Goal: Information Seeking & Learning: Learn about a topic

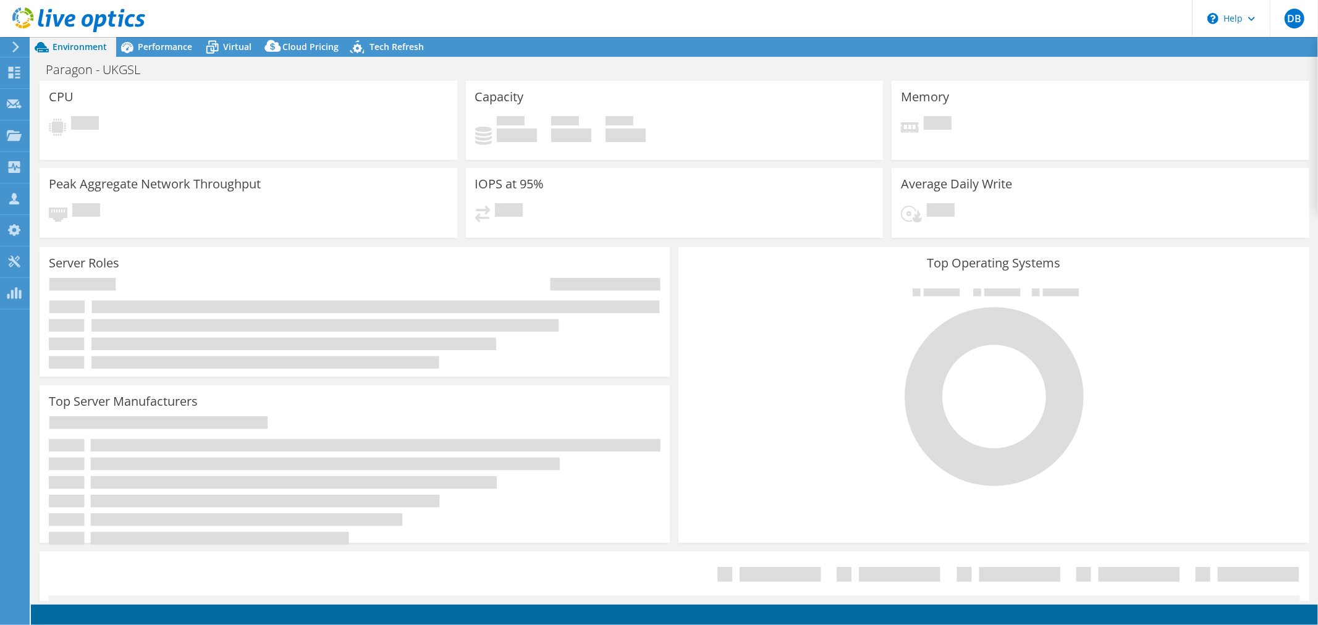
select select "USD"
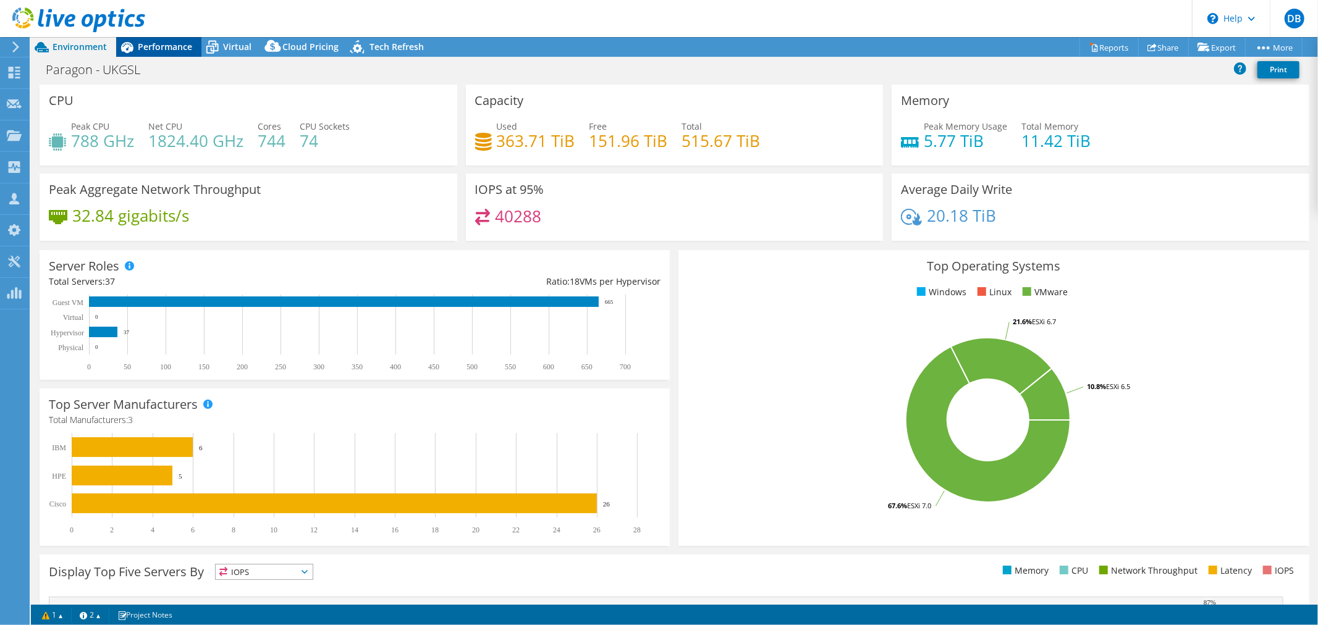
click at [169, 45] on span "Performance" at bounding box center [165, 47] width 54 height 12
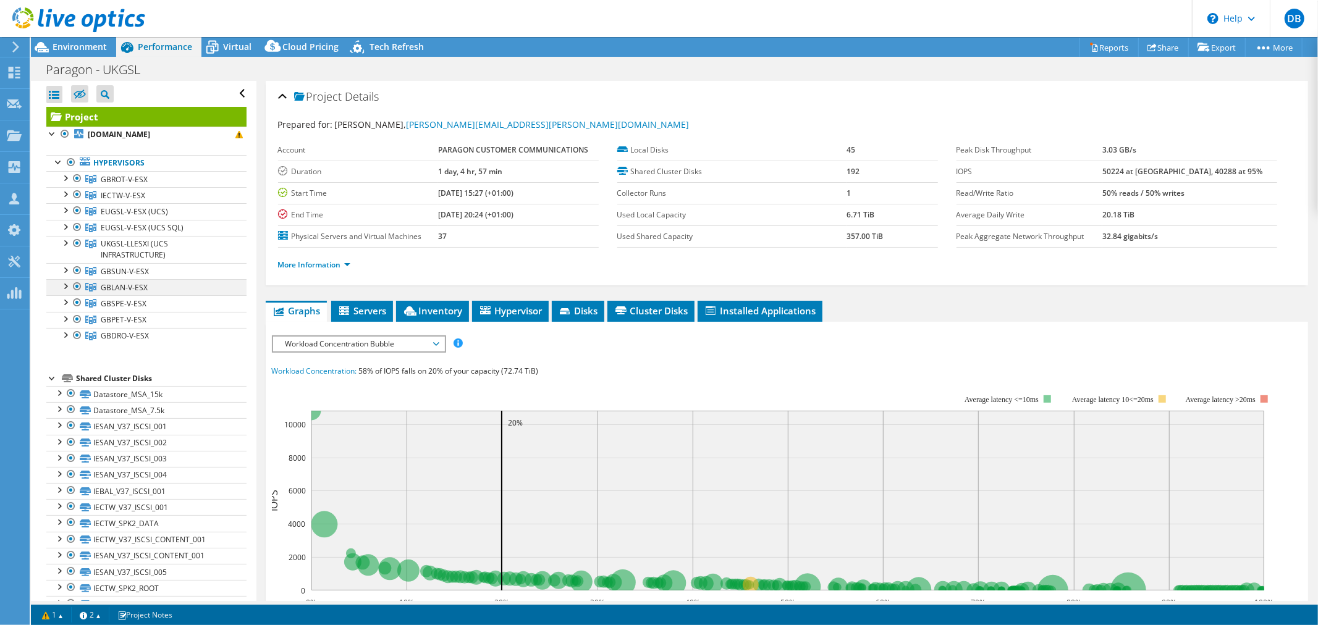
click at [65, 287] on div at bounding box center [65, 285] width 12 height 12
click at [161, 286] on link "GBLAN-V-ESX" at bounding box center [146, 287] width 200 height 16
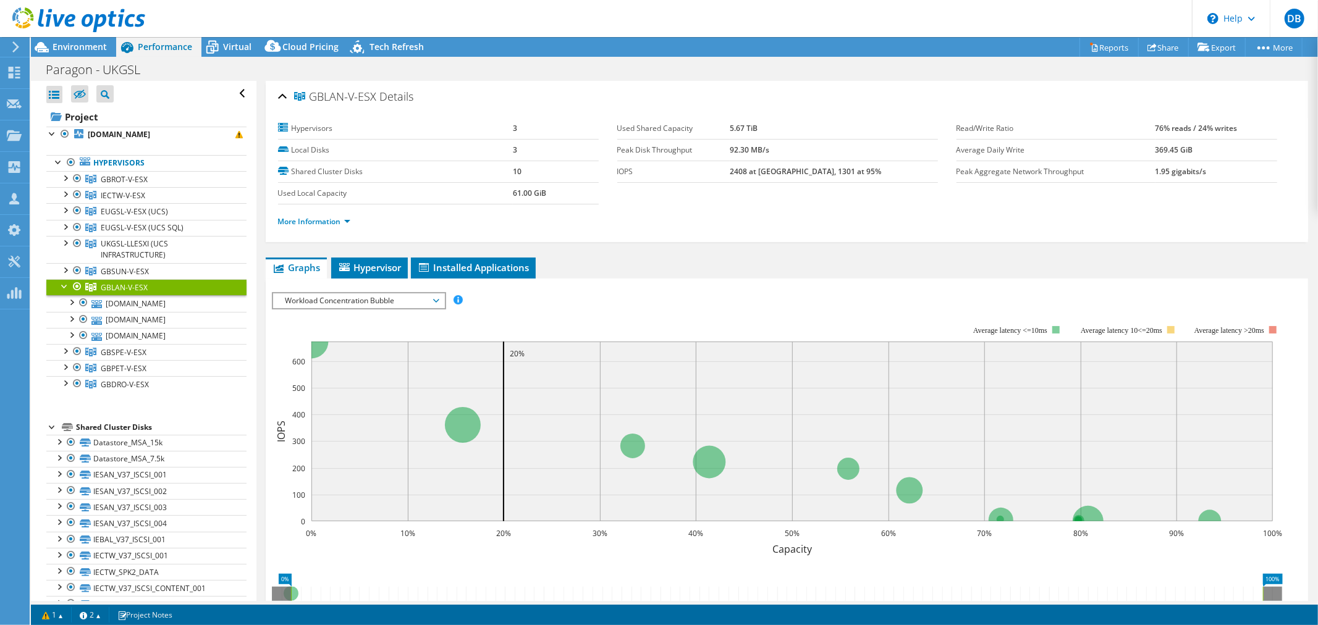
click at [436, 299] on span "Workload Concentration Bubble" at bounding box center [358, 301] width 159 height 15
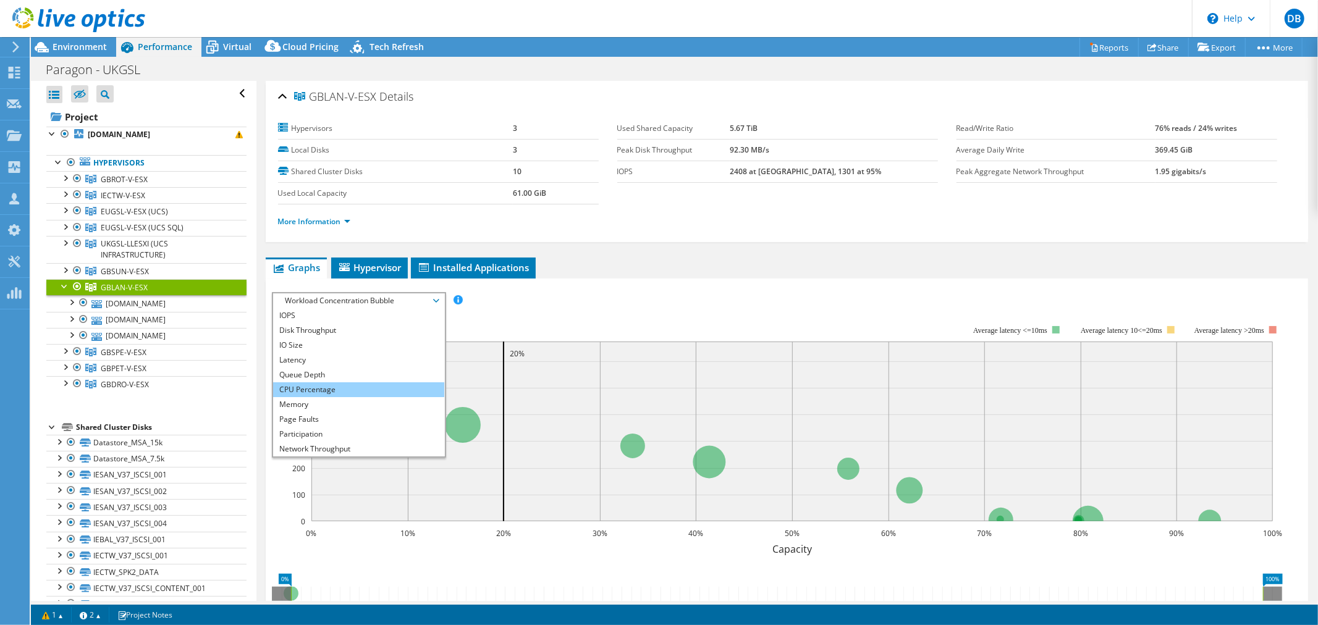
click at [365, 384] on li "CPU Percentage" at bounding box center [358, 390] width 171 height 15
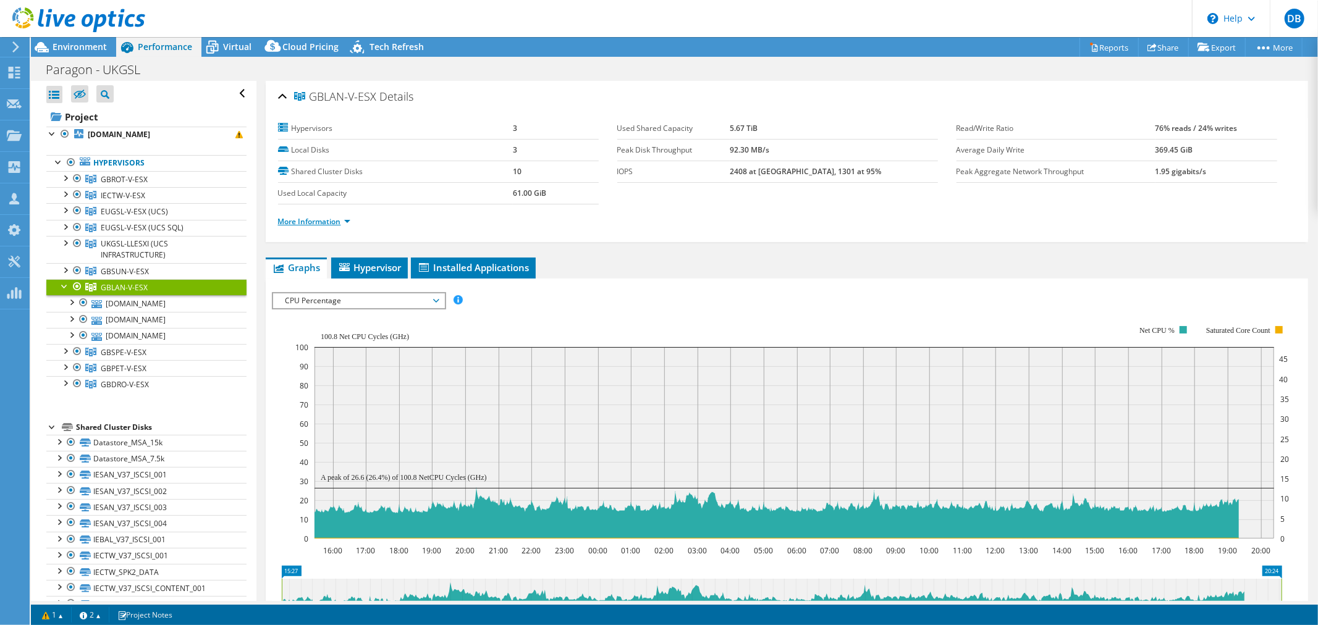
click at [349, 219] on link "More Information" at bounding box center [314, 221] width 72 height 11
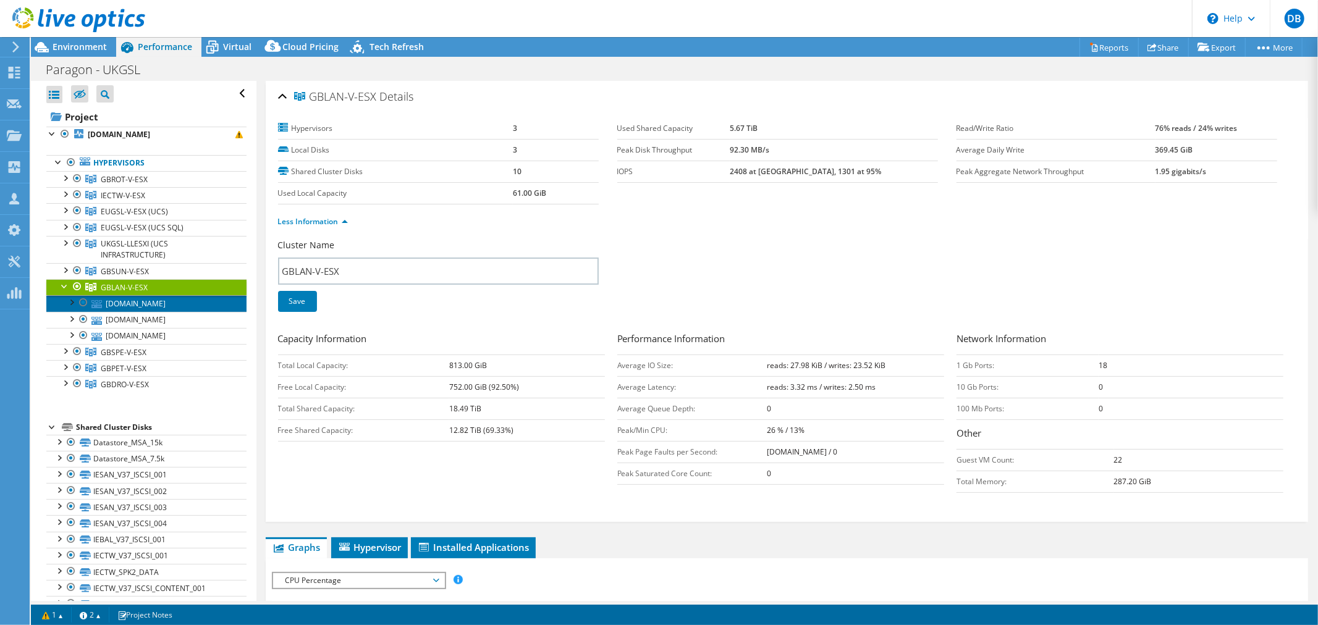
click at [189, 310] on link "[DOMAIN_NAME]" at bounding box center [146, 303] width 200 height 16
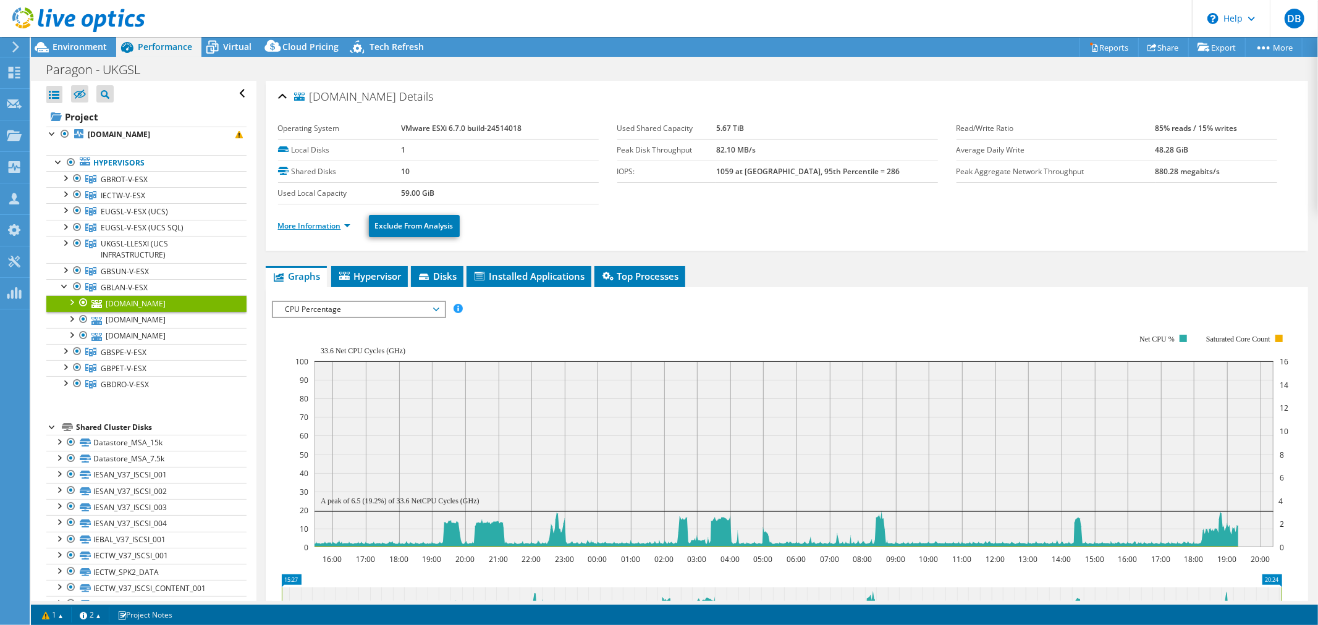
click at [347, 224] on link "More Information" at bounding box center [314, 226] width 72 height 11
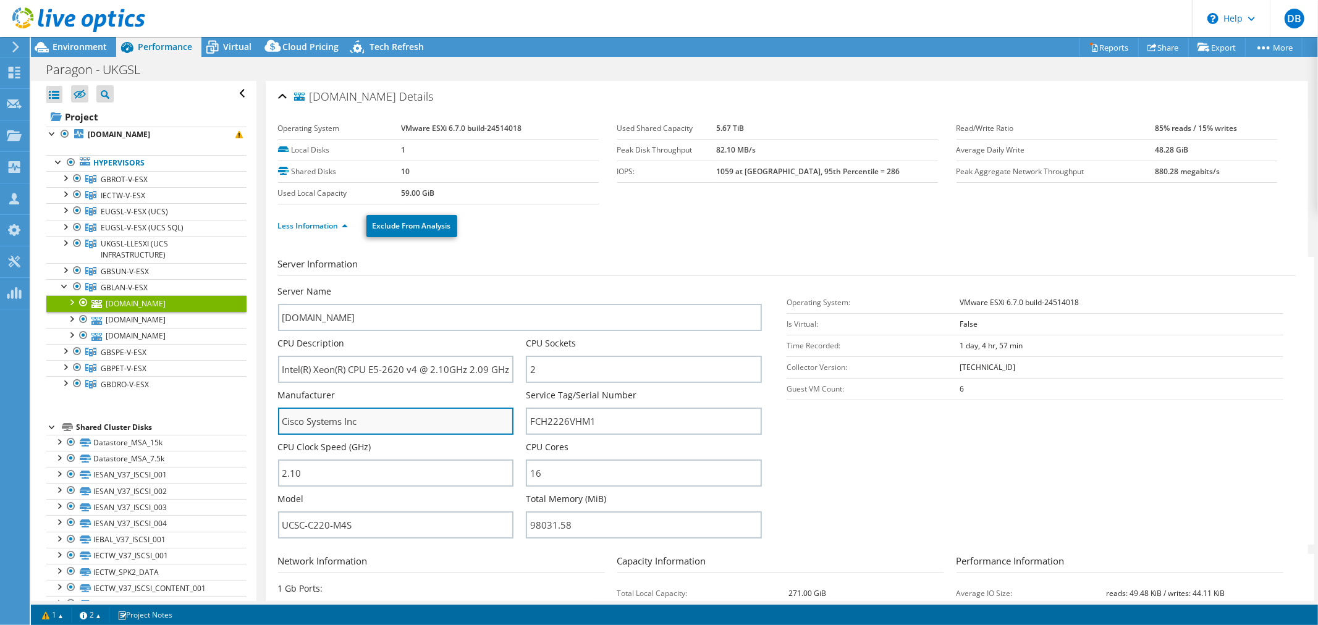
click at [381, 415] on input "Cisco Systems Inc" at bounding box center [396, 421] width 236 height 27
click at [65, 180] on div at bounding box center [65, 177] width 12 height 12
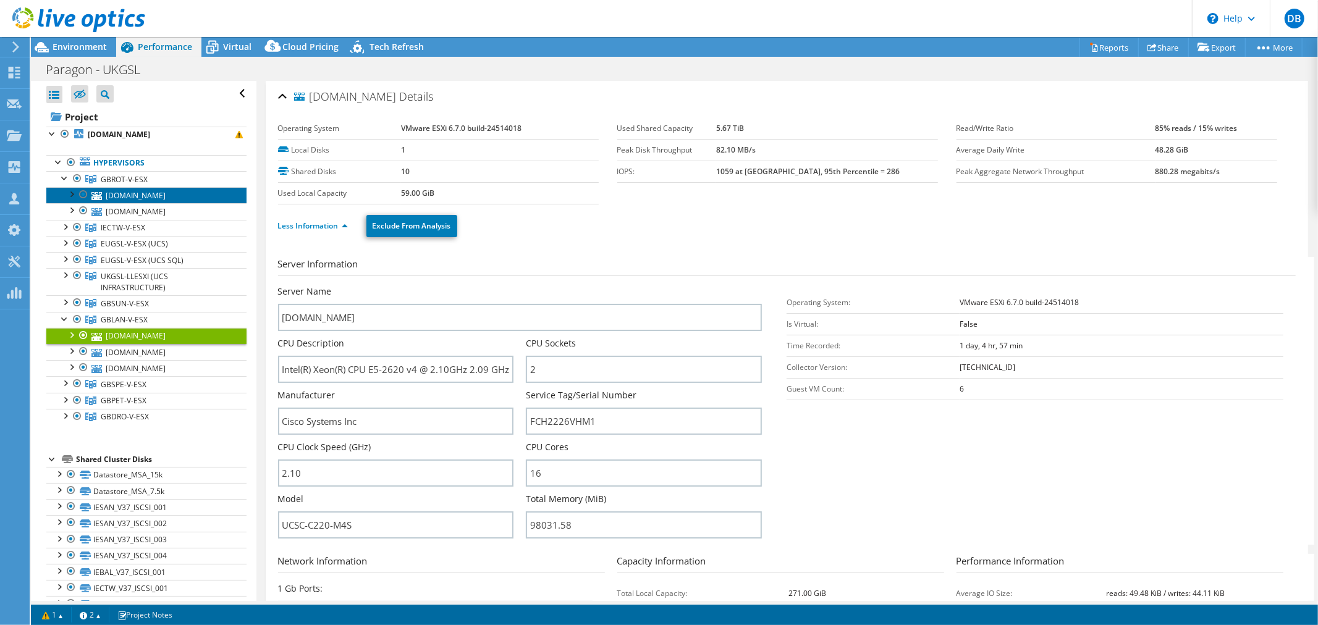
click at [155, 200] on link "[DOMAIN_NAME]" at bounding box center [146, 195] width 200 height 16
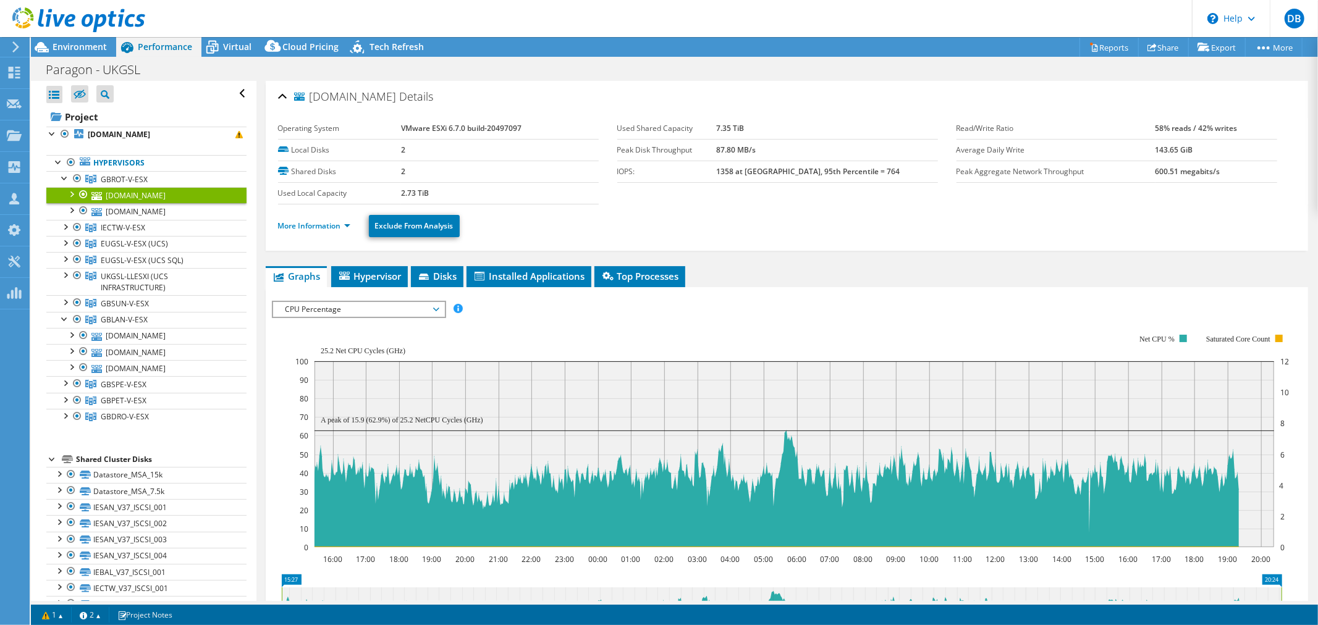
click at [350, 226] on li "More Information" at bounding box center [318, 226] width 80 height 14
click at [347, 226] on link "More Information" at bounding box center [314, 226] width 72 height 11
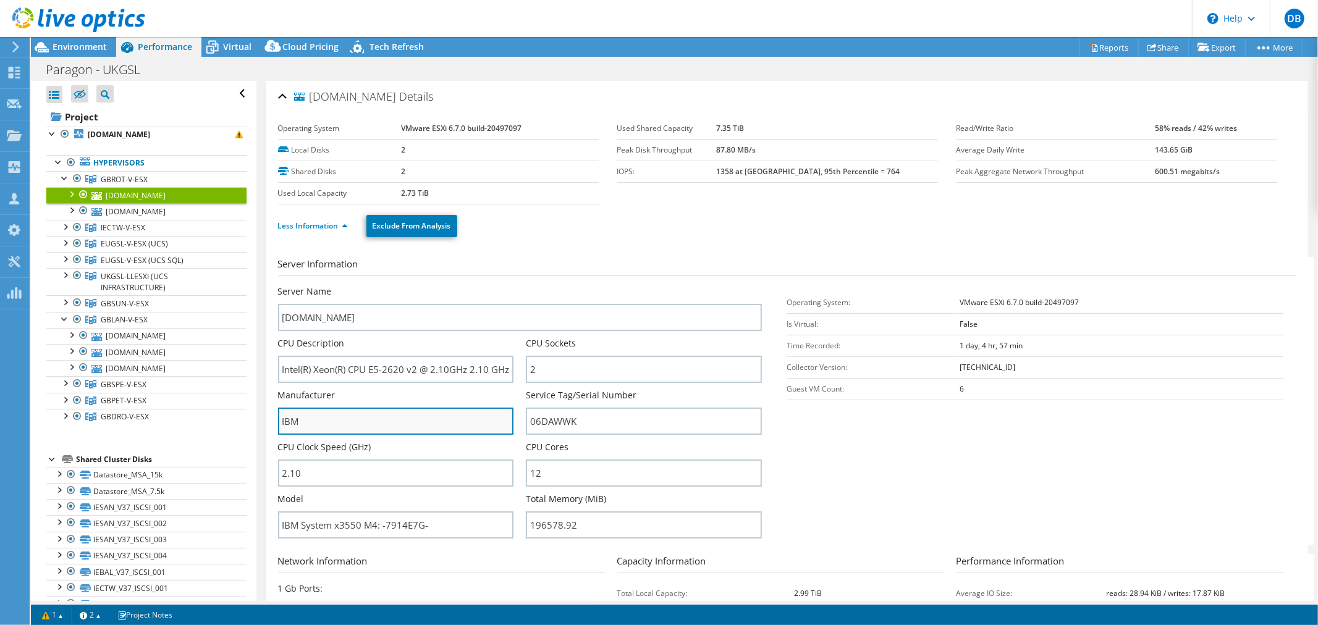
click at [313, 422] on input "IBM" at bounding box center [396, 421] width 236 height 27
click at [591, 78] on div "Paragon - UKGSL Print" at bounding box center [674, 69] width 1287 height 23
click at [735, 211] on div "Less Information Exclude From Analysis" at bounding box center [787, 226] width 1018 height 43
click at [62, 180] on div at bounding box center [65, 177] width 12 height 12
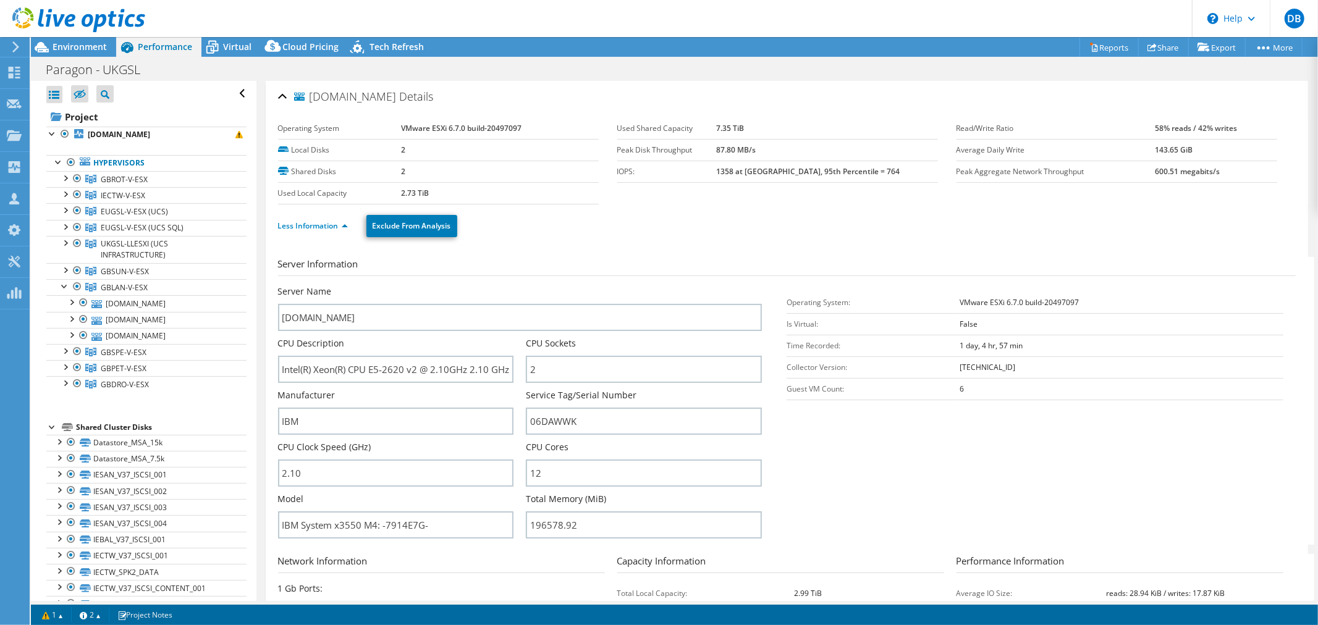
click at [690, 236] on ul "Less Information Exclude From Analysis" at bounding box center [787, 224] width 1018 height 25
click at [75, 46] on span "Environment" at bounding box center [80, 47] width 54 height 12
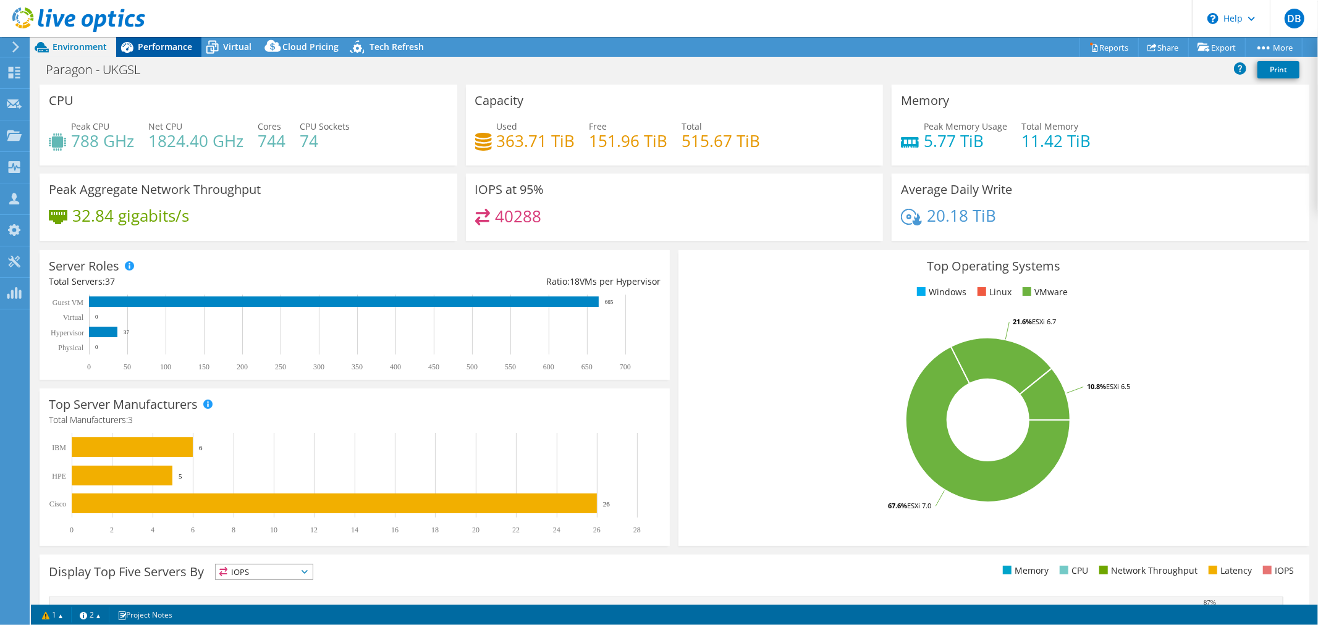
click at [174, 50] on span "Performance" at bounding box center [165, 47] width 54 height 12
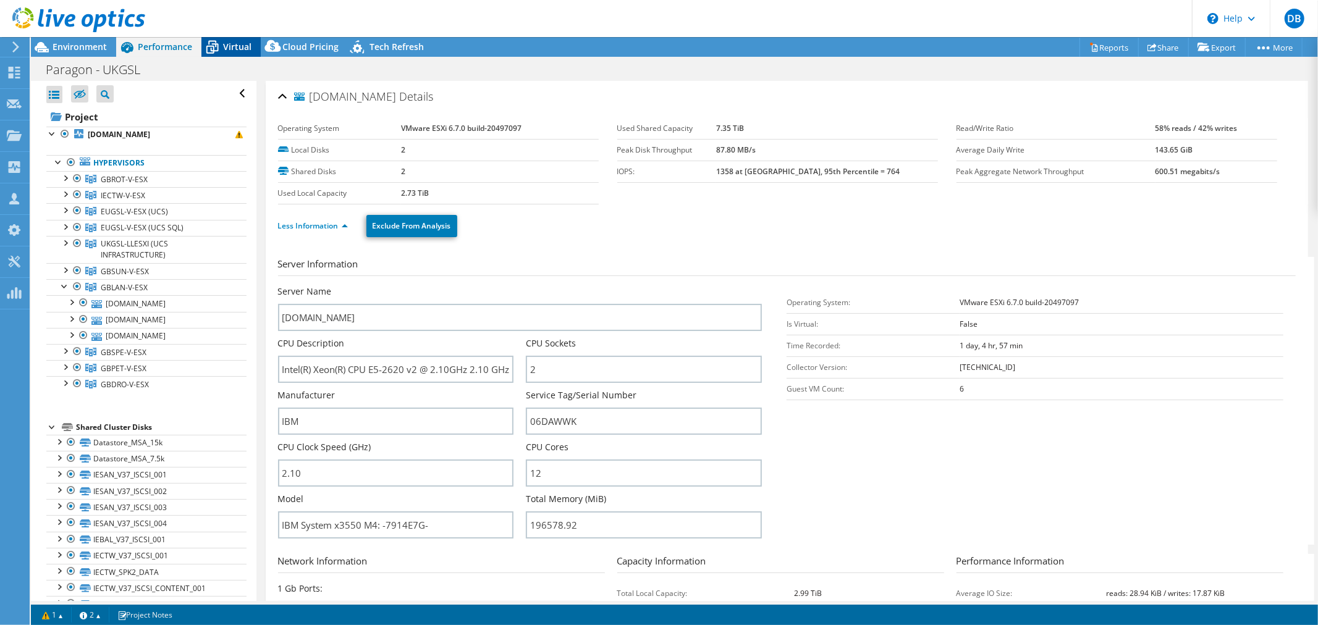
click at [219, 44] on icon at bounding box center [212, 47] width 22 height 22
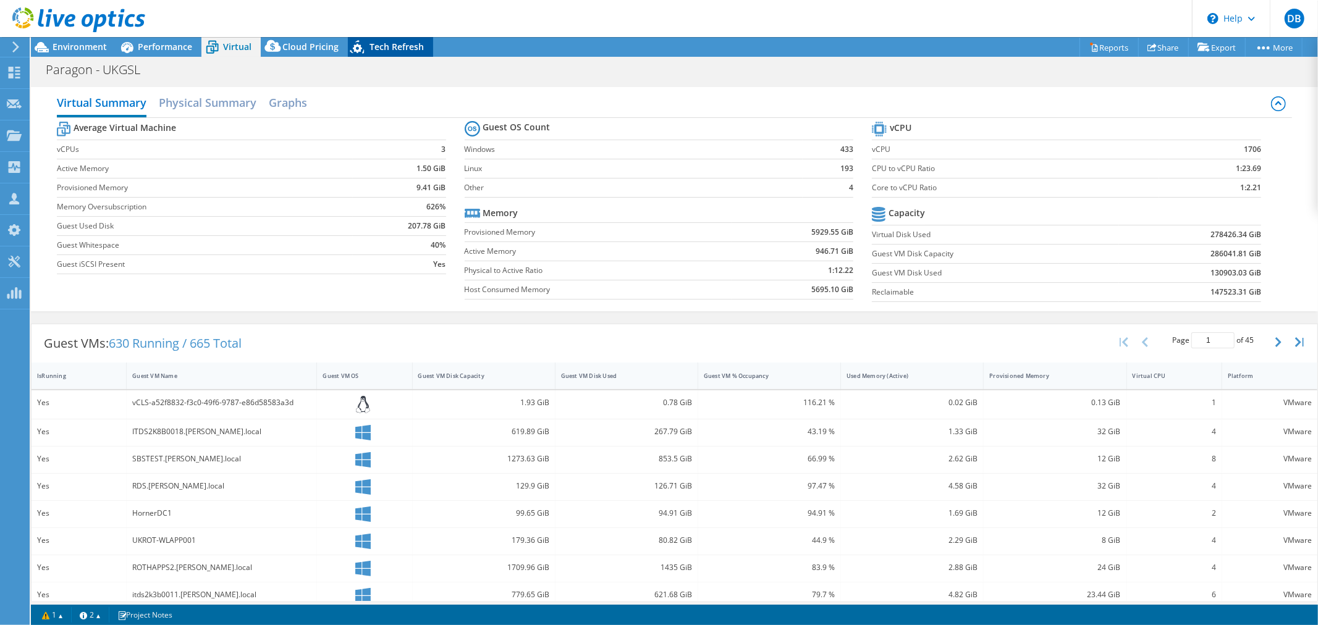
click at [396, 43] on span "Tech Refresh" at bounding box center [397, 47] width 54 height 12
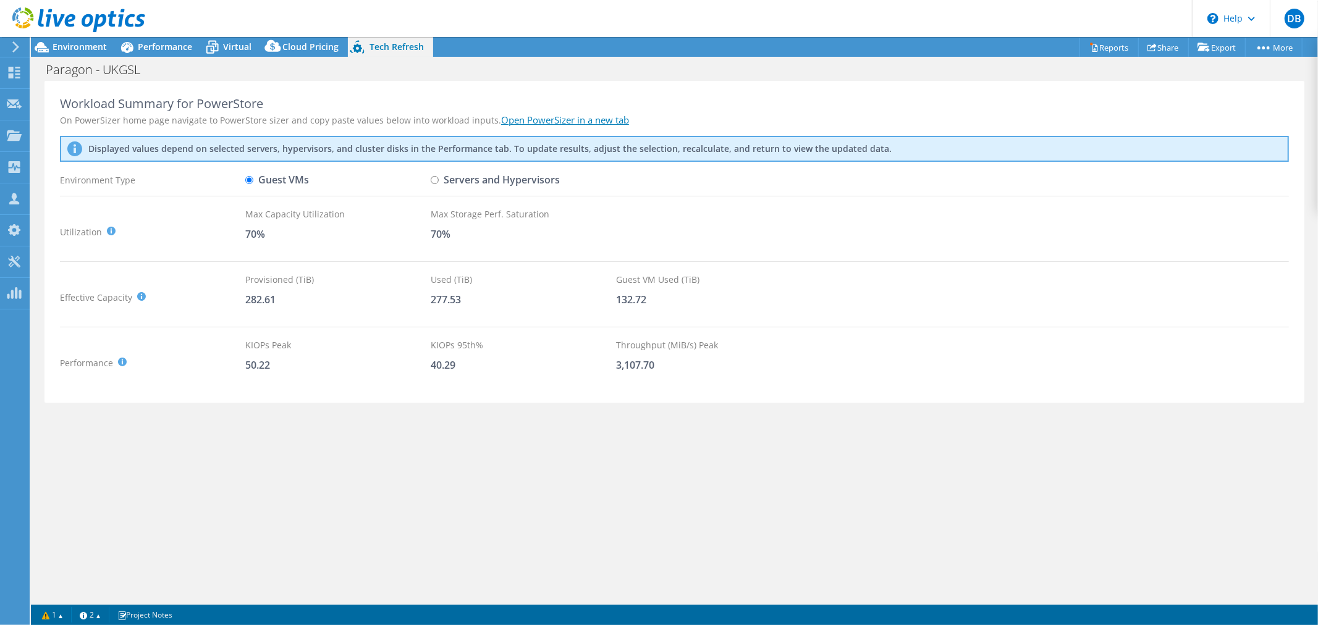
click at [433, 180] on input "Servers and Hypervisors" at bounding box center [435, 180] width 8 height 8
radio input "true"
click at [248, 180] on input "Guest VMs" at bounding box center [249, 180] width 8 height 8
radio input "true"
radio input "false"
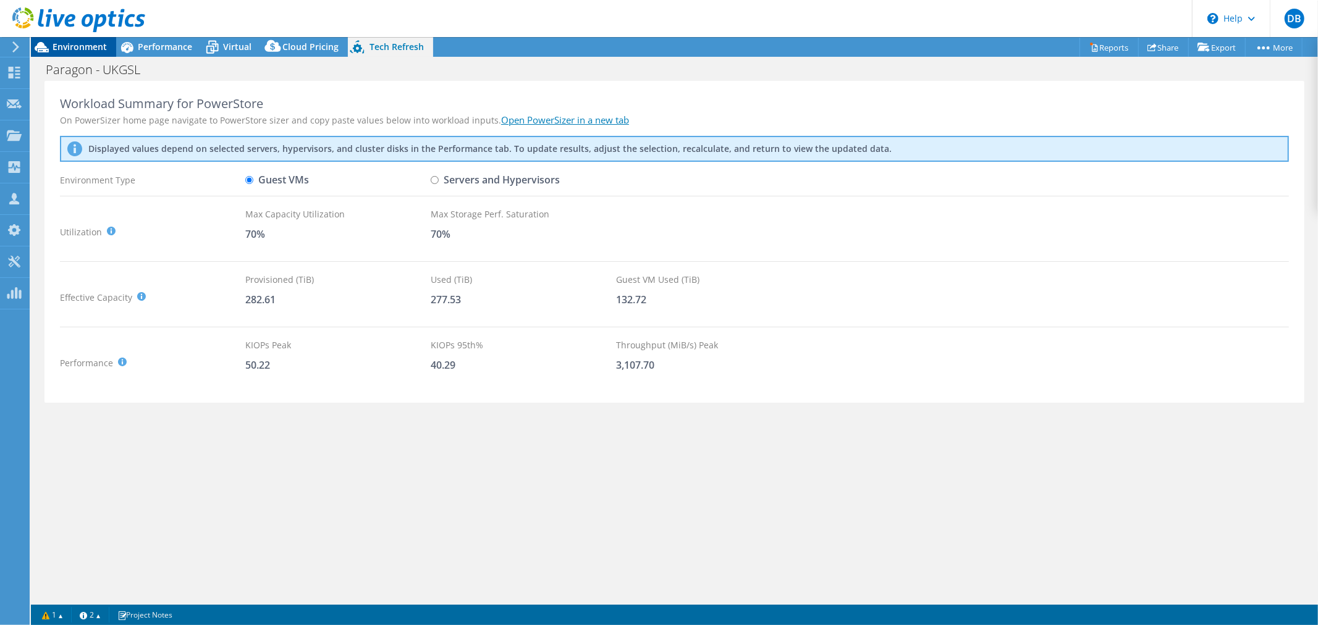
click at [90, 56] on div "Environment" at bounding box center [73, 47] width 85 height 20
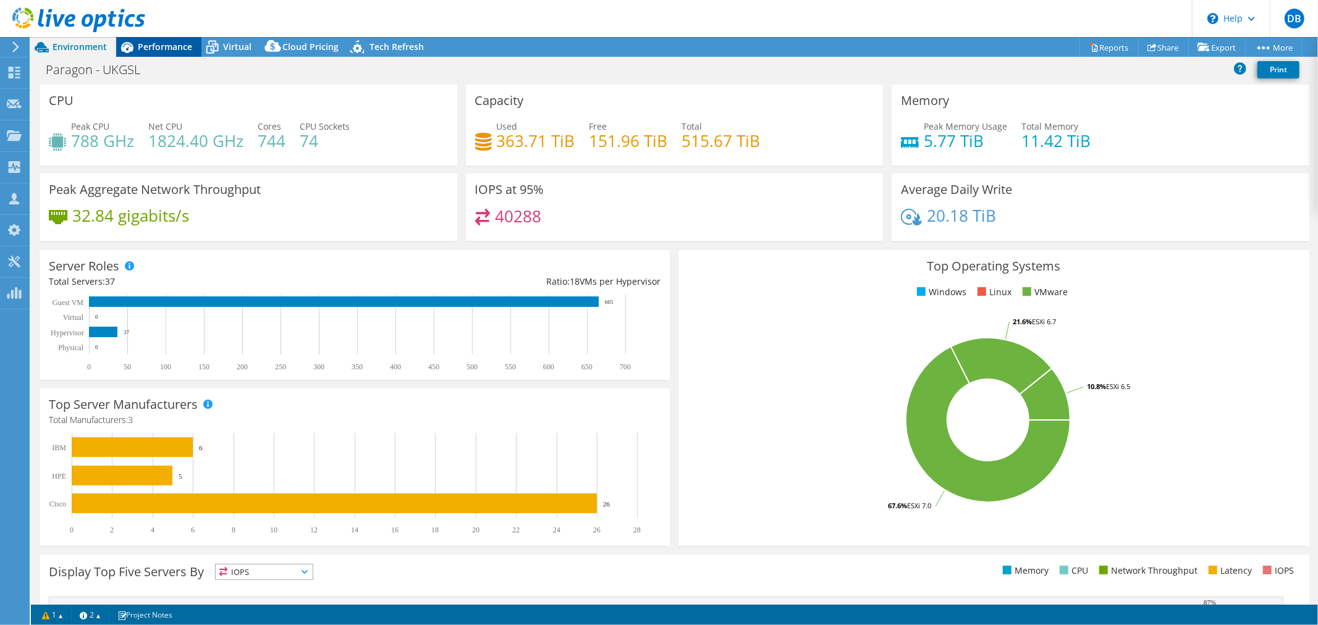
click at [171, 46] on span "Performance" at bounding box center [165, 47] width 54 height 12
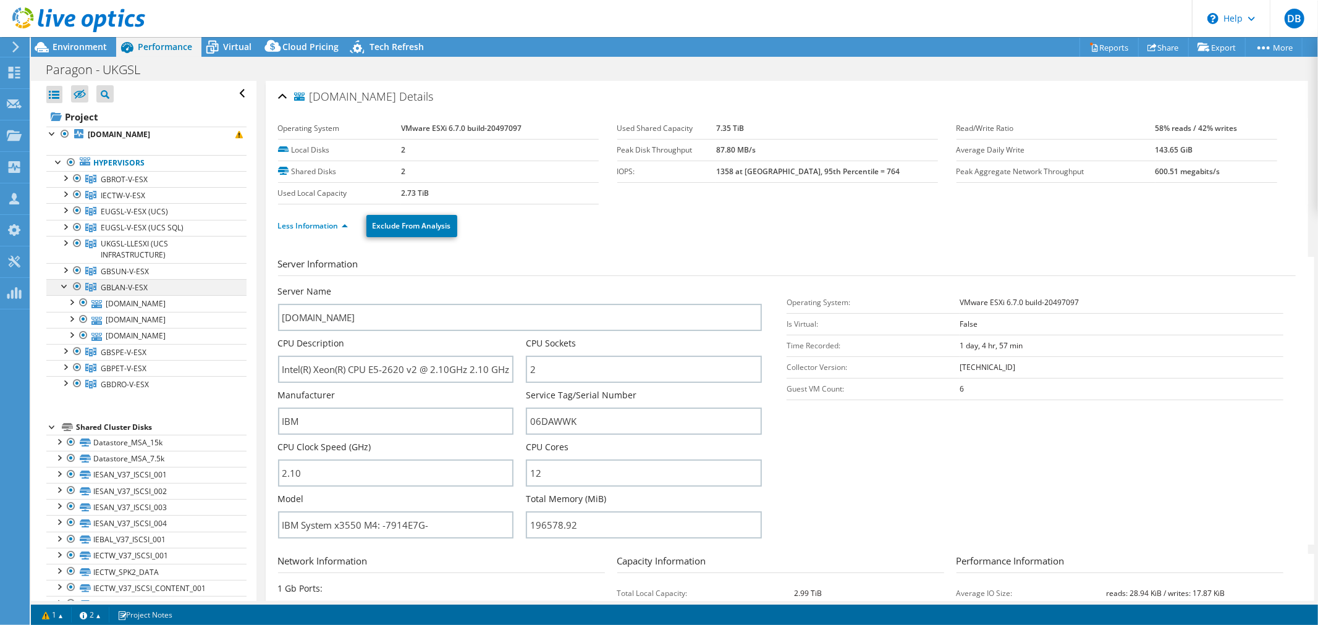
click at [62, 287] on div at bounding box center [65, 285] width 12 height 12
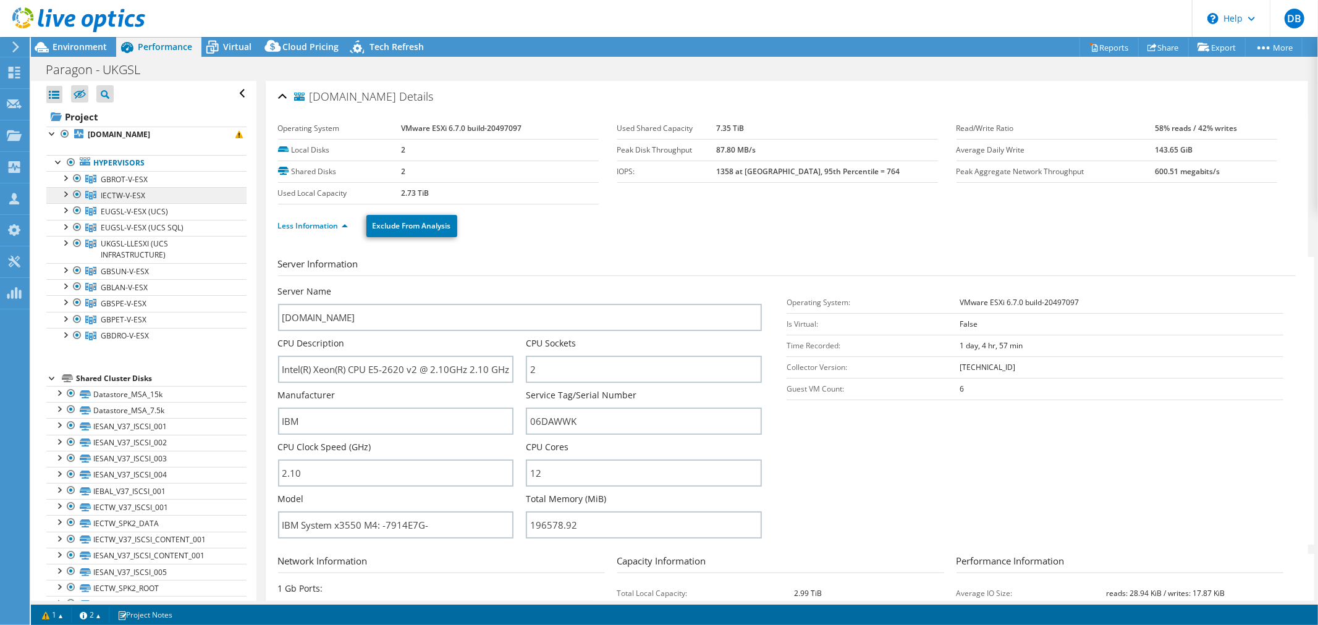
click at [133, 195] on span "IECTW-V-ESX" at bounding box center [123, 195] width 44 height 11
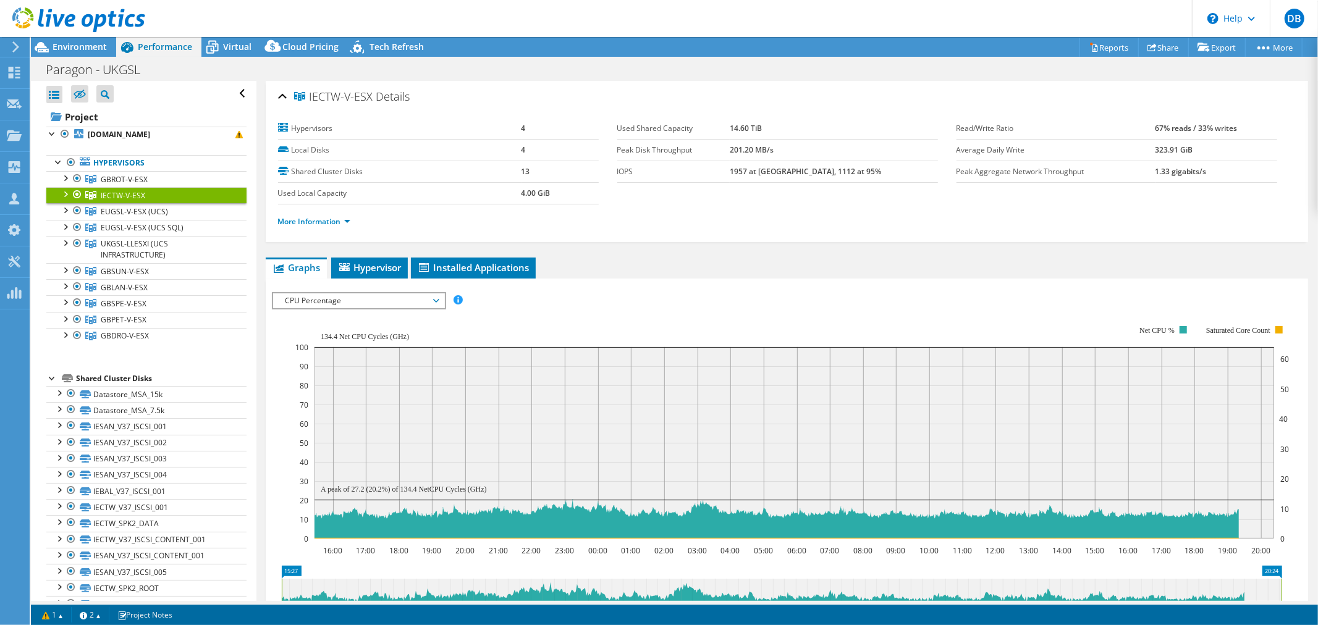
click at [65, 195] on div at bounding box center [65, 193] width 12 height 12
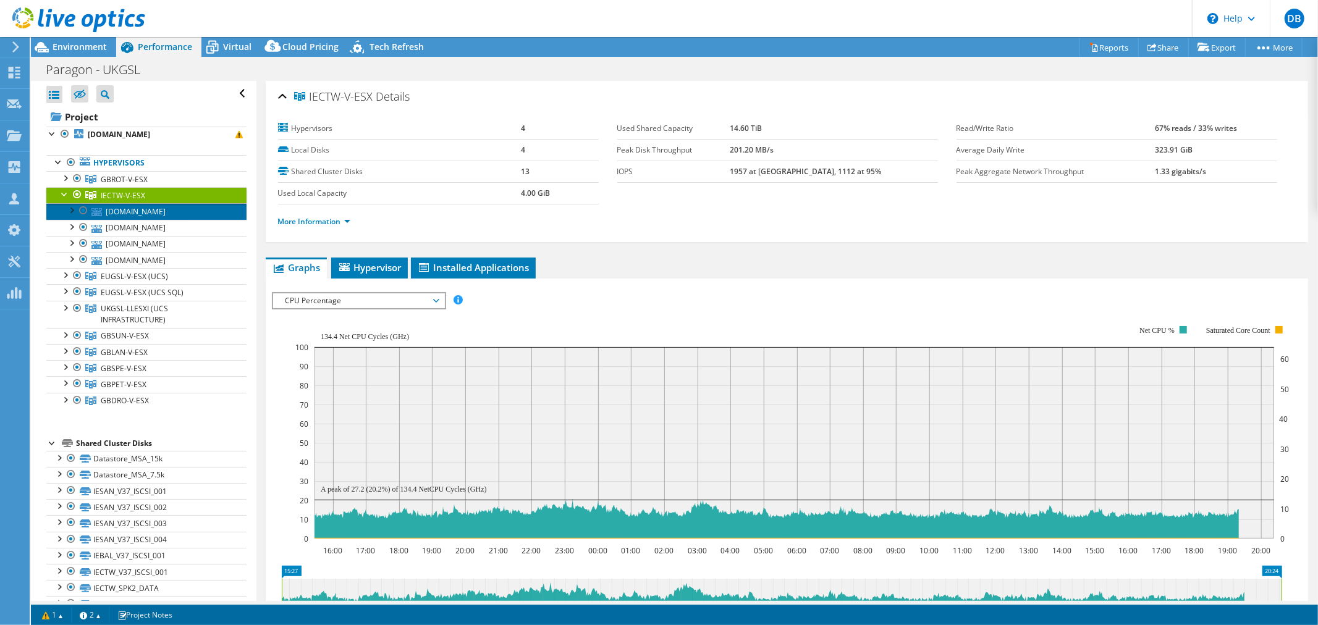
click at [186, 212] on link "[DOMAIN_NAME]" at bounding box center [146, 211] width 200 height 16
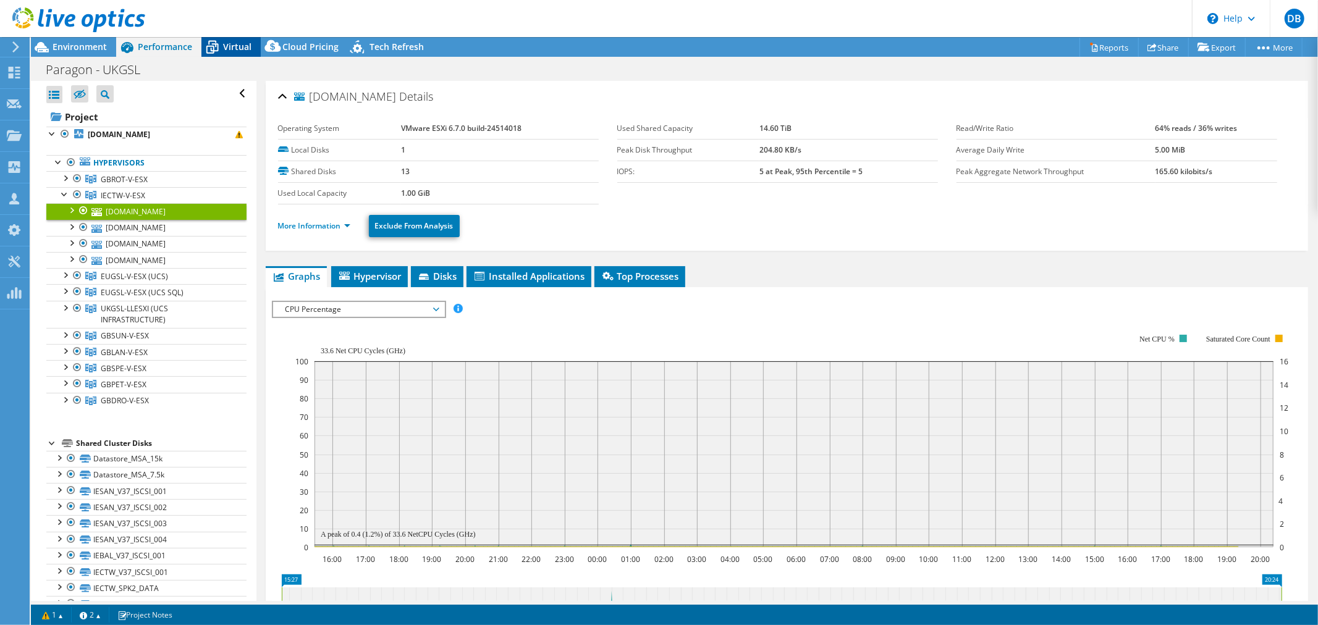
click at [235, 48] on span "Virtual" at bounding box center [237, 47] width 28 height 12
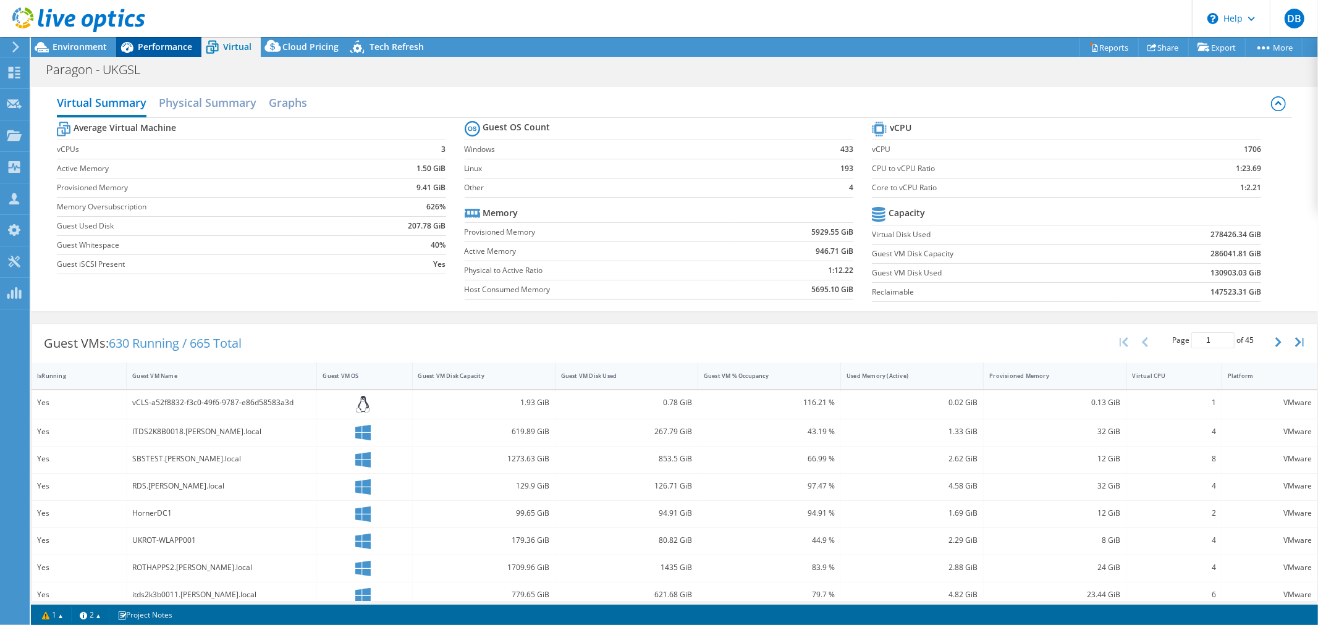
click at [161, 51] on span "Performance" at bounding box center [165, 47] width 54 height 12
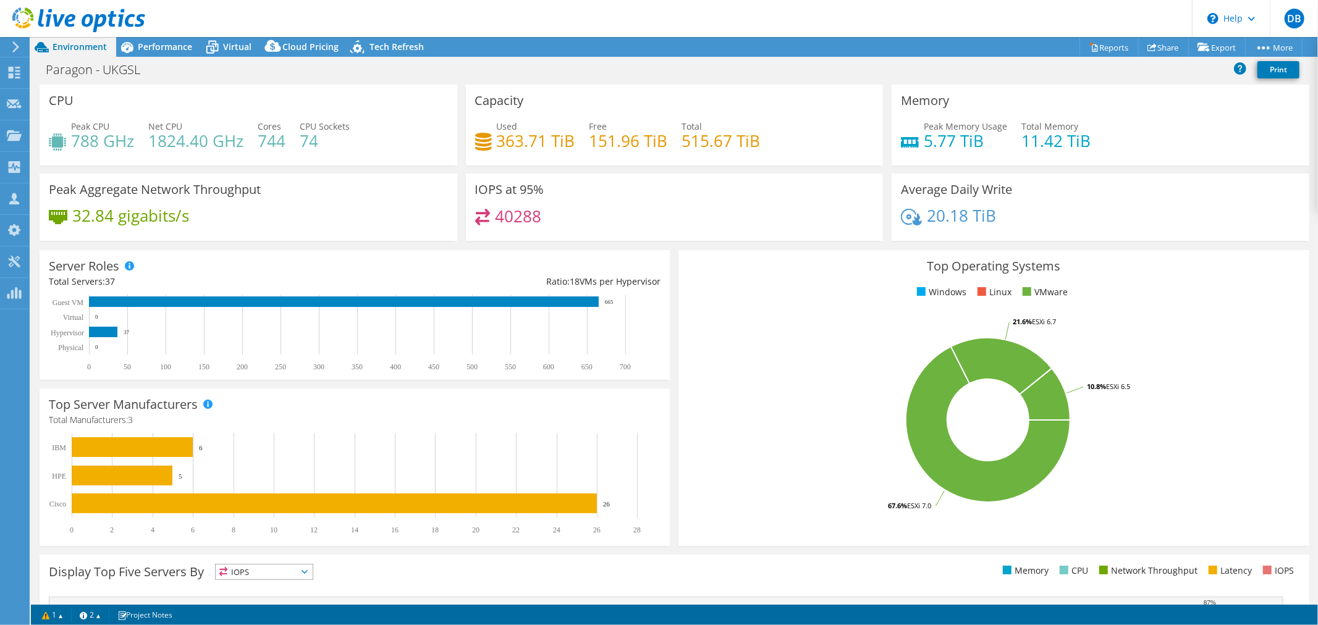
click at [11, 43] on icon at bounding box center [15, 46] width 9 height 11
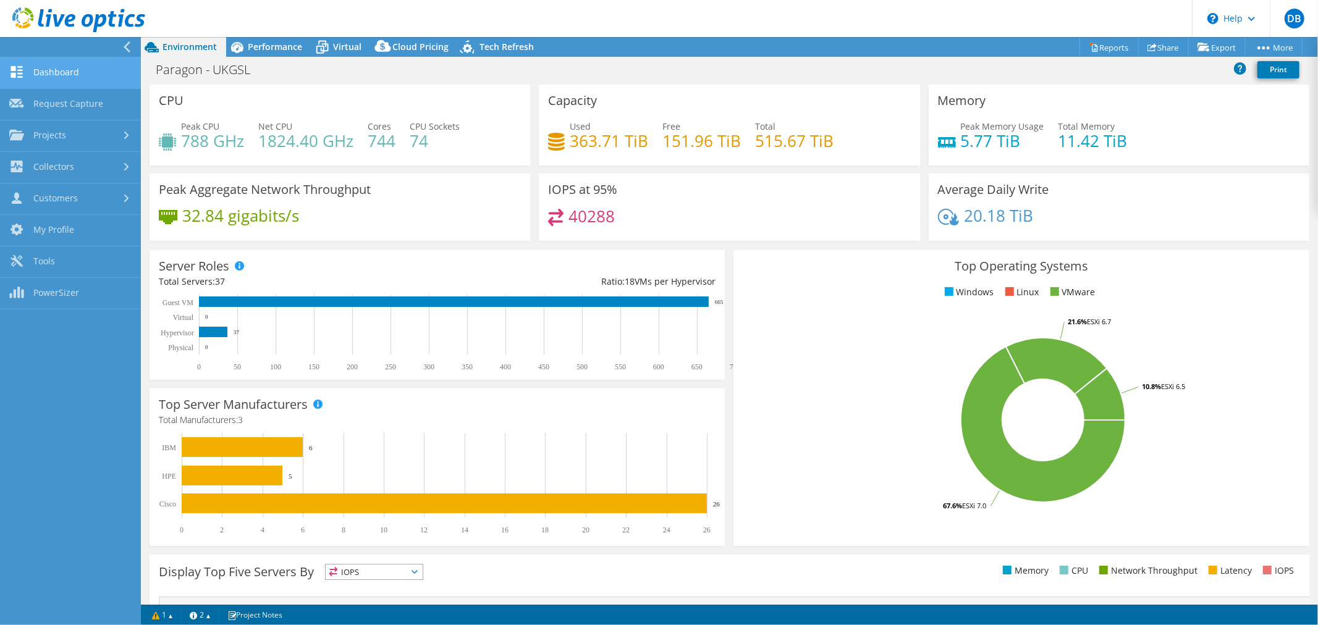
click at [54, 74] on link "Dashboard" at bounding box center [70, 73] width 141 height 32
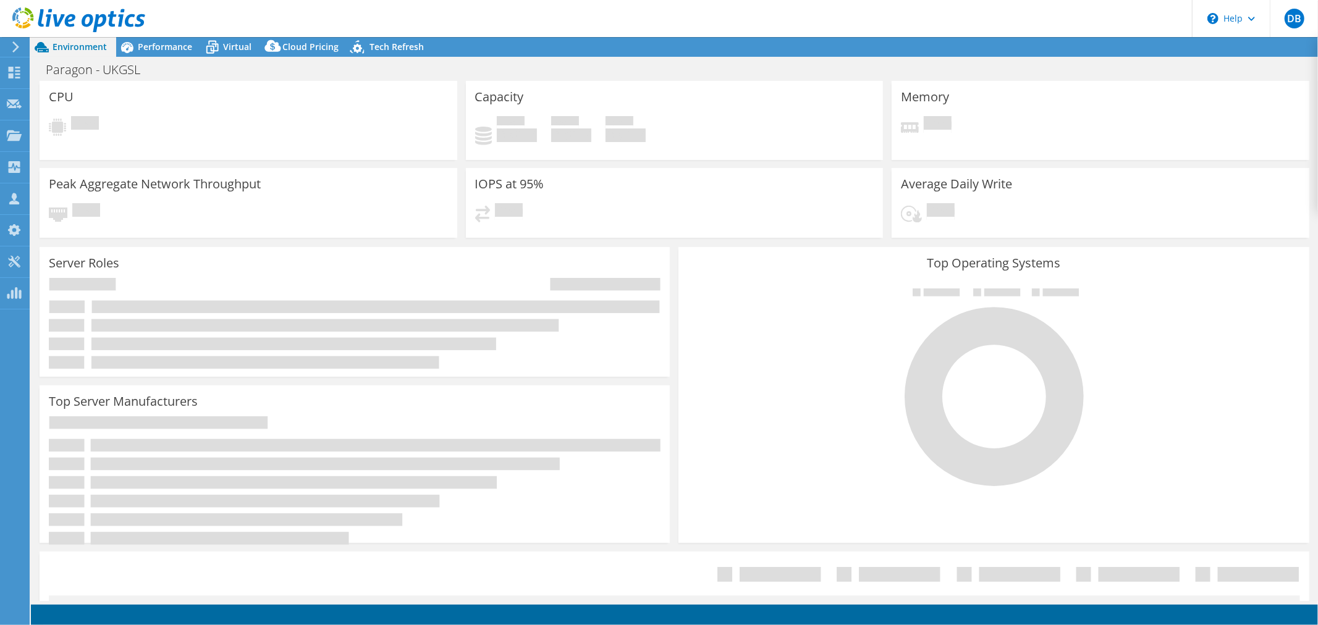
select select "USD"
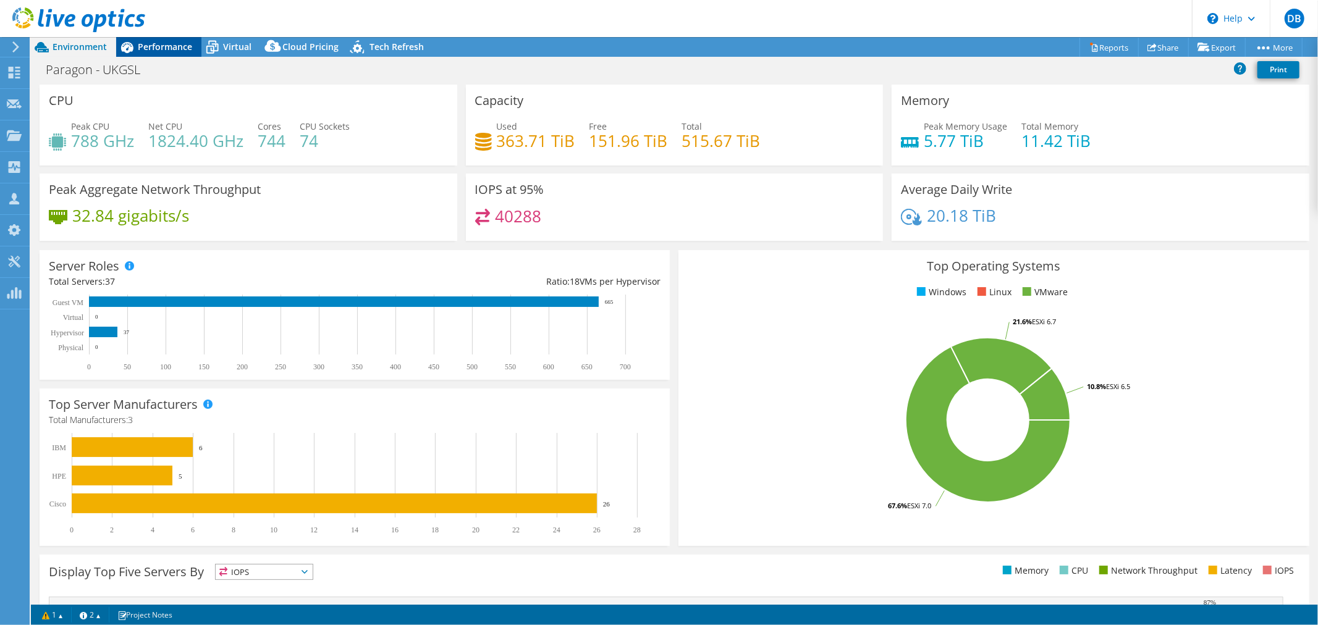
click at [176, 45] on span "Performance" at bounding box center [165, 47] width 54 height 12
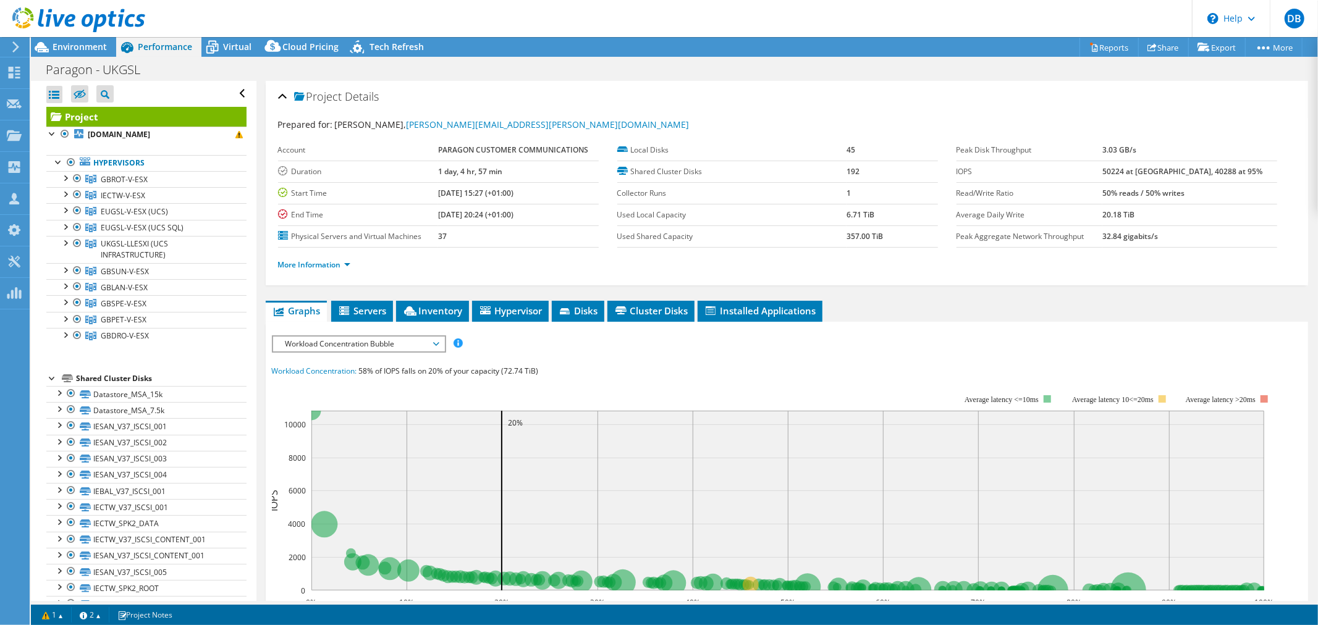
click at [440, 337] on span "Workload Concentration Bubble" at bounding box center [358, 344] width 171 height 15
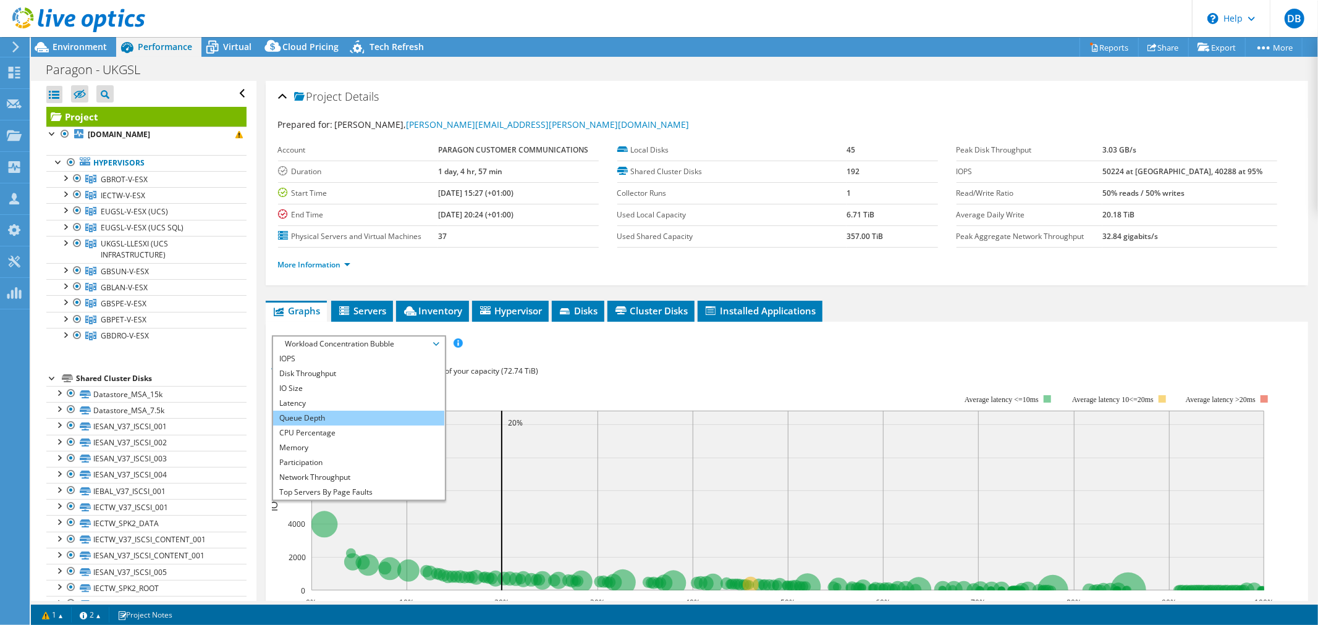
click at [386, 422] on li "Queue Depth" at bounding box center [358, 418] width 171 height 15
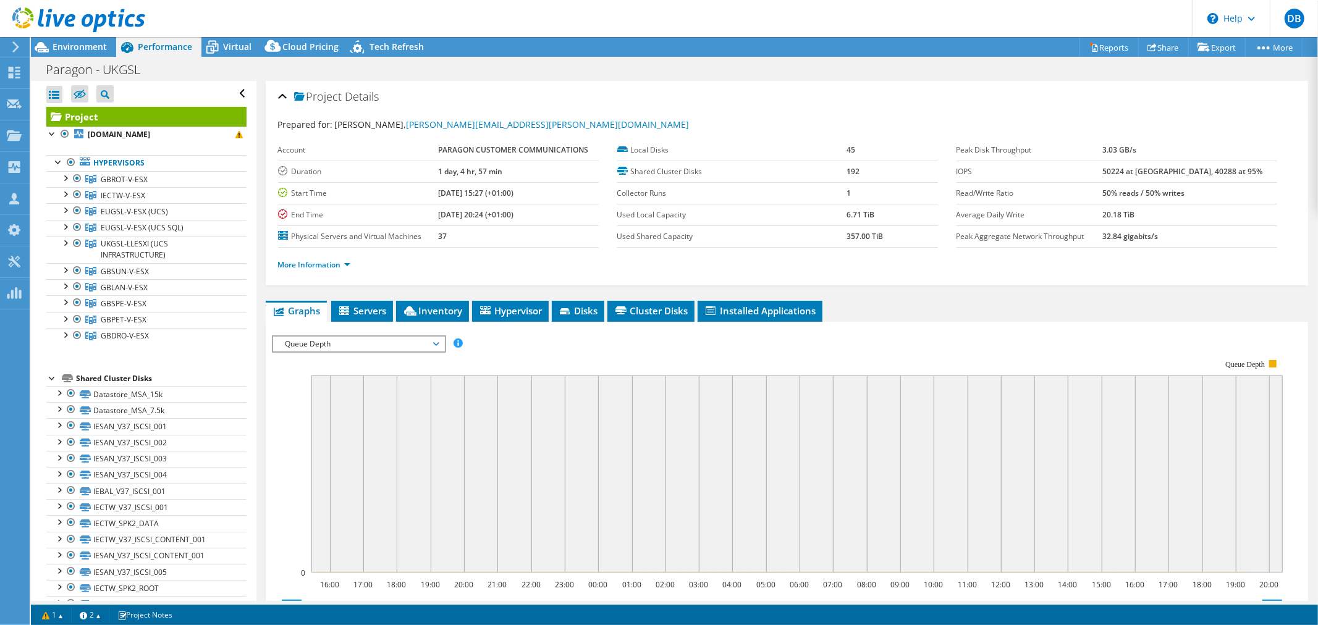
click at [435, 344] on span "Queue Depth" at bounding box center [358, 344] width 159 height 15
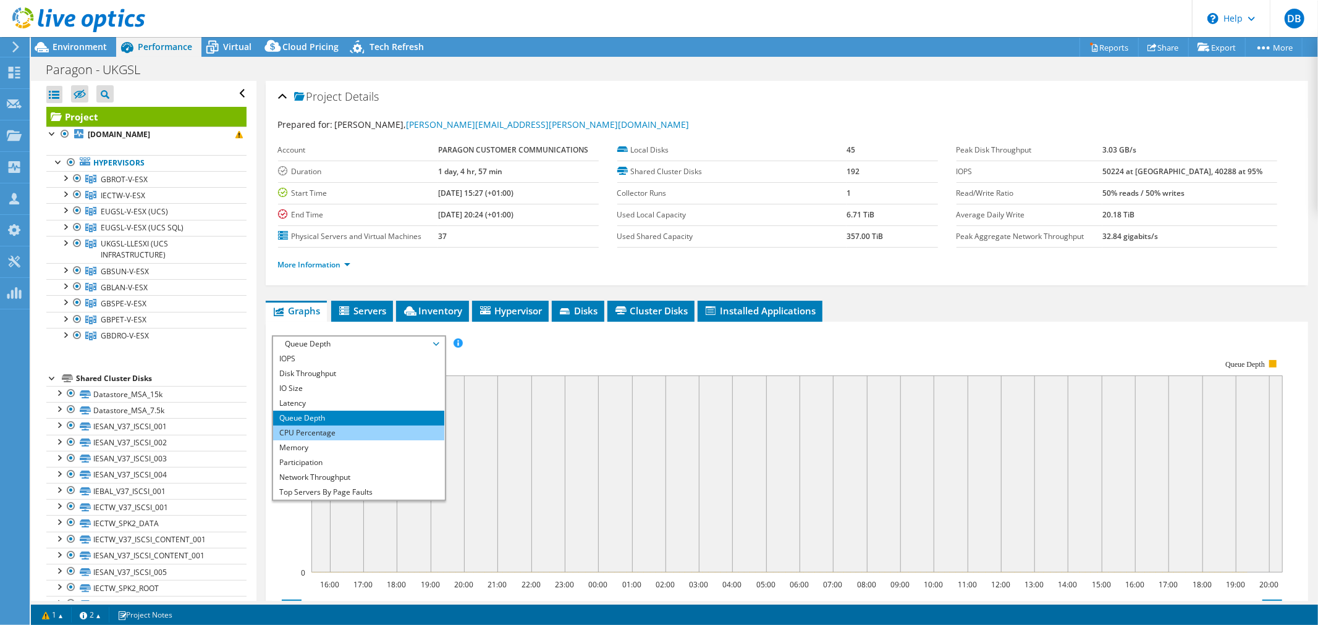
click at [370, 428] on li "CPU Percentage" at bounding box center [358, 433] width 171 height 15
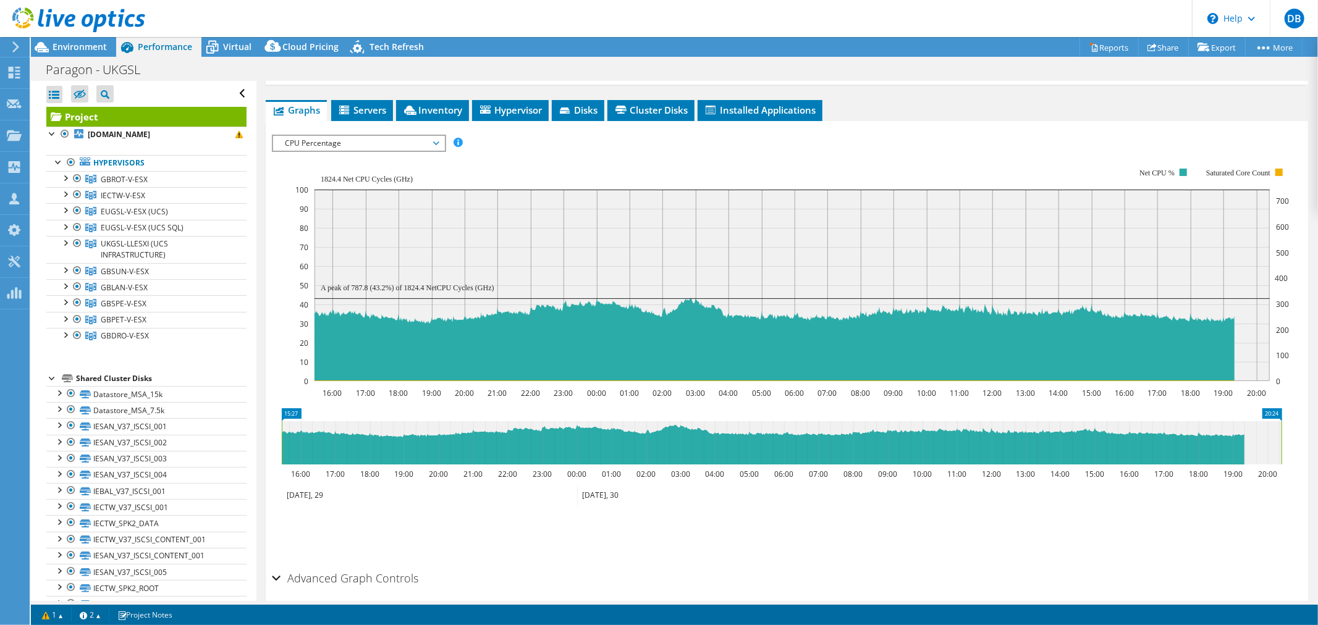
scroll to position [203, 0]
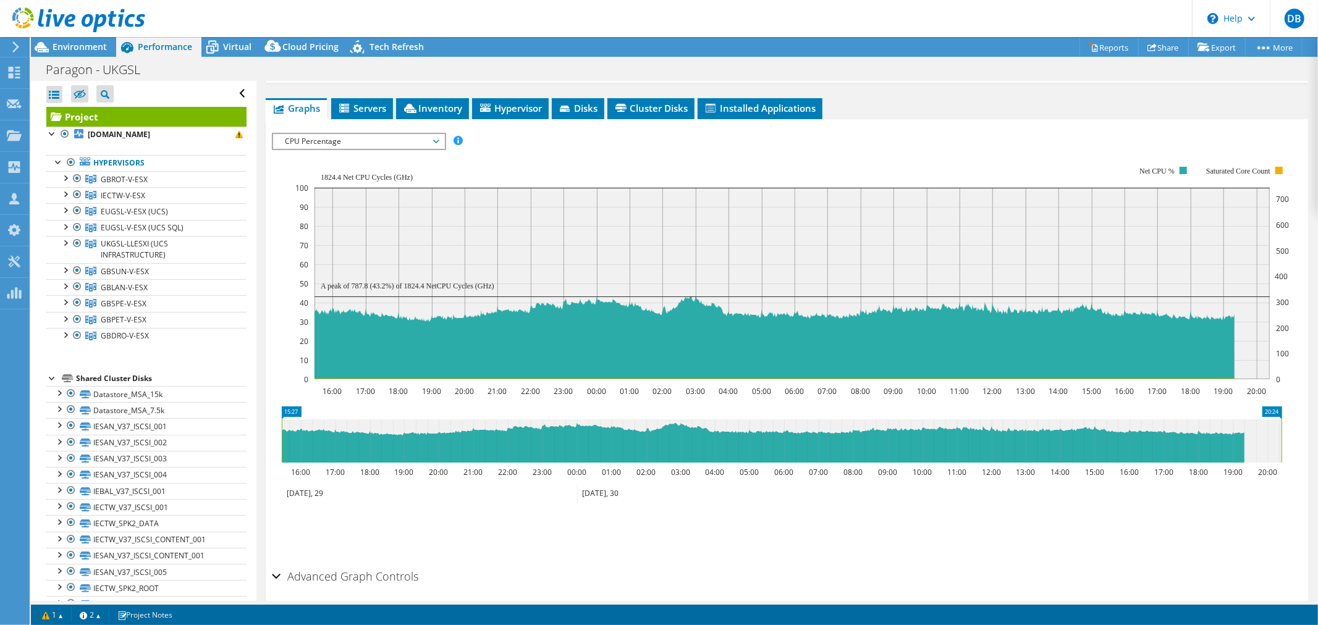
click at [7, 40] on div at bounding box center [72, 20] width 145 height 41
click at [13, 67] on use at bounding box center [15, 73] width 12 height 12
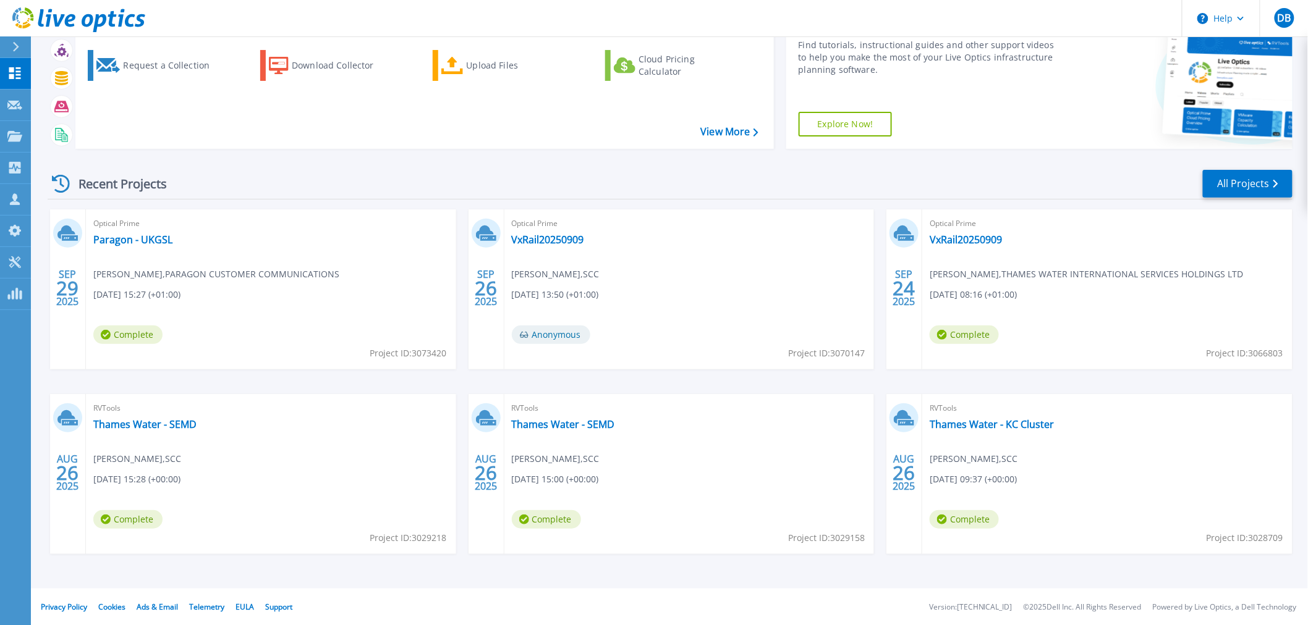
scroll to position [59, 0]
click at [1233, 183] on link "All Projects" at bounding box center [1248, 183] width 90 height 28
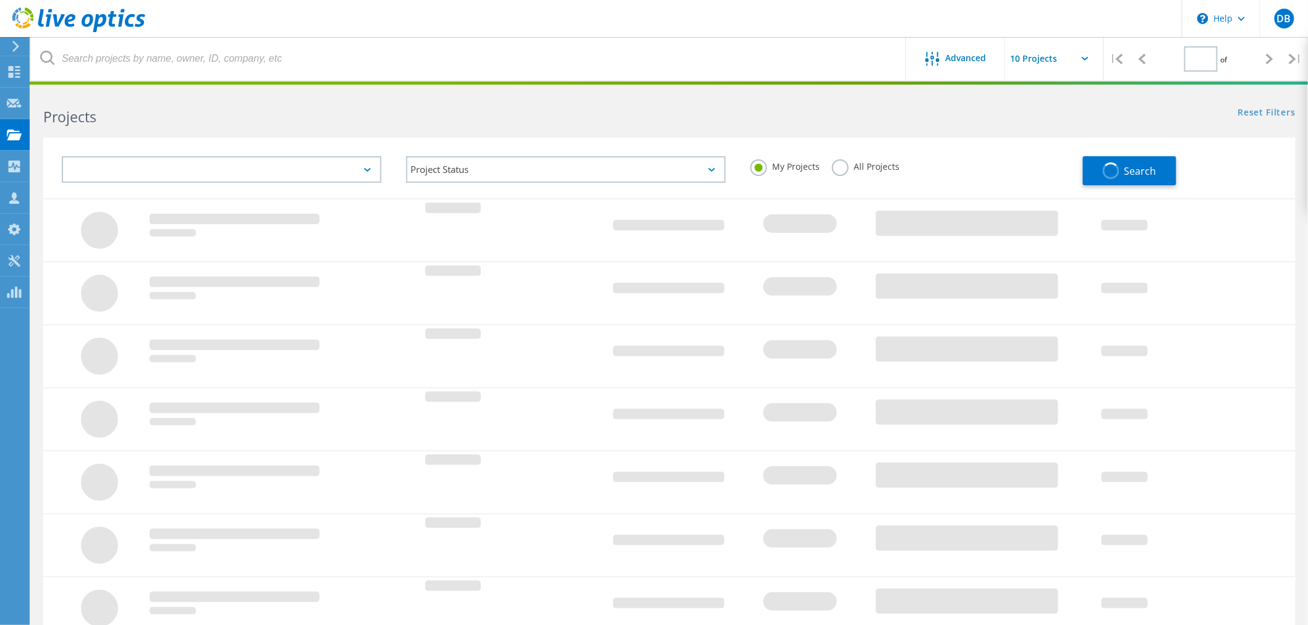
type input "1"
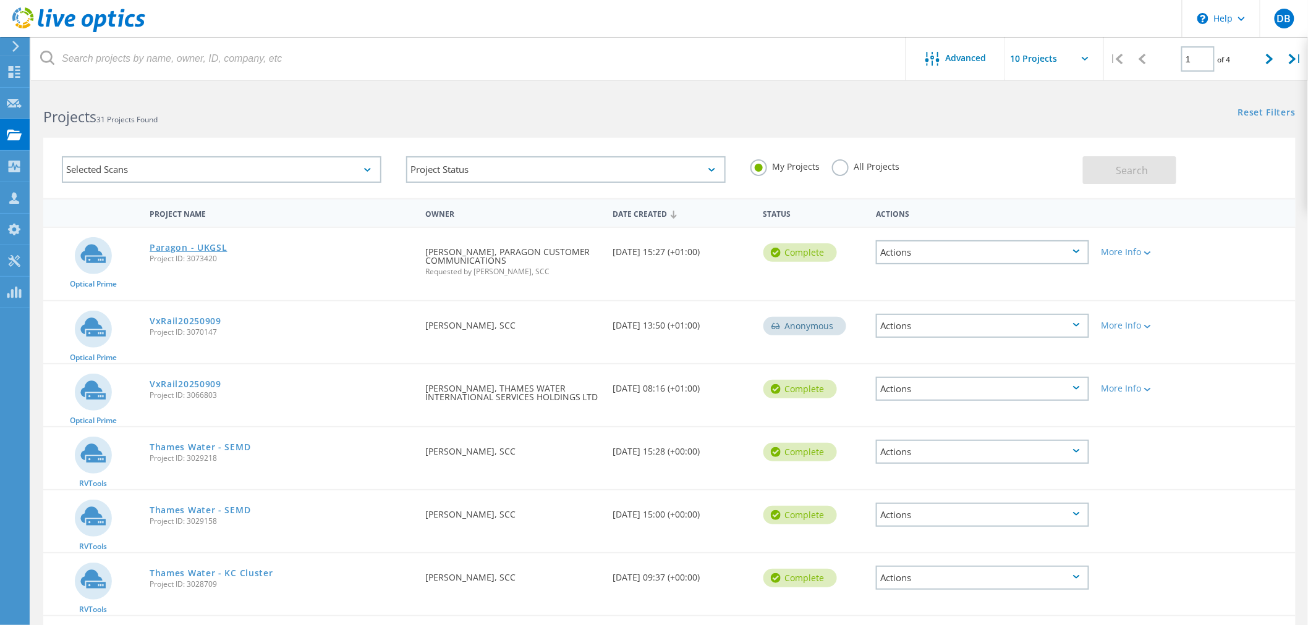
click at [196, 244] on link "Paragon - UKGSL" at bounding box center [189, 248] width 78 height 9
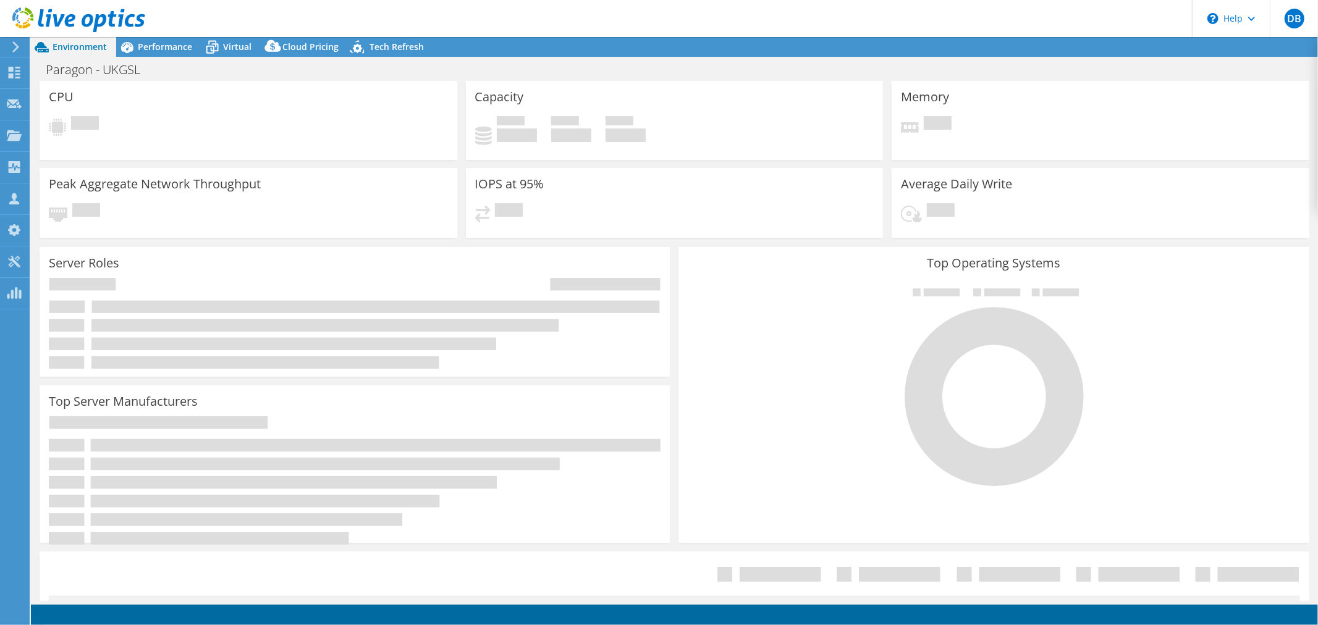
select select "USD"
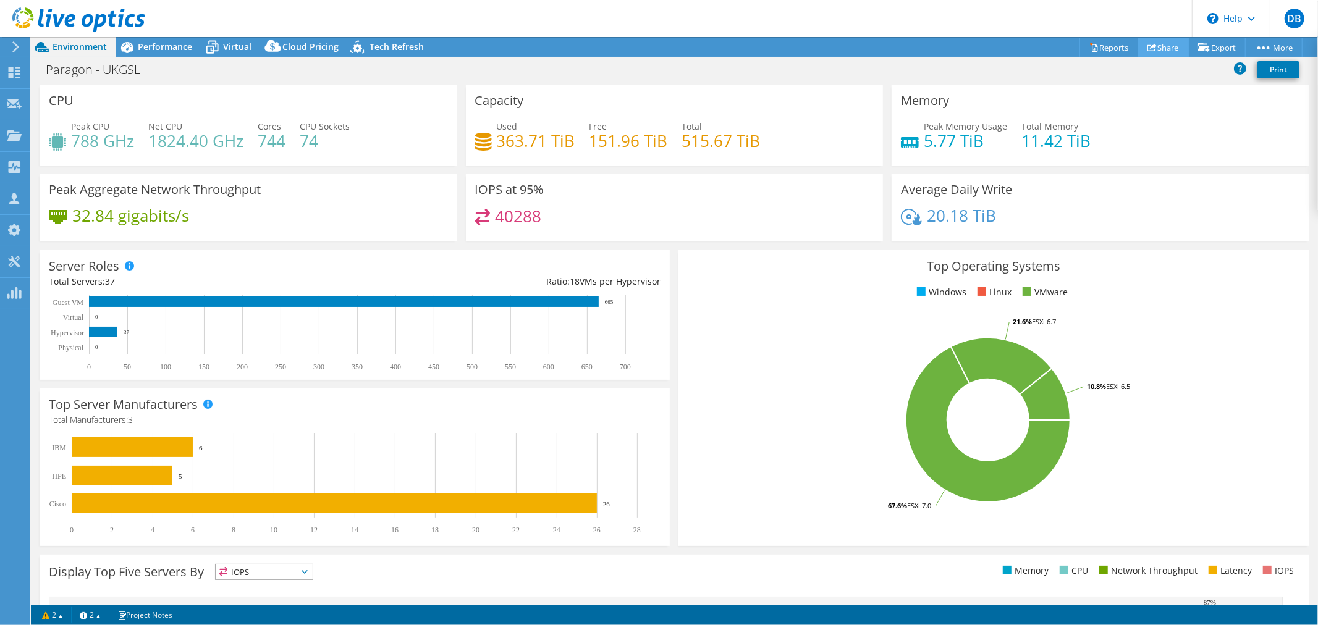
click at [1158, 48] on link "Share" at bounding box center [1163, 47] width 51 height 19
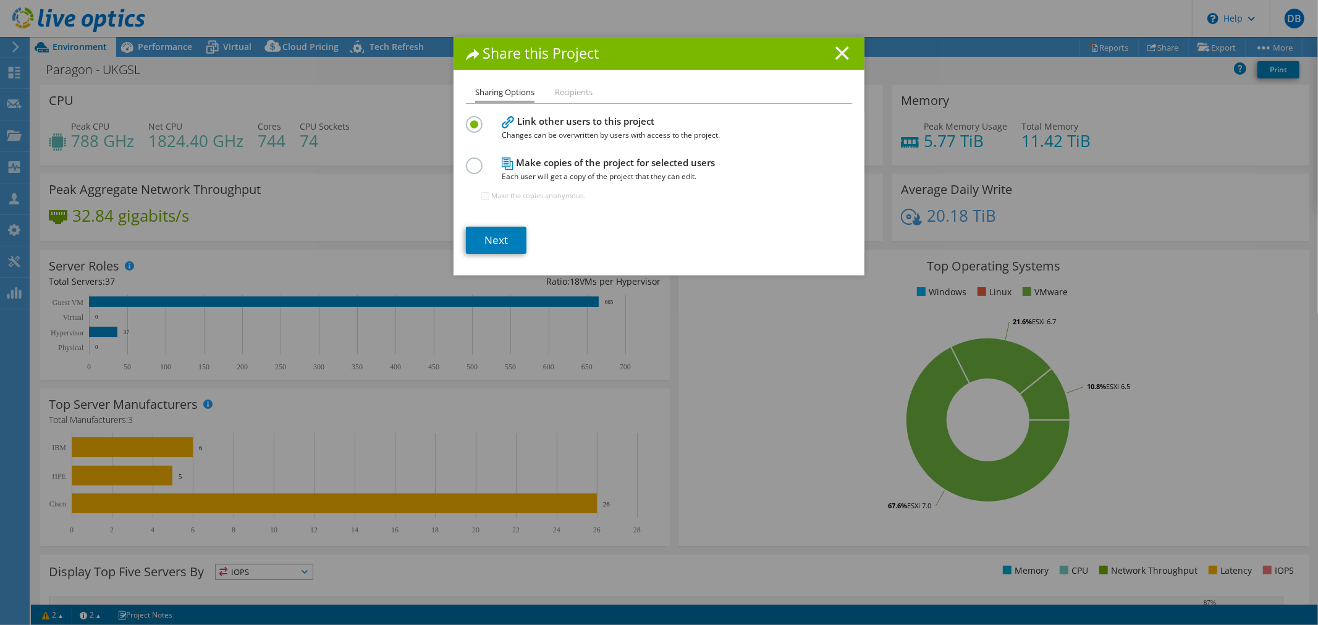
click at [836, 54] on icon at bounding box center [843, 53] width 14 height 14
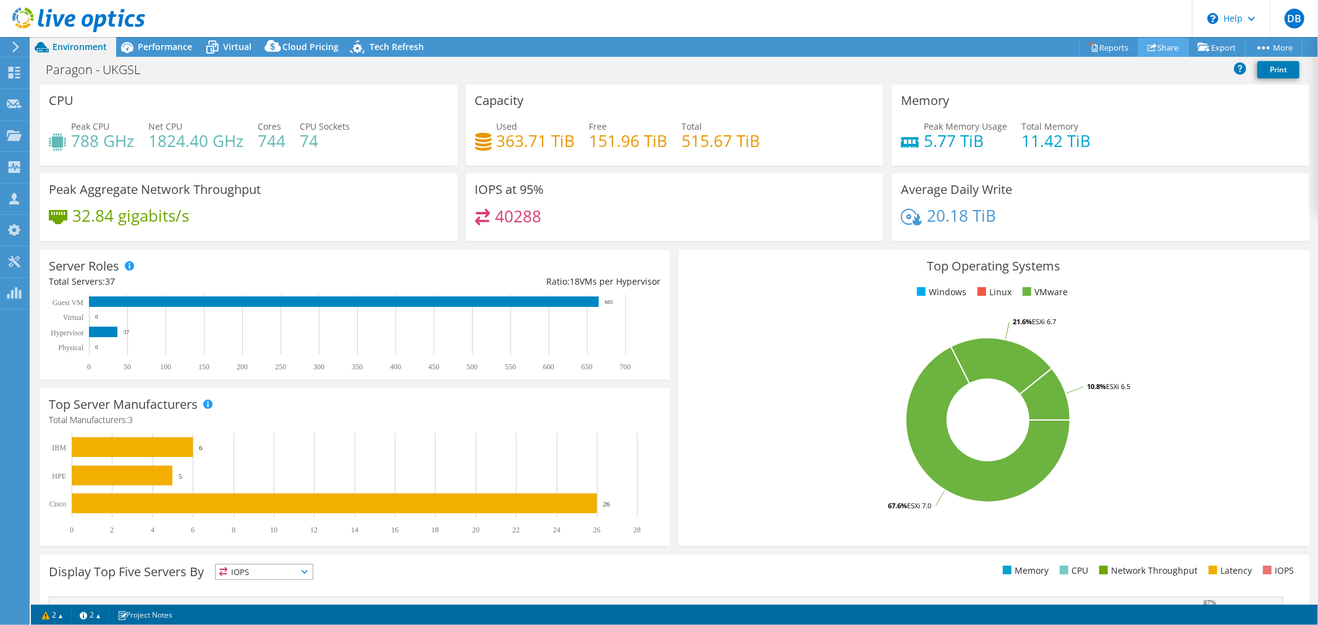
click at [1157, 46] on link "Share" at bounding box center [1163, 47] width 51 height 19
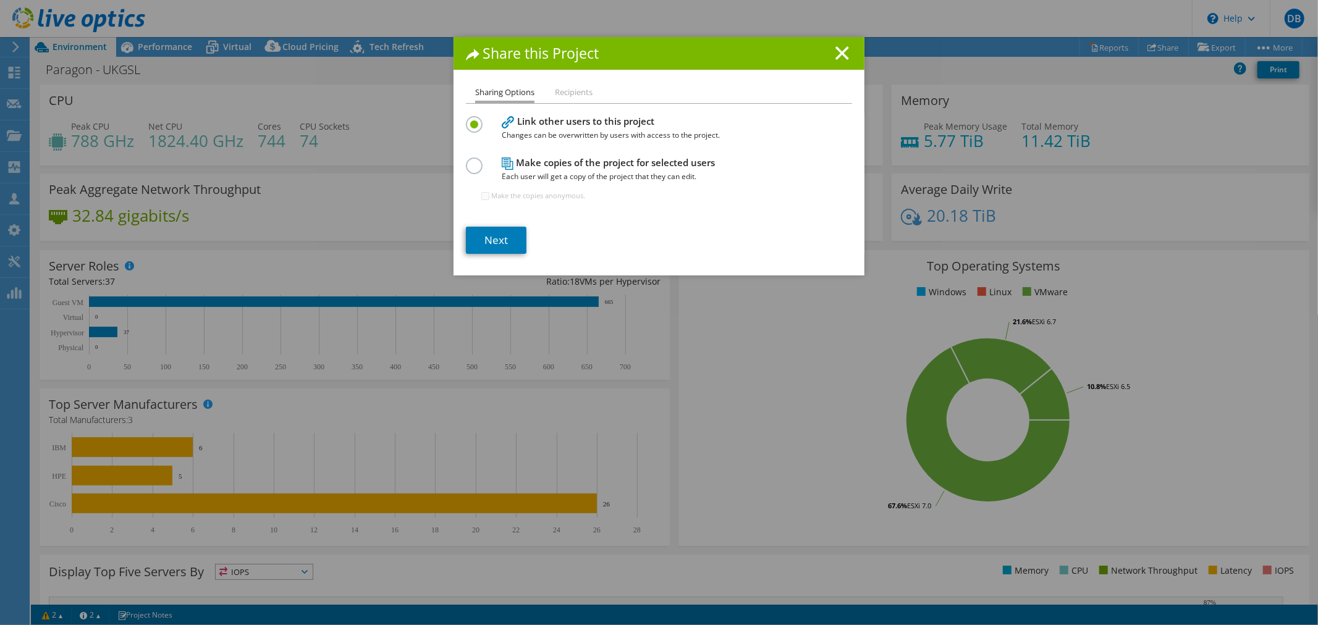
click at [471, 161] on label at bounding box center [477, 159] width 22 height 3
click at [0, 0] on input "radio" at bounding box center [0, 0] width 0 height 0
click at [841, 52] on icon at bounding box center [843, 53] width 14 height 14
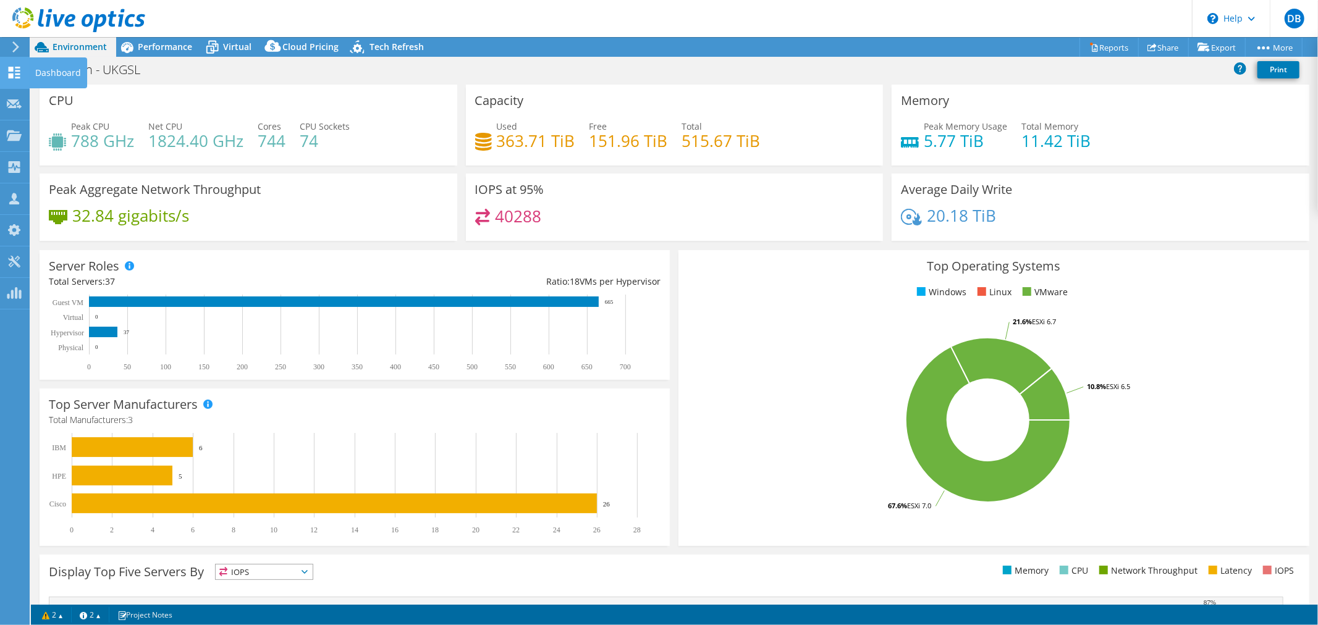
click at [37, 73] on div "Dashboard" at bounding box center [58, 72] width 58 height 31
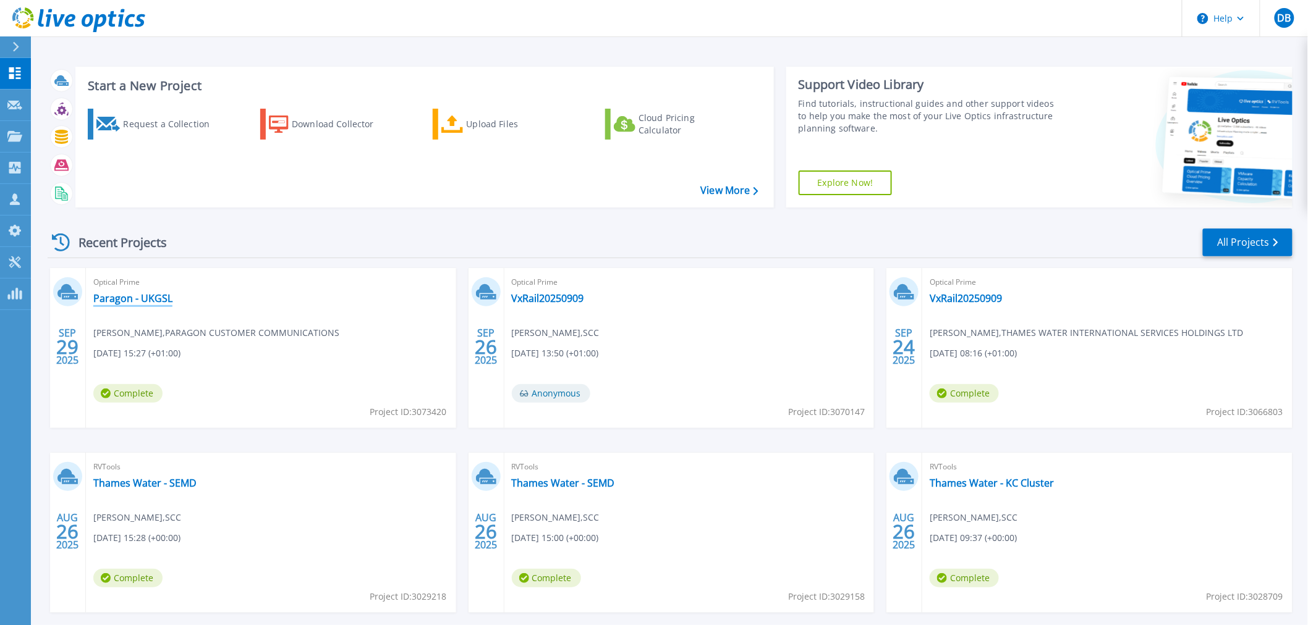
click at [139, 300] on link "Paragon - UKGSL" at bounding box center [132, 298] width 79 height 12
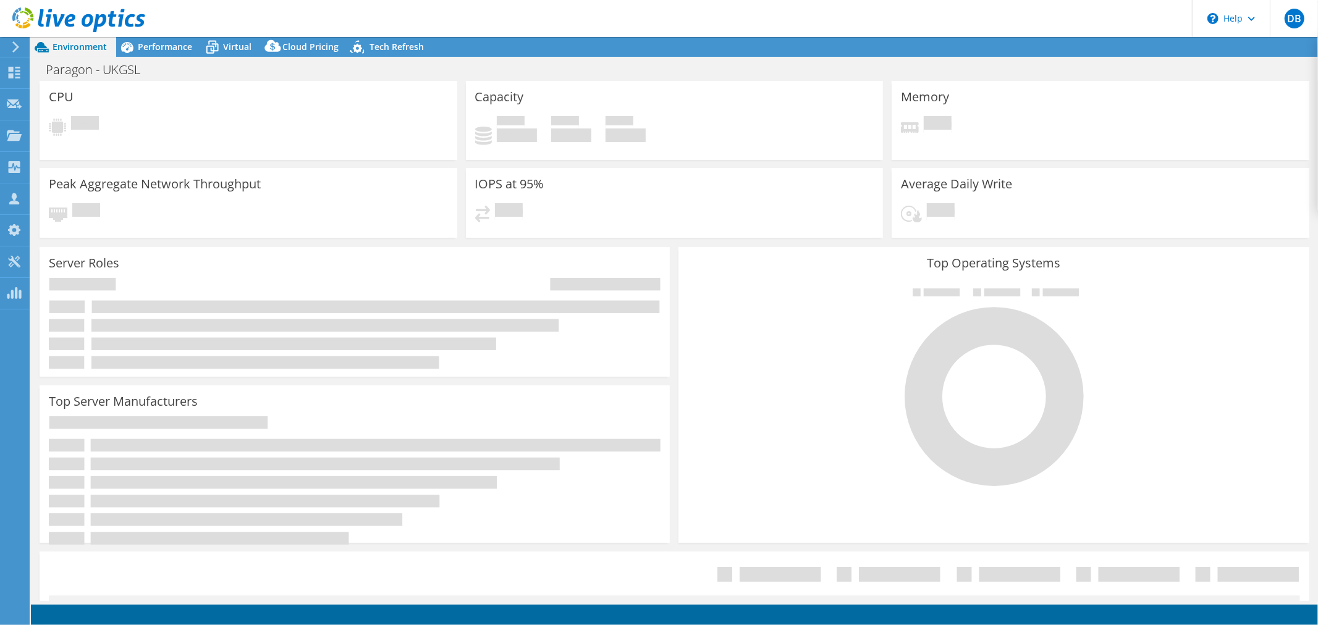
select select "USD"
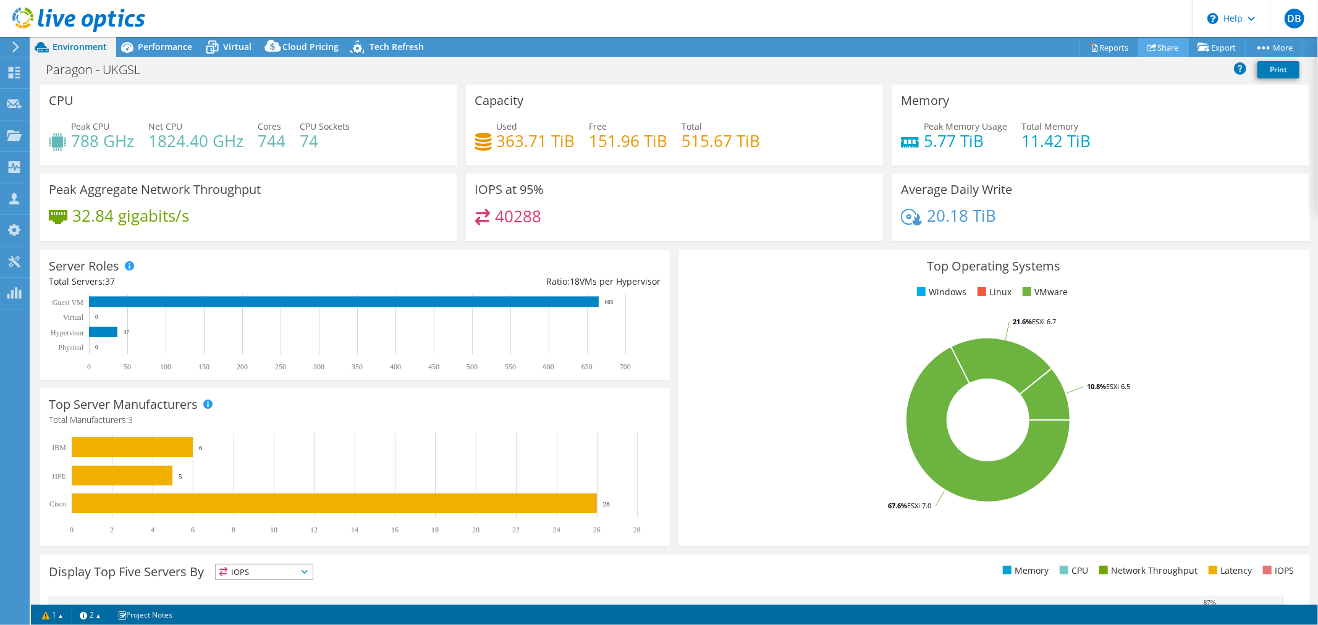
click at [1157, 51] on link "Share" at bounding box center [1163, 47] width 51 height 19
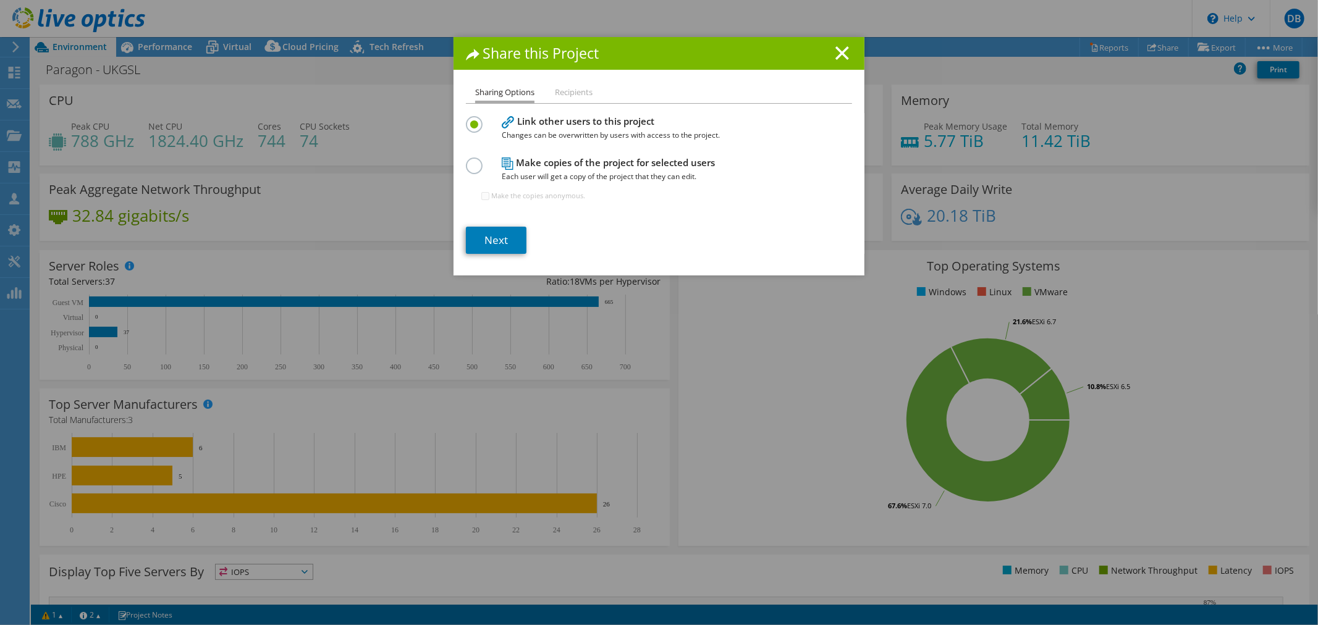
click at [587, 95] on li "Recipients" at bounding box center [574, 92] width 38 height 15
click at [578, 91] on li "Recipients" at bounding box center [574, 92] width 38 height 15
click at [841, 51] on line at bounding box center [842, 53] width 12 height 12
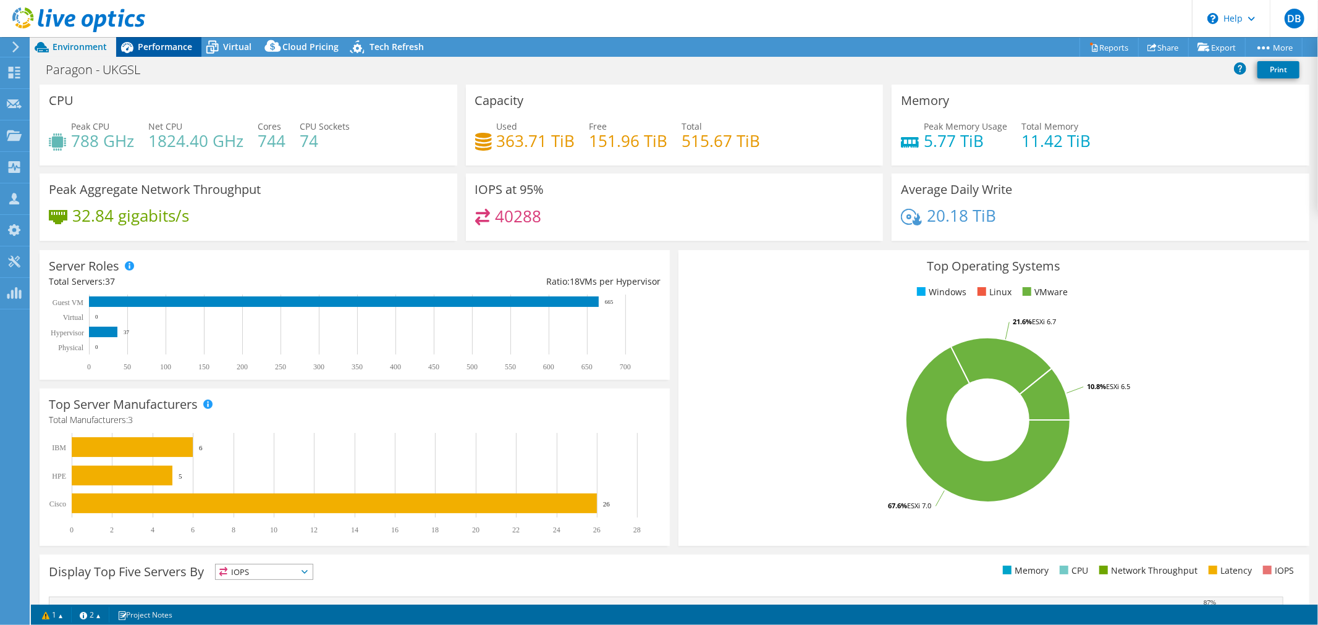
click at [187, 48] on span "Performance" at bounding box center [165, 47] width 54 height 12
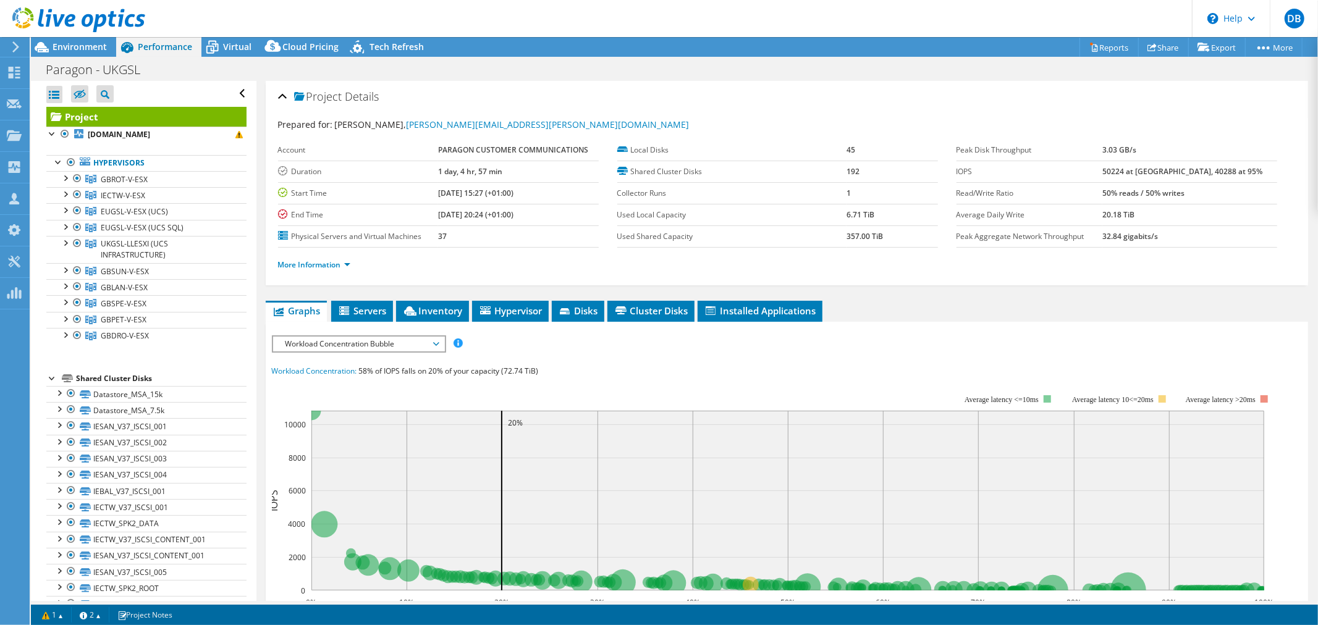
click at [502, 61] on div "Paragon - UKGSL Print" at bounding box center [674, 69] width 1287 height 23
click at [173, 245] on link "UKGSL-LLESXI (UCS INFRASTRUCTURE)" at bounding box center [146, 249] width 200 height 27
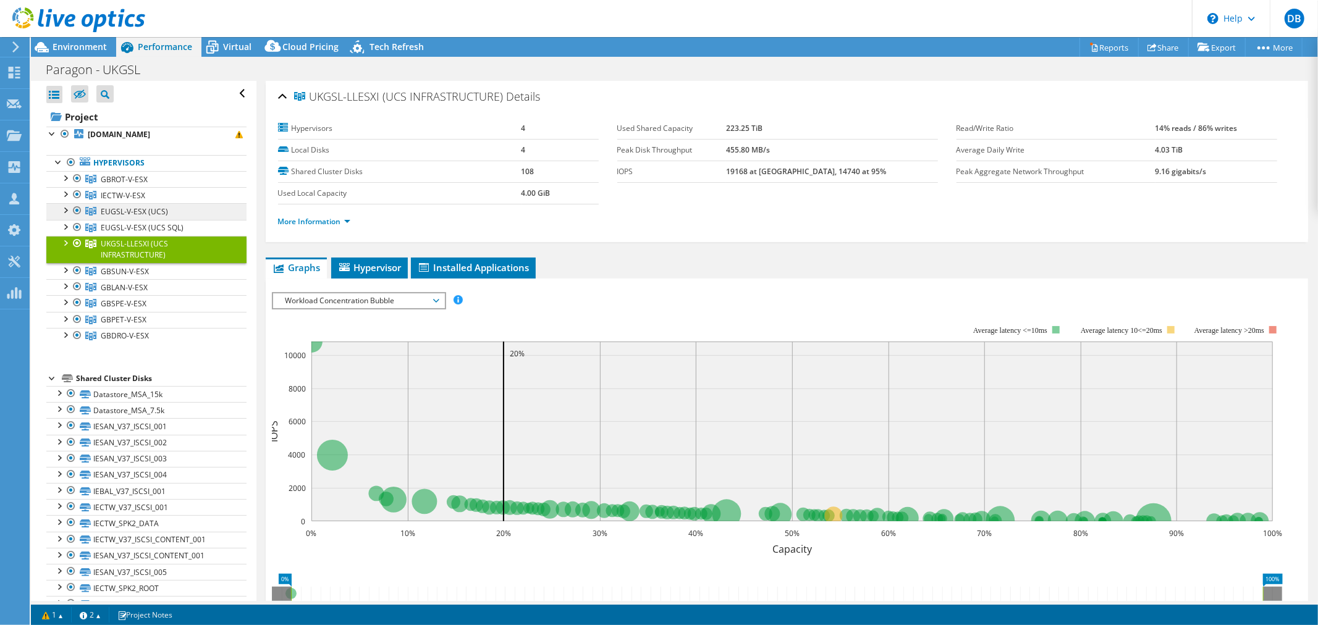
click at [193, 211] on link "EUGSL-V-ESX (UCS)" at bounding box center [146, 211] width 200 height 16
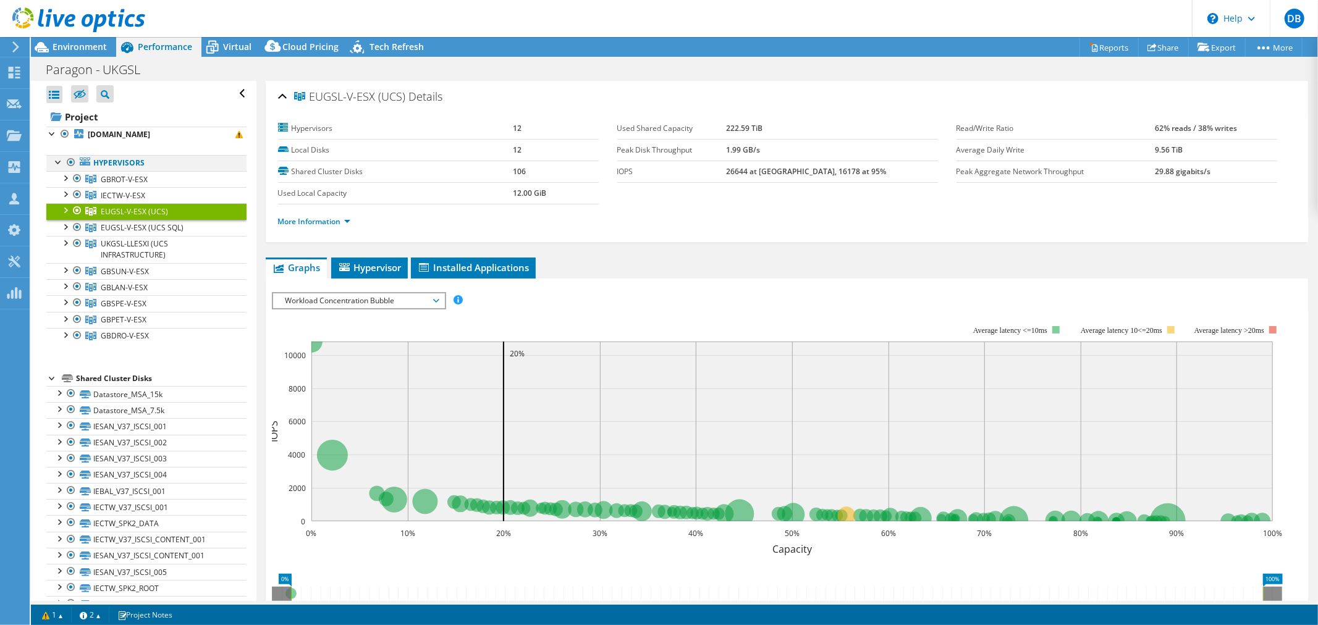
click at [70, 161] on div at bounding box center [71, 162] width 12 height 15
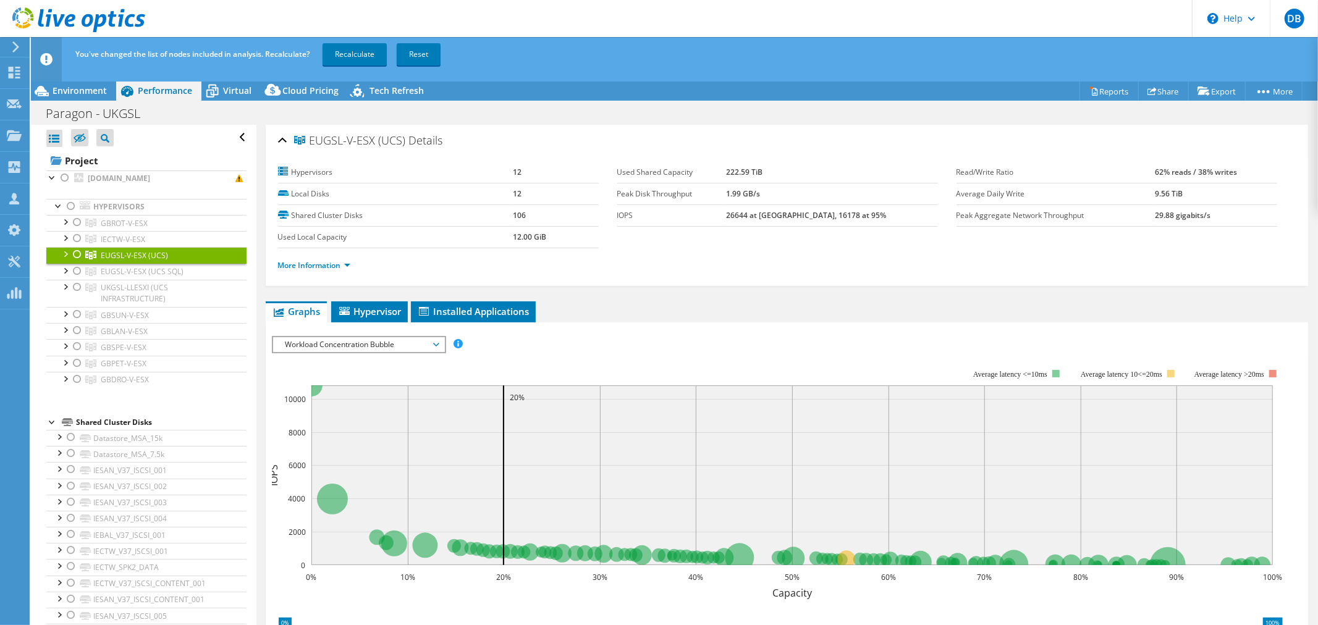
click at [78, 255] on div at bounding box center [77, 254] width 12 height 15
click at [78, 272] on div at bounding box center [77, 271] width 12 height 15
click at [76, 286] on div at bounding box center [77, 287] width 12 height 15
drag, startPoint x: 344, startPoint y: 50, endPoint x: 431, endPoint y: 85, distance: 94.3
click at [343, 51] on link "Recalculate" at bounding box center [355, 54] width 64 height 22
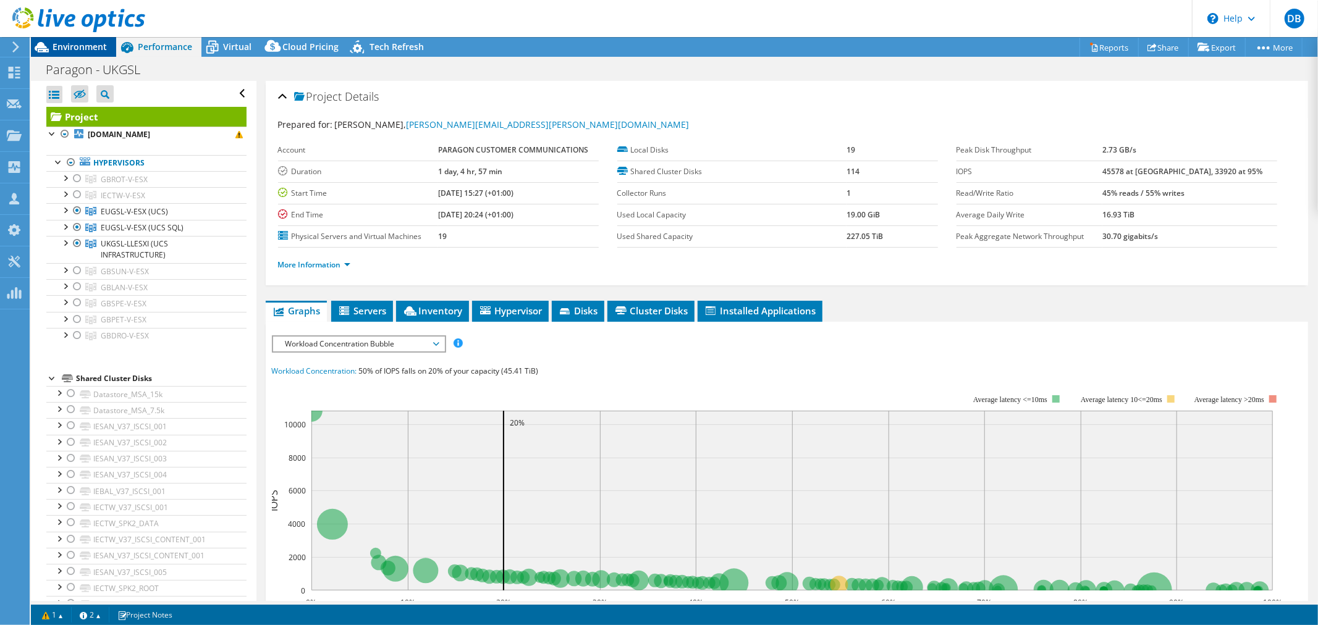
click at [69, 46] on span "Environment" at bounding box center [80, 47] width 54 height 12
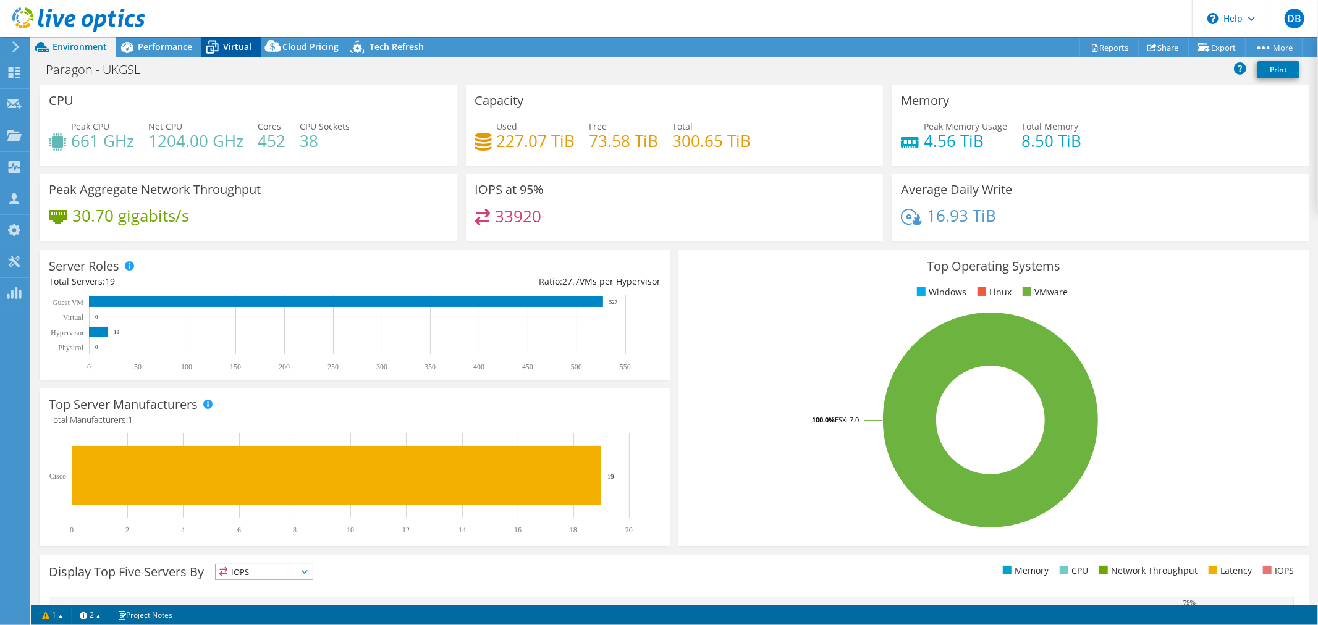
click at [231, 48] on span "Virtual" at bounding box center [237, 47] width 28 height 12
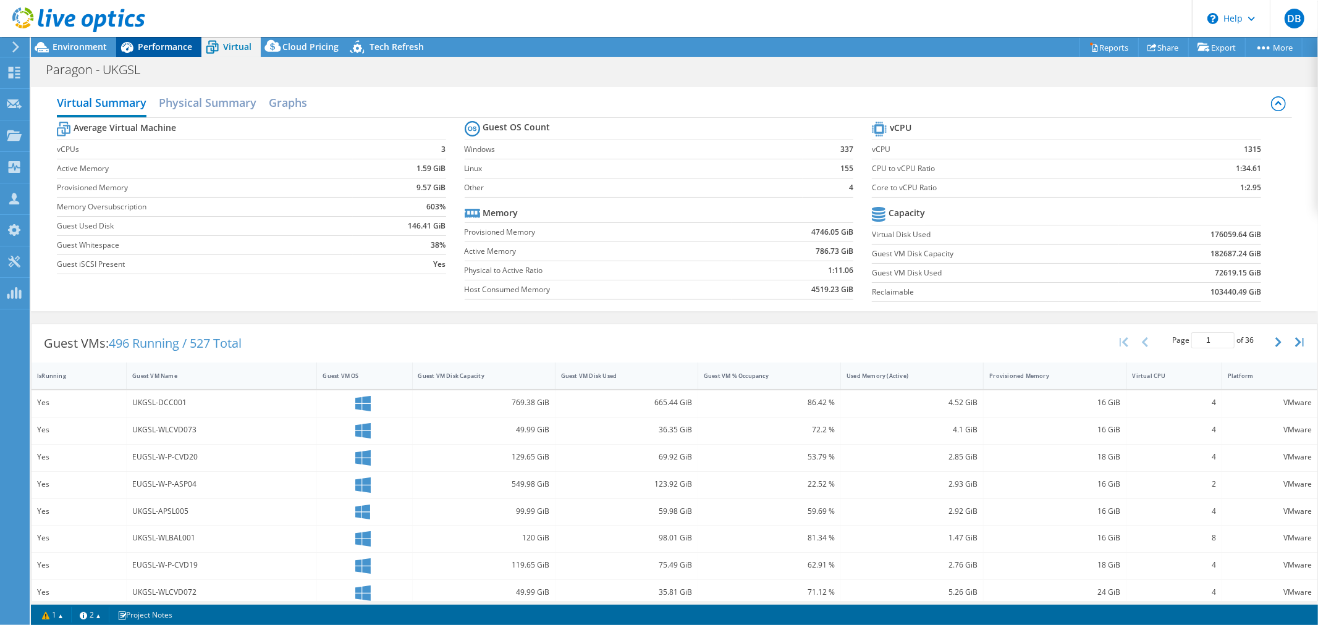
click at [138, 44] on span "Performance" at bounding box center [165, 47] width 54 height 12
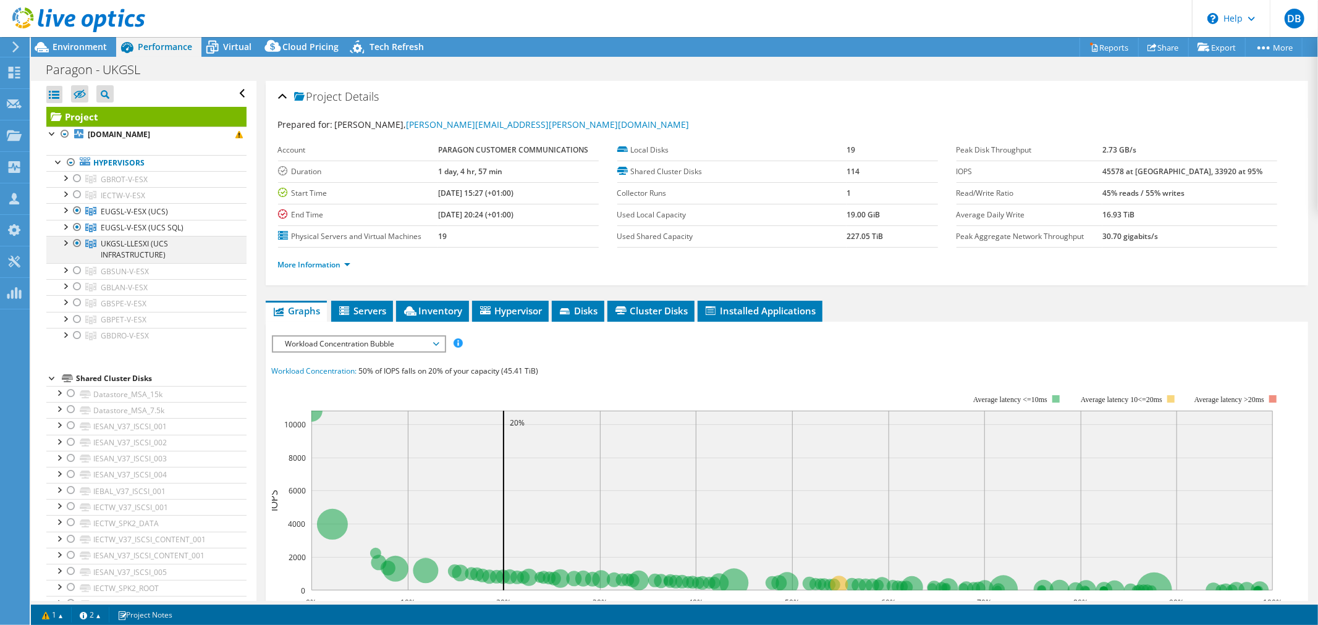
click at [65, 245] on div at bounding box center [65, 242] width 12 height 12
click at [64, 227] on div at bounding box center [65, 226] width 12 height 12
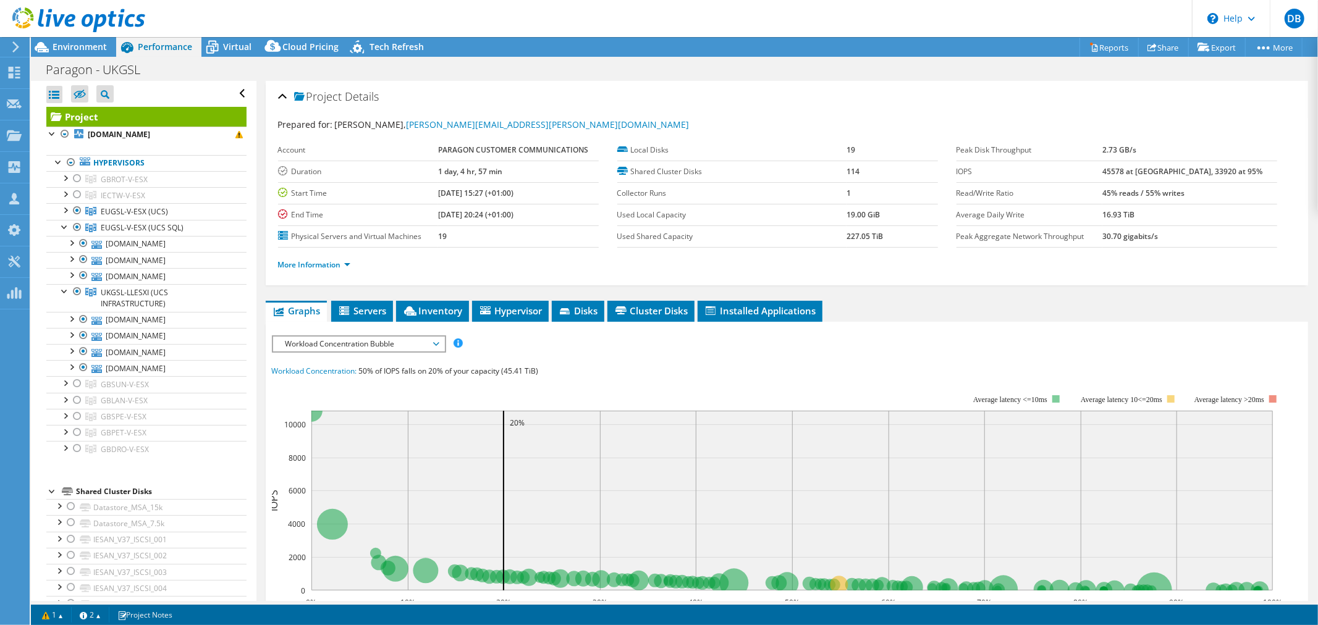
click at [706, 19] on header "DB Channel Partner david bywater david.bywater@scc.com SCC My Profile Log Out \…" at bounding box center [659, 18] width 1318 height 37
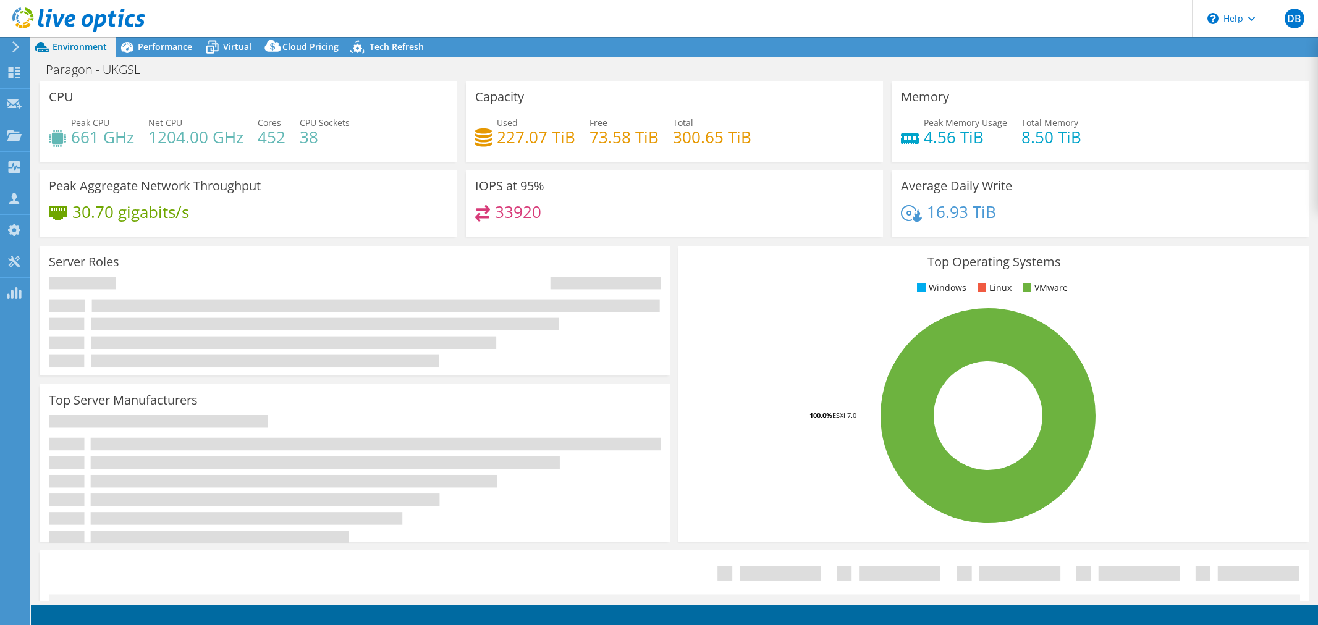
select select "USD"
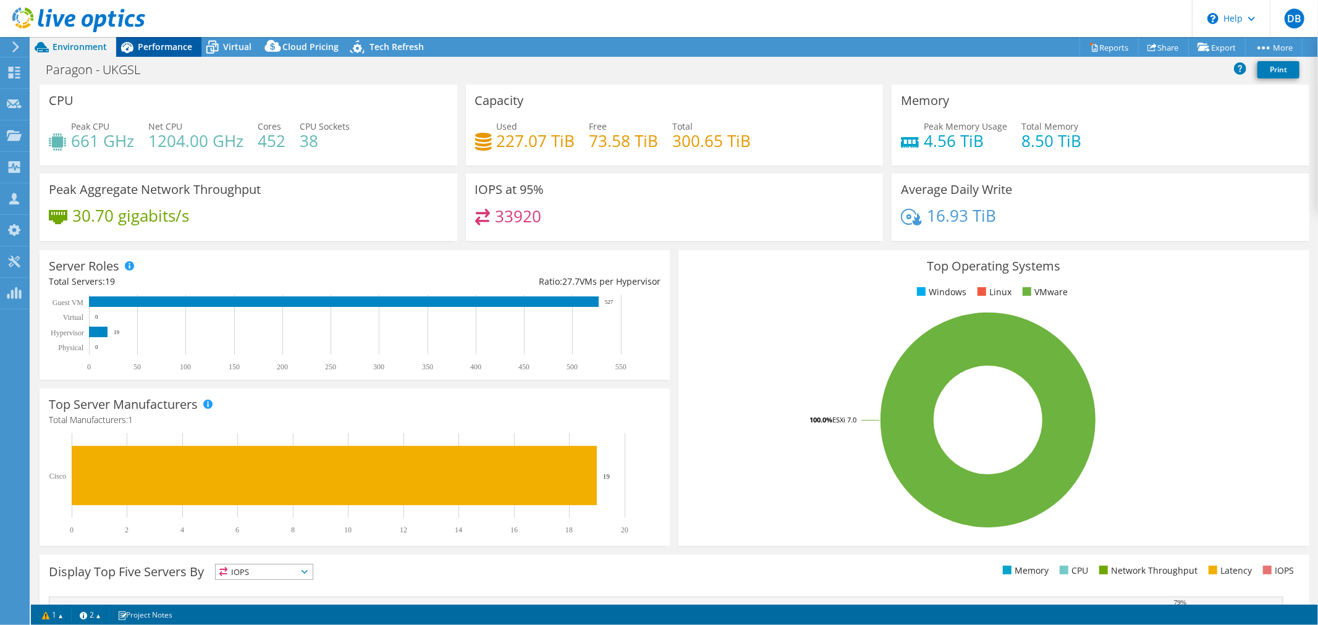
click at [159, 41] on span "Performance" at bounding box center [165, 47] width 54 height 12
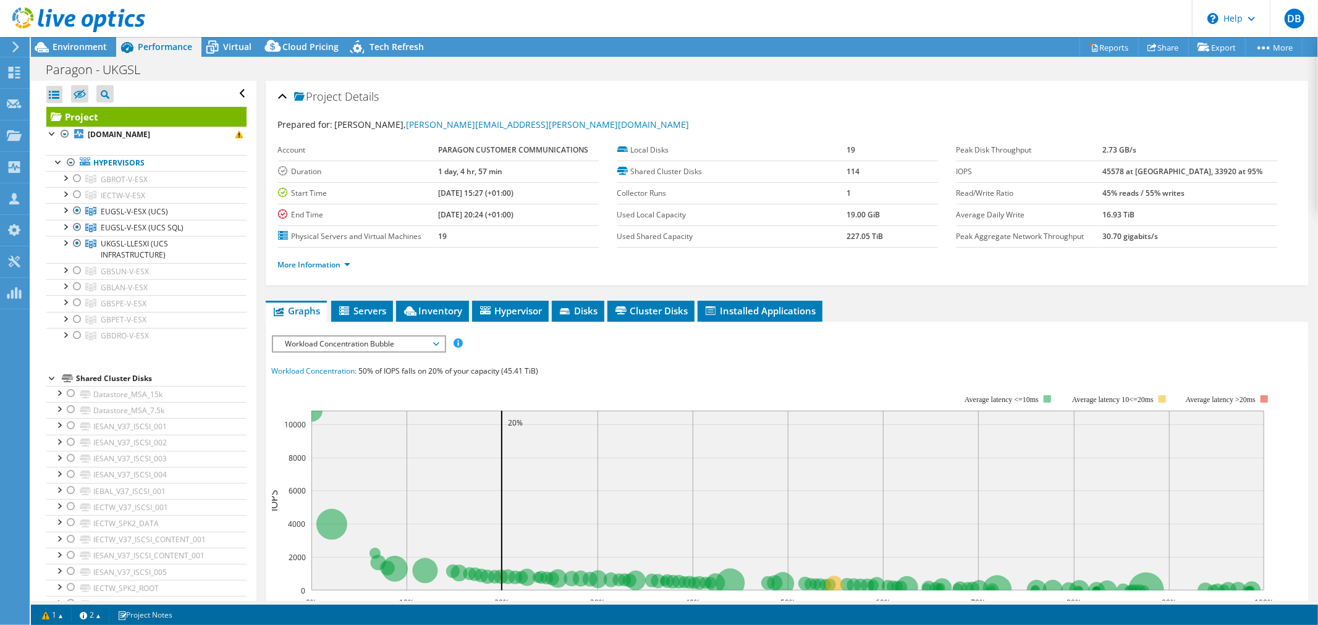
click at [410, 340] on span "Workload Concentration Bubble" at bounding box center [358, 344] width 159 height 15
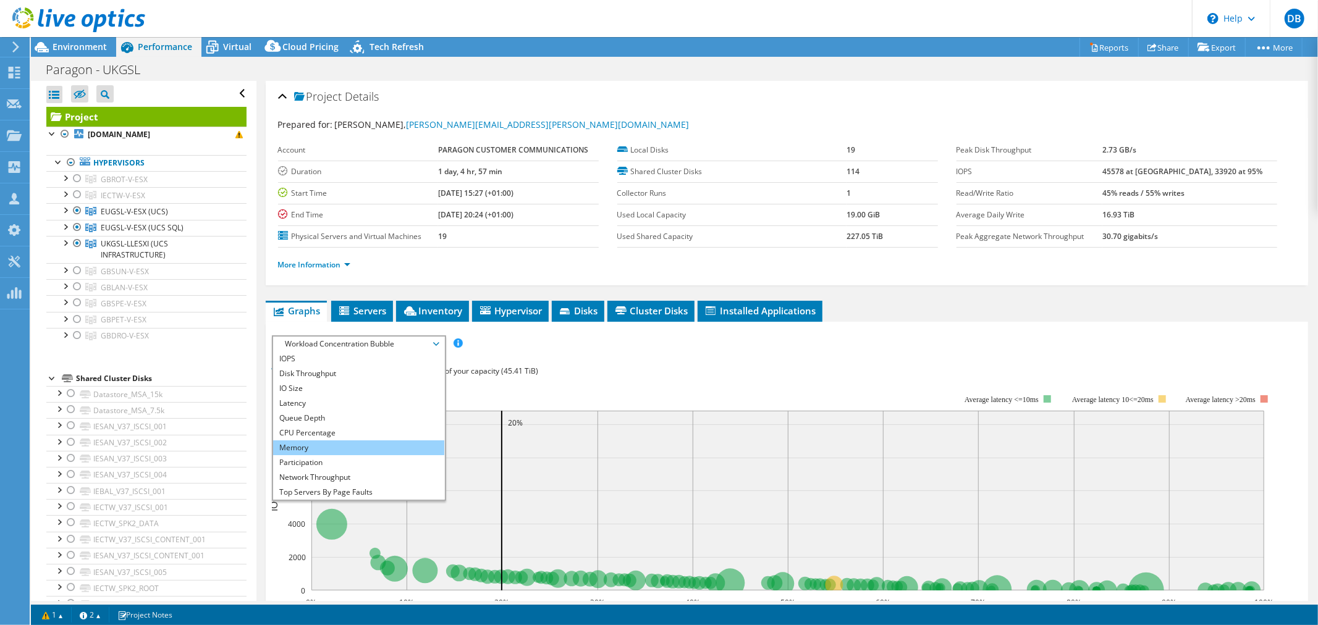
click at [334, 446] on li "Memory" at bounding box center [358, 448] width 171 height 15
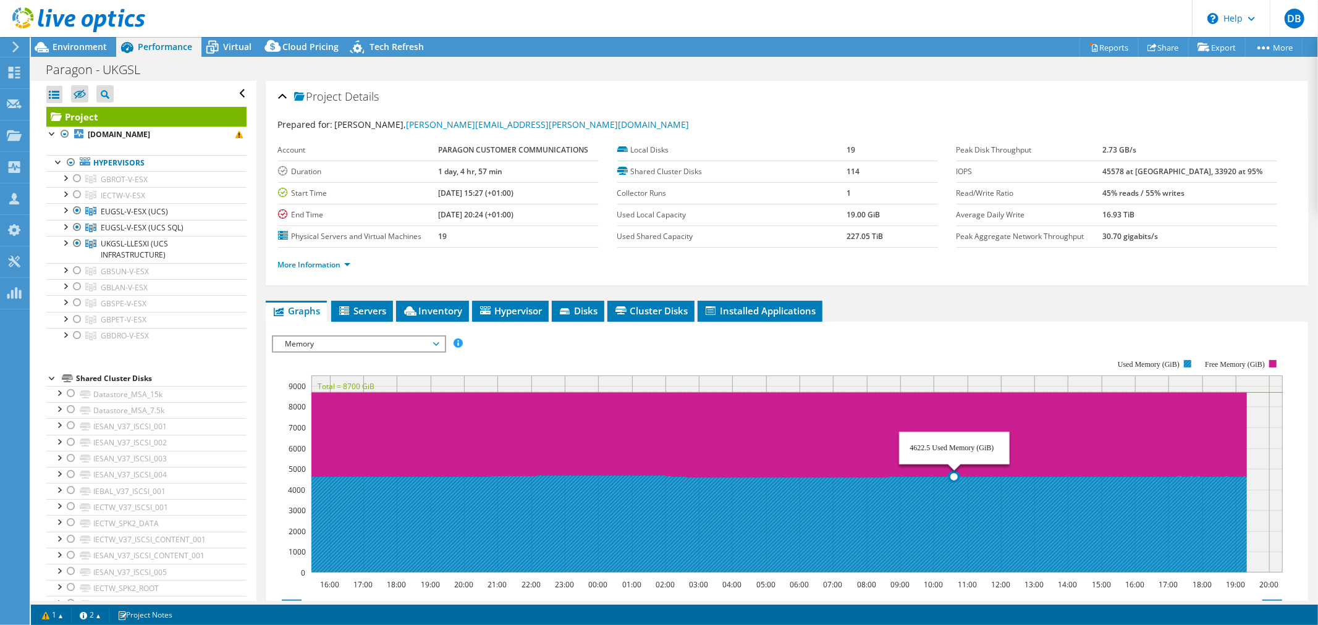
click at [954, 498] on icon at bounding box center [779, 524] width 936 height 97
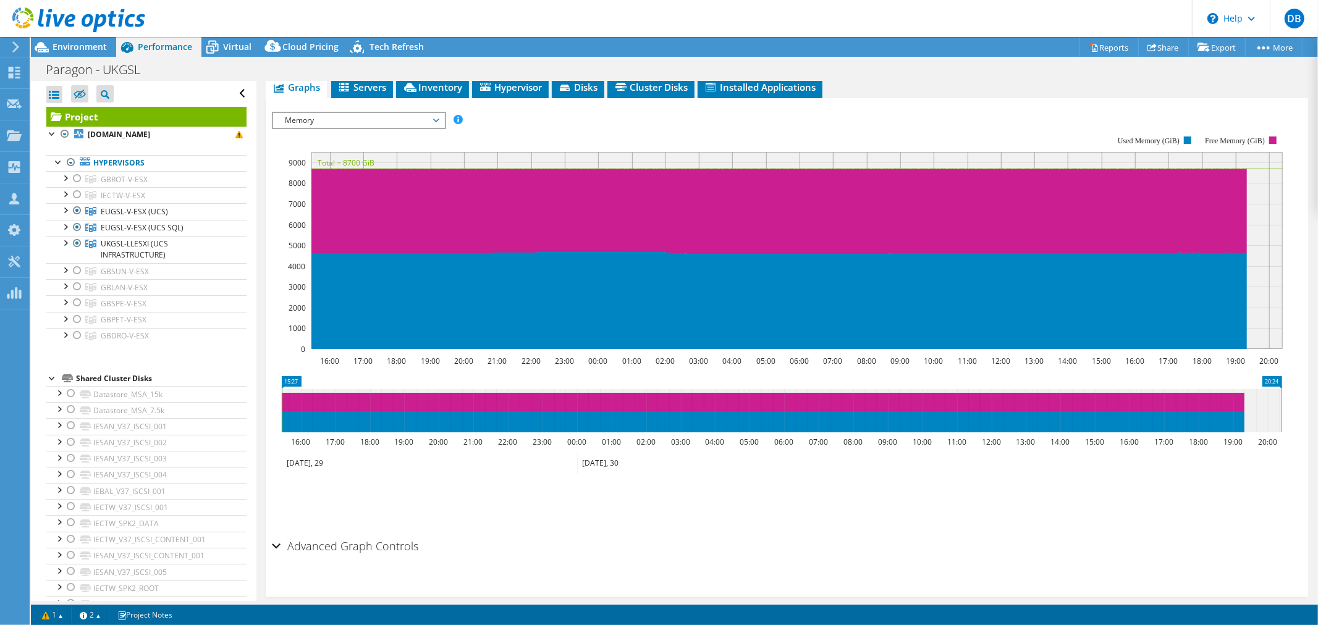
scroll to position [239, 0]
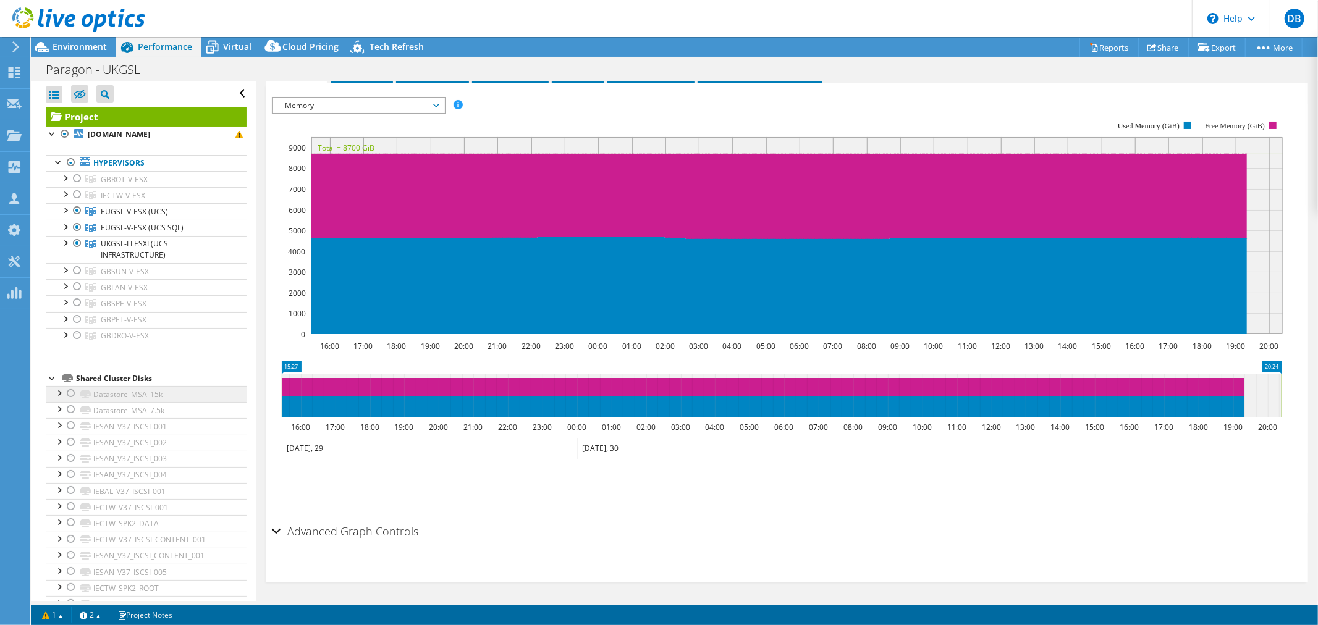
drag, startPoint x: 280, startPoint y: 397, endPoint x: 224, endPoint y: 398, distance: 56.2
click at [224, 398] on div "Open All Close All Hide Excluded Nodes Project Tree Filter" at bounding box center [674, 341] width 1287 height 520
drag, startPoint x: 1282, startPoint y: 397, endPoint x: 1290, endPoint y: 394, distance: 7.8
click at [1293, 394] on section "IOPS Disk Throughput IO Size Latency Queue Depth CPU Percentage Memory Page Fau…" at bounding box center [787, 332] width 1043 height 499
drag, startPoint x: 1281, startPoint y: 394, endPoint x: 1313, endPoint y: 375, distance: 37.6
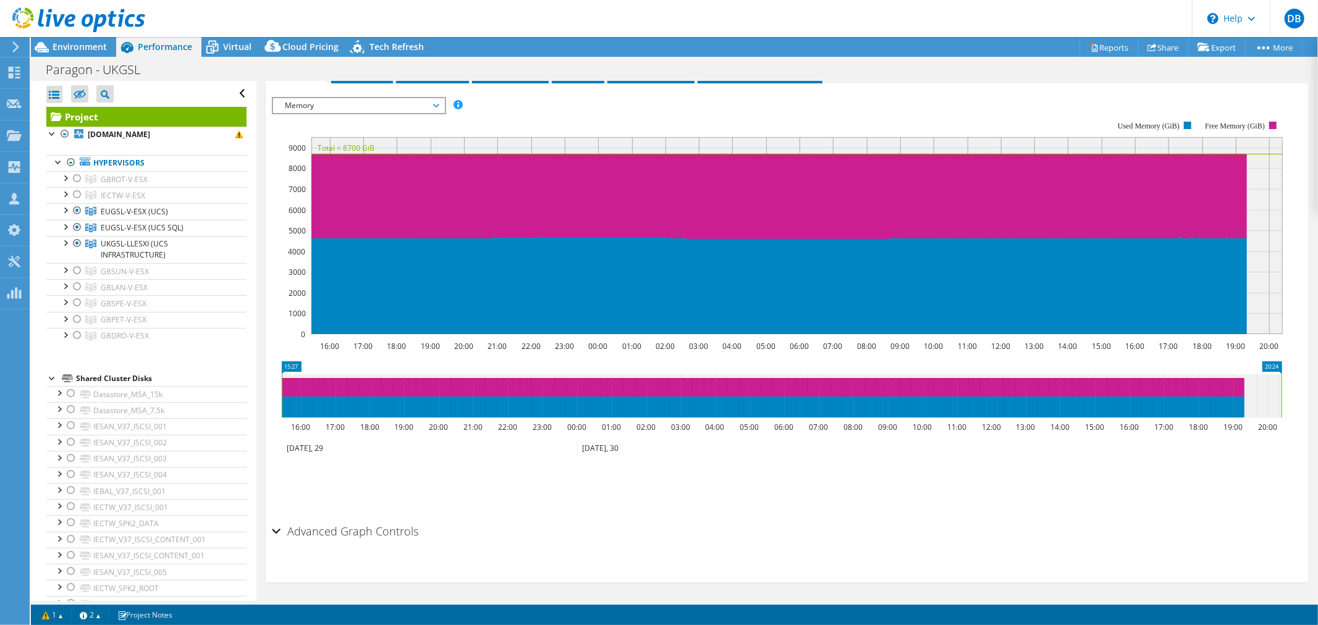
click at [1313, 375] on article "Project Details Prepared for: Duncan Marshall, Duncan.Marshall@paragon-cc.co.uk…" at bounding box center [787, 341] width 1062 height 520
click at [831, 481] on ul "Save Zoom" at bounding box center [784, 484] width 1024 height 35
click at [274, 530] on div "Advanced Graph Controls" at bounding box center [787, 532] width 1030 height 27
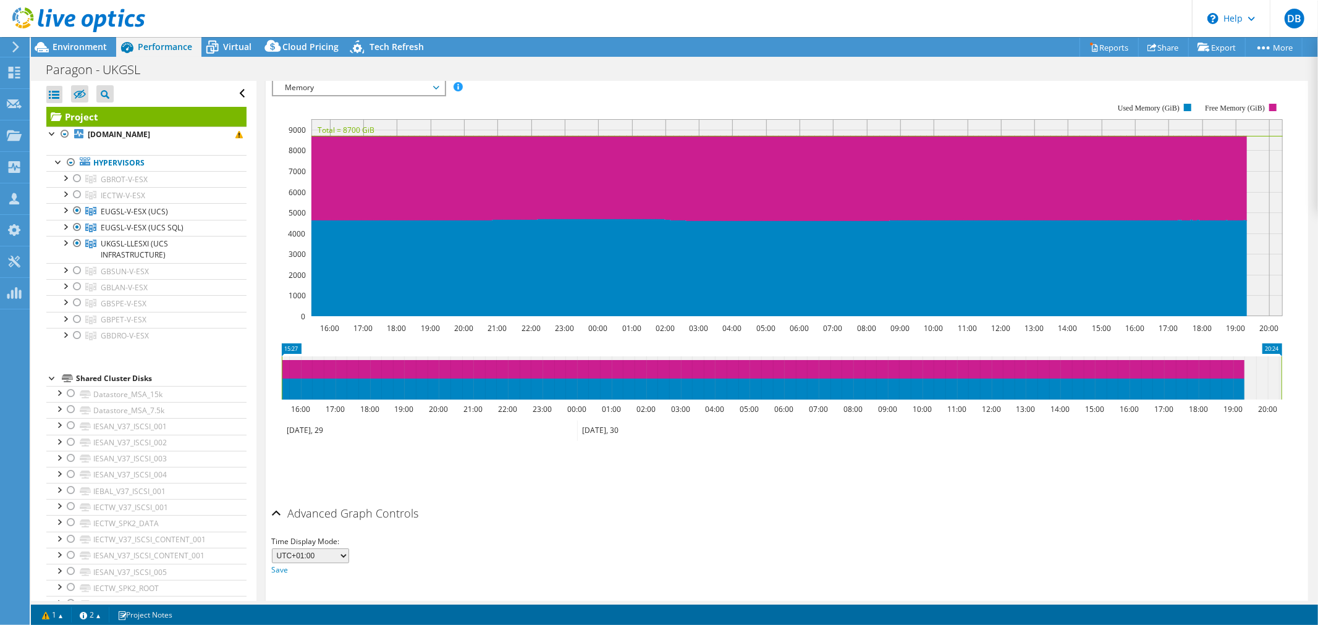
scroll to position [287, 0]
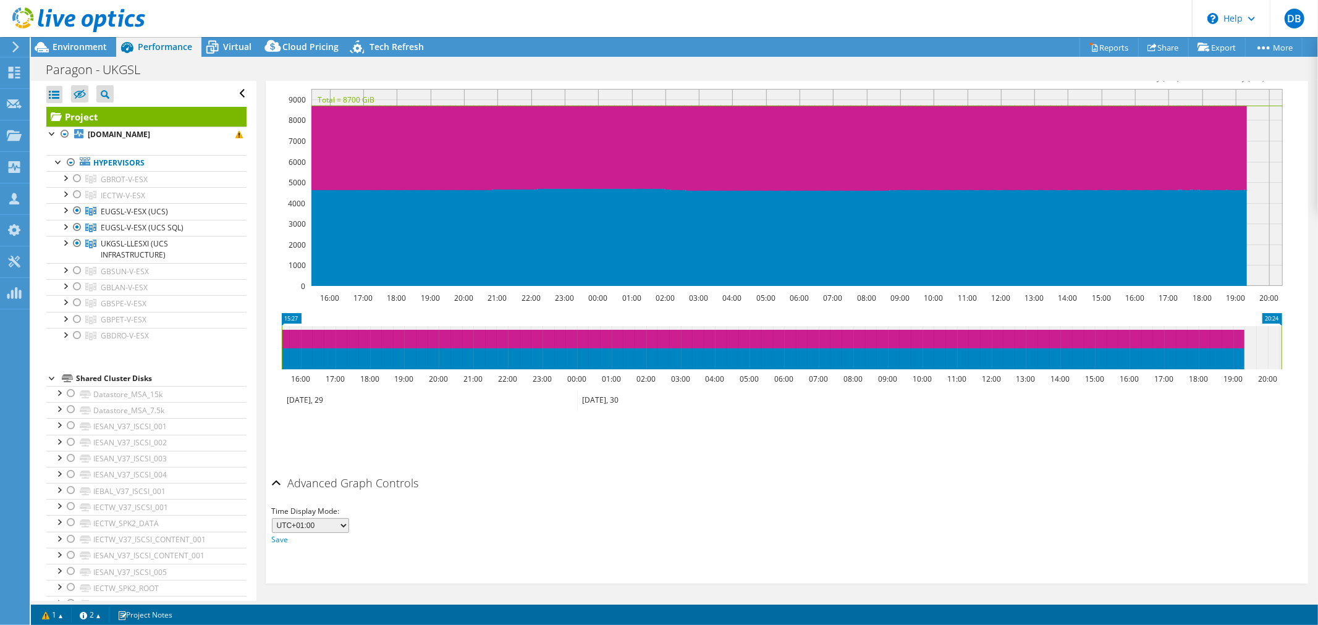
click at [337, 519] on select "UTC-12:00 UTC-11:00 UTC-10:00 UTC-09:30 UTC-09:00 UTC-08:00 UTC-07:00 UTC-06:00…" at bounding box center [310, 526] width 77 height 15
click at [339, 519] on select "UTC-12:00 UTC-11:00 UTC-10:00 UTC-09:30 UTC-09:00 UTC-08:00 UTC-07:00 UTC-06:00…" at bounding box center [310, 526] width 77 height 15
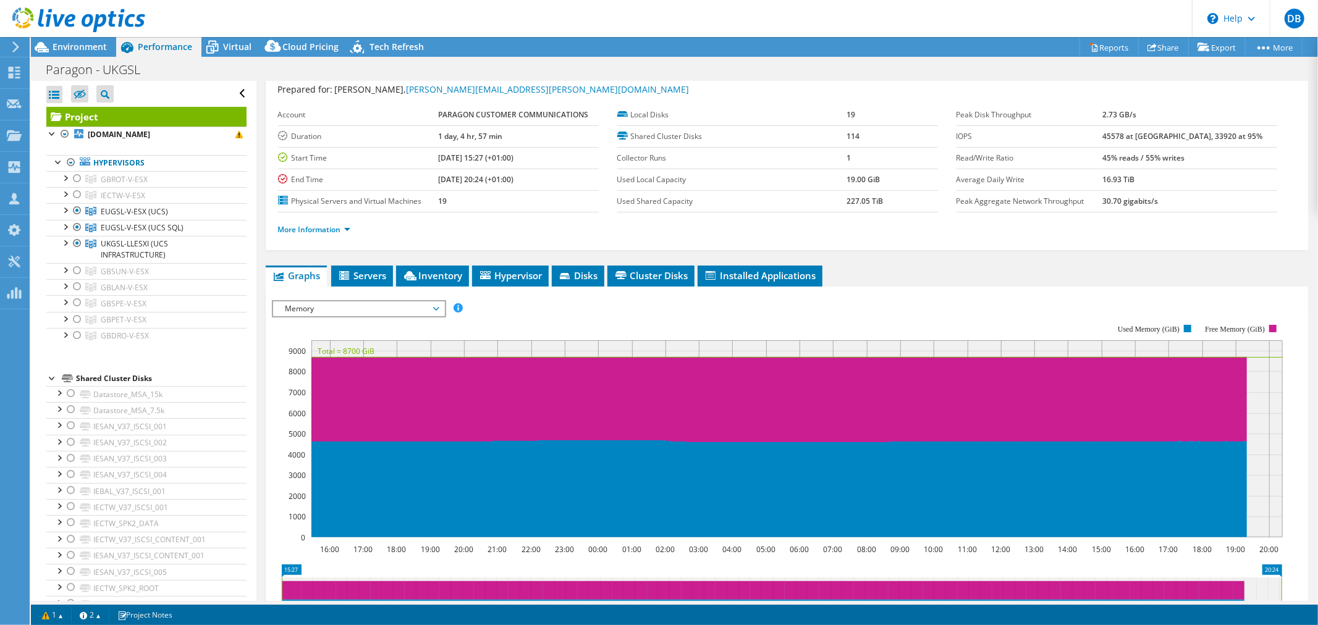
scroll to position [0, 0]
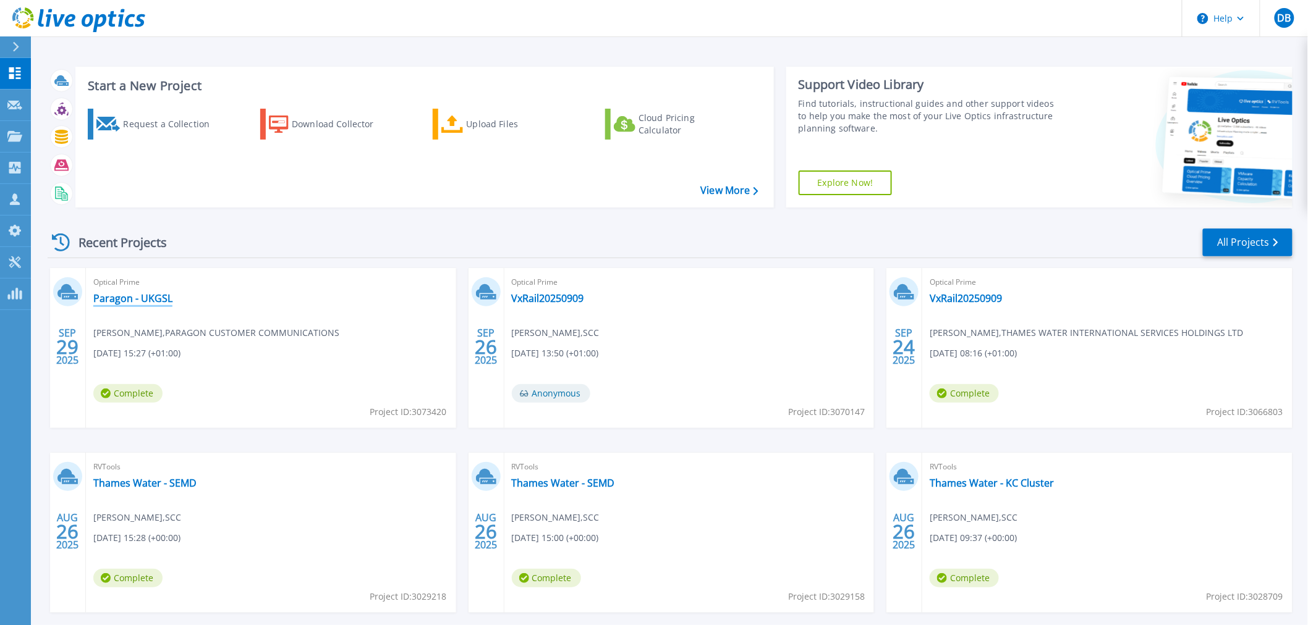
click at [128, 299] on link "Paragon - UKGSL" at bounding box center [132, 298] width 79 height 12
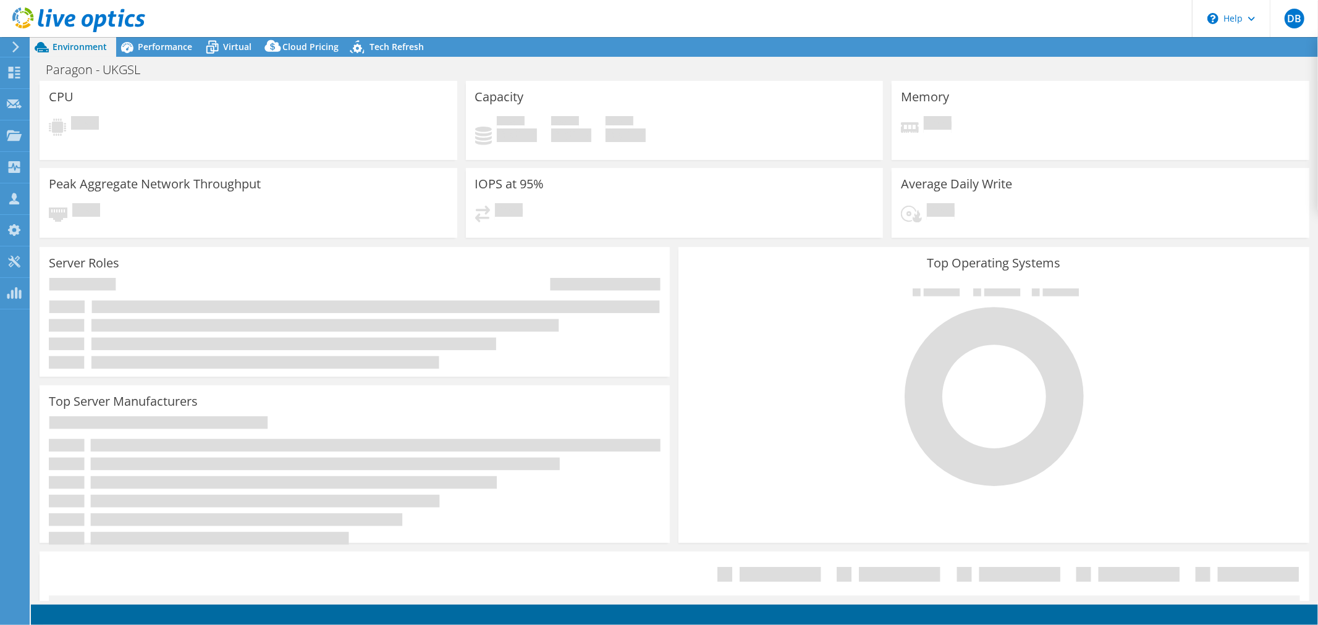
select select "USD"
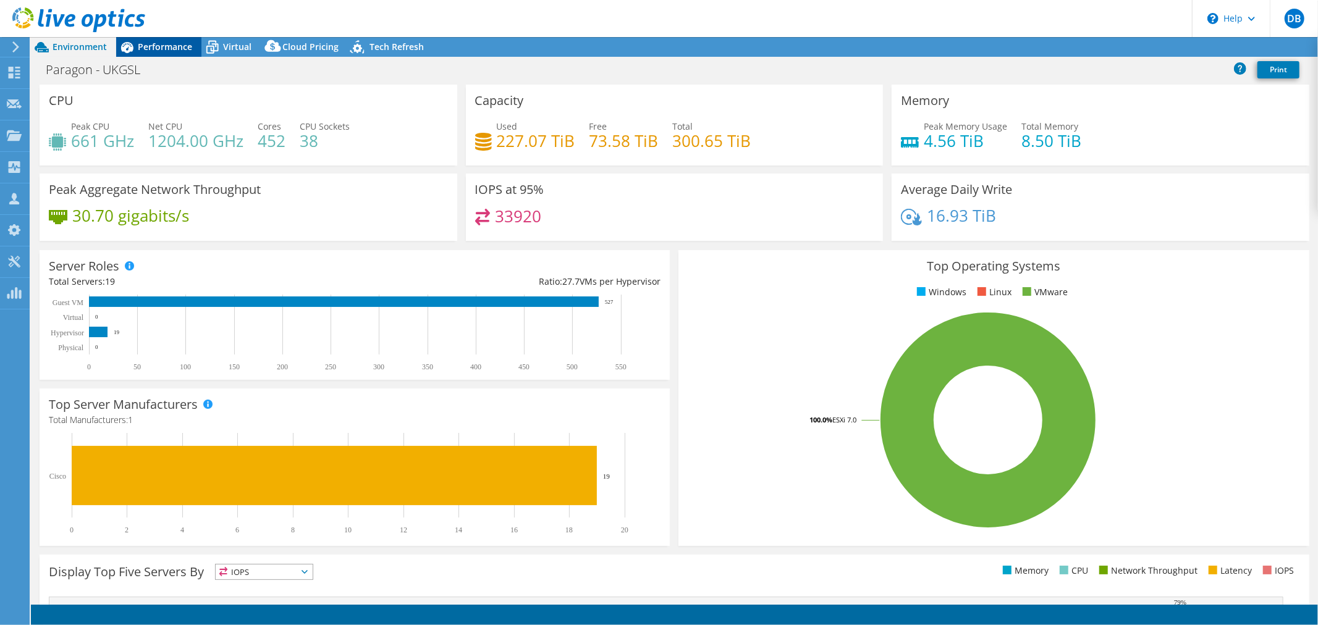
click at [156, 50] on span "Performance" at bounding box center [165, 47] width 54 height 12
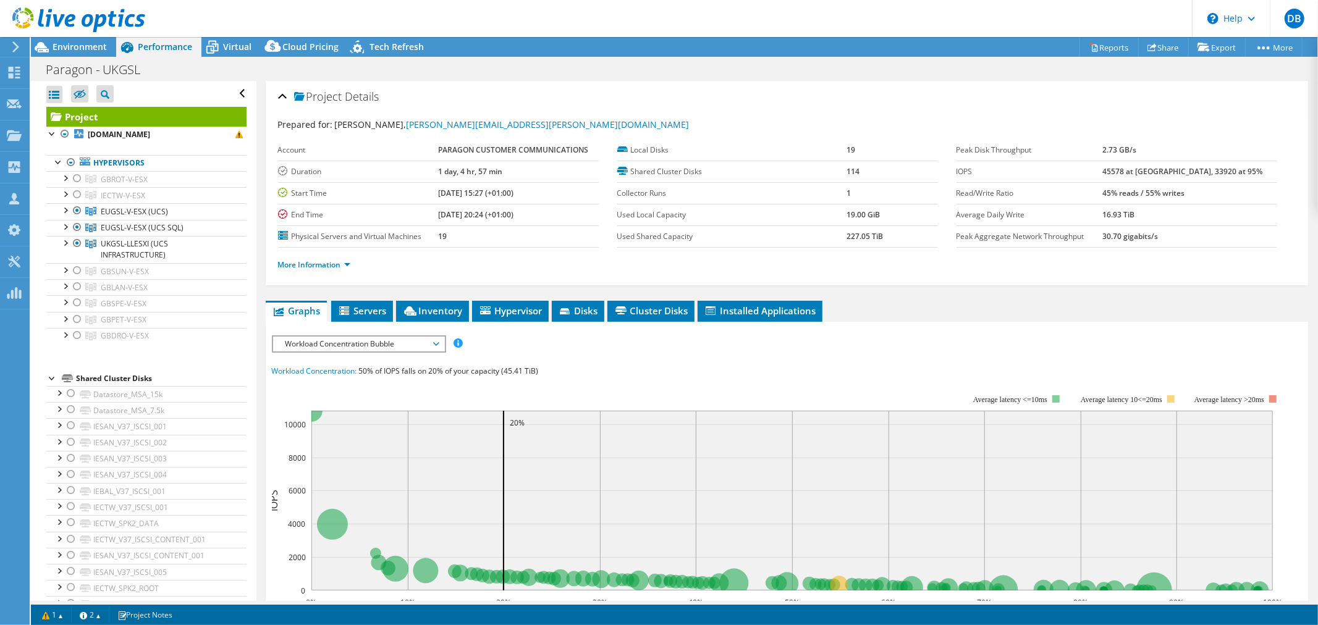
click at [576, 64] on div "Paragon - UKGSL Print" at bounding box center [674, 69] width 1287 height 23
click at [68, 190] on div at bounding box center [65, 193] width 12 height 12
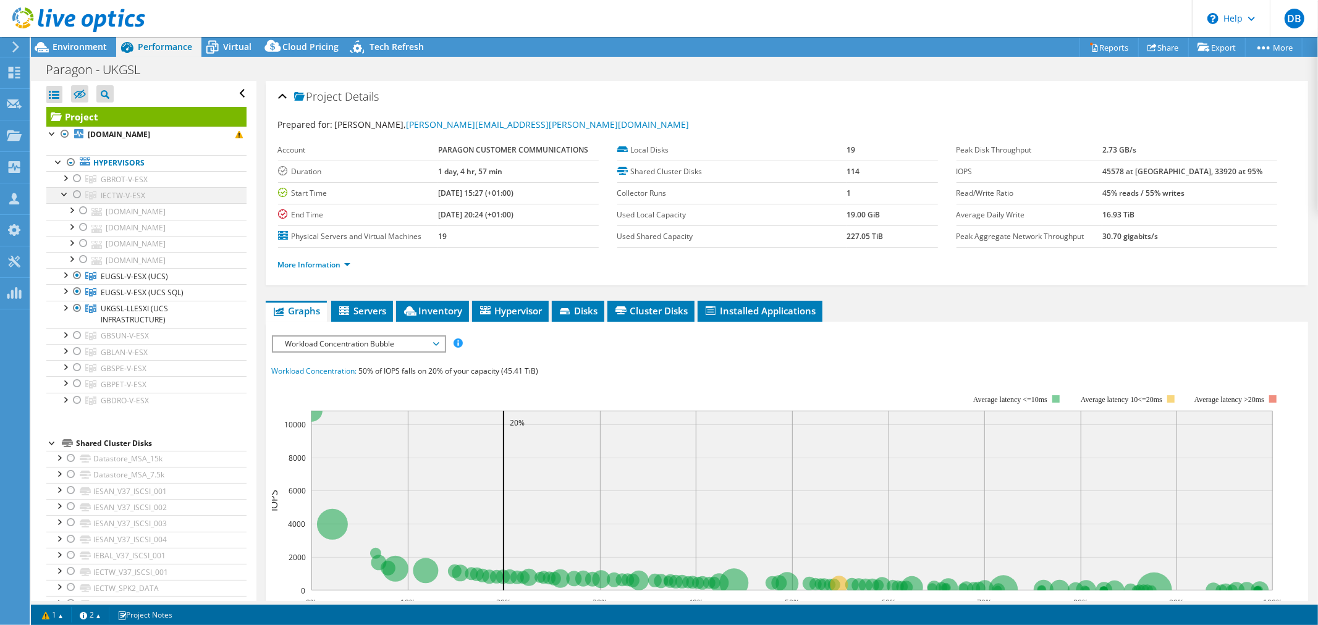
click at [61, 193] on div at bounding box center [65, 193] width 12 height 12
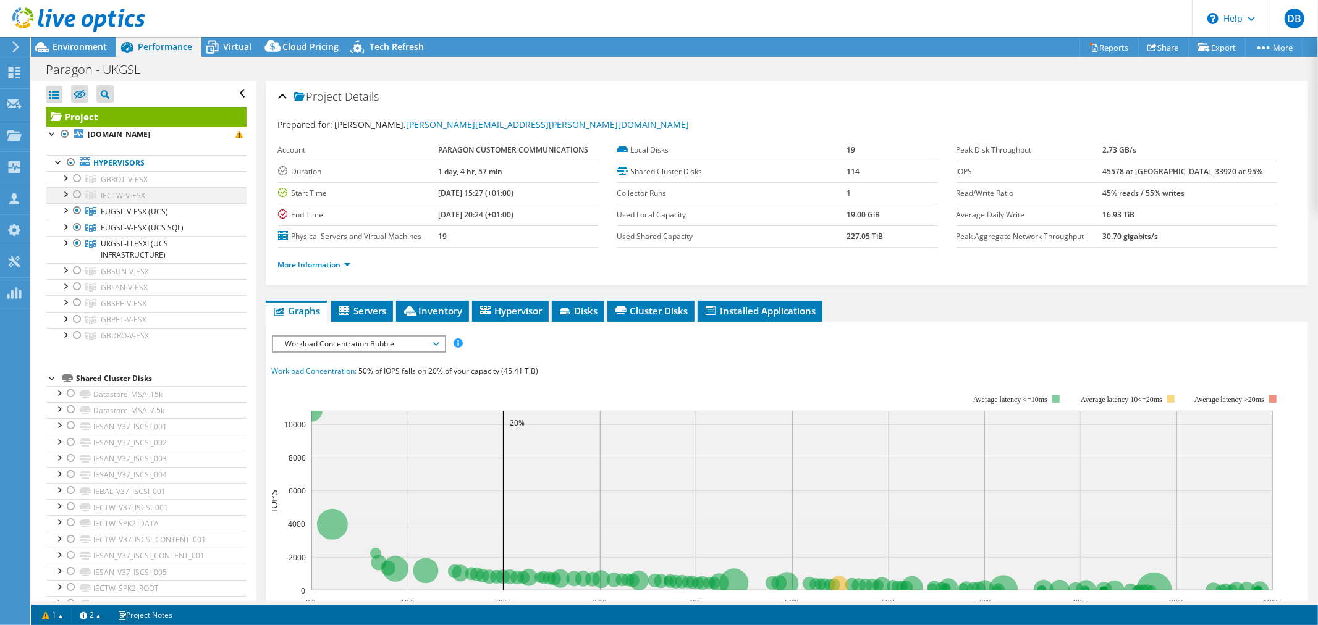
click at [65, 195] on div at bounding box center [65, 193] width 12 height 12
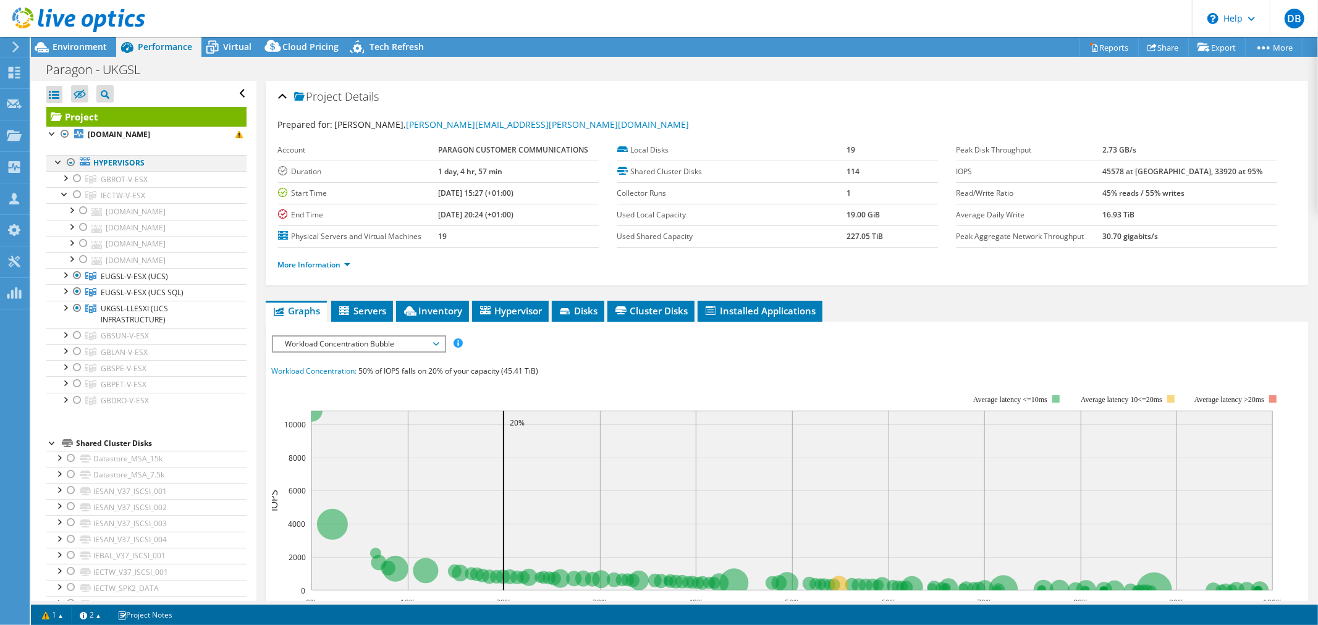
click at [69, 162] on div at bounding box center [71, 162] width 12 height 15
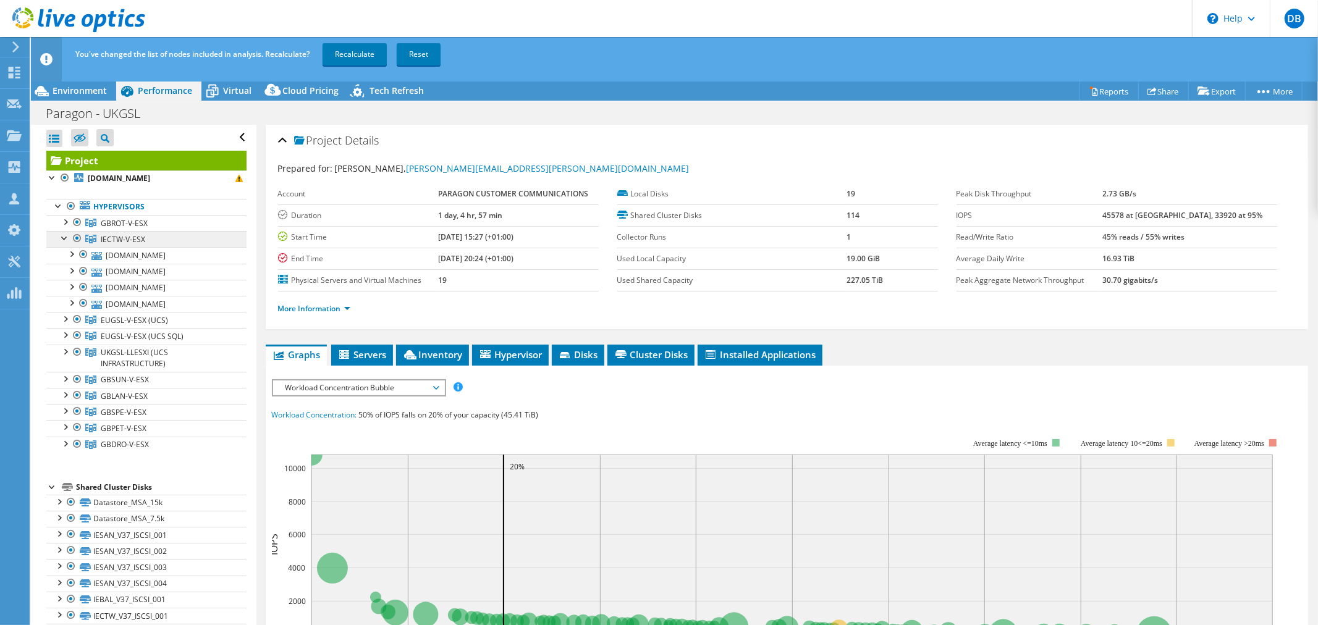
click at [178, 234] on link "IECTW-V-ESX" at bounding box center [146, 239] width 200 height 16
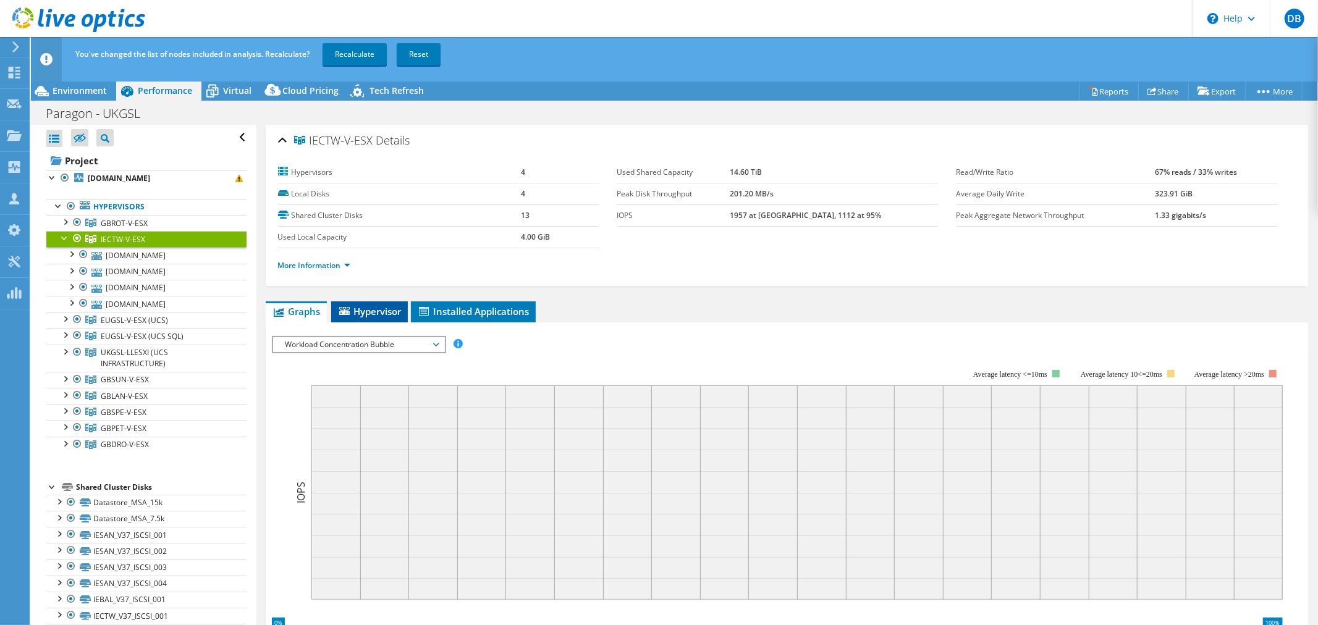
click at [366, 307] on span "Hypervisor" at bounding box center [369, 311] width 64 height 12
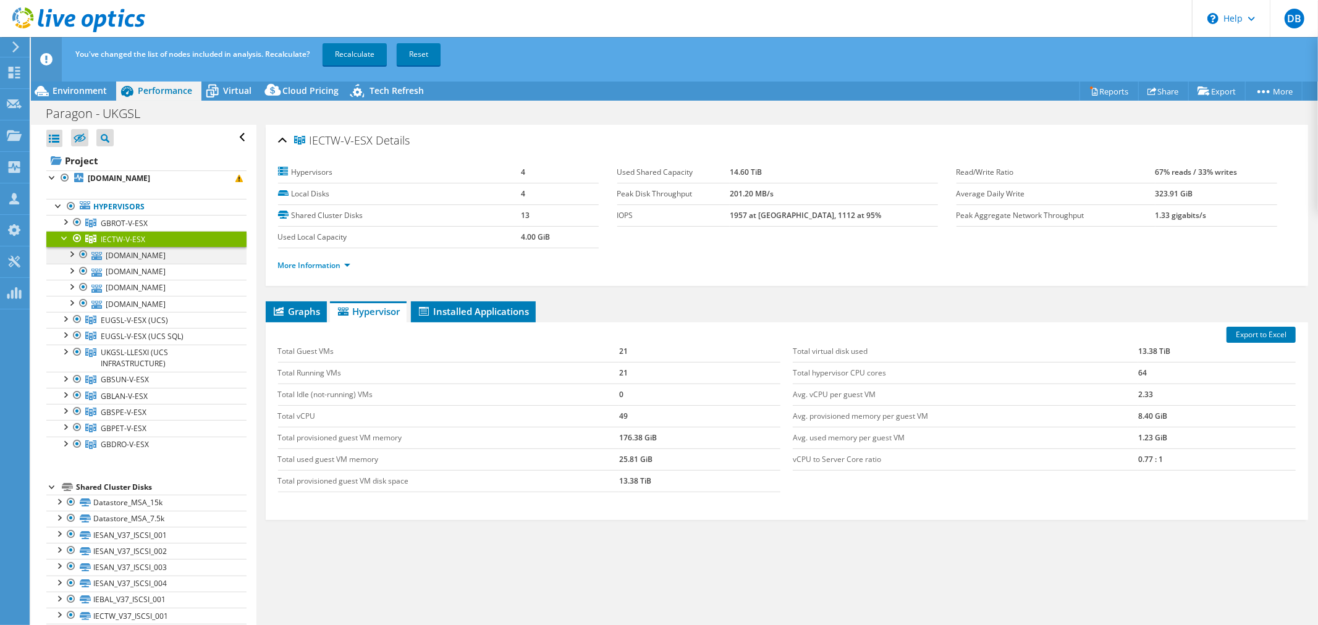
click at [72, 258] on div at bounding box center [71, 253] width 12 height 12
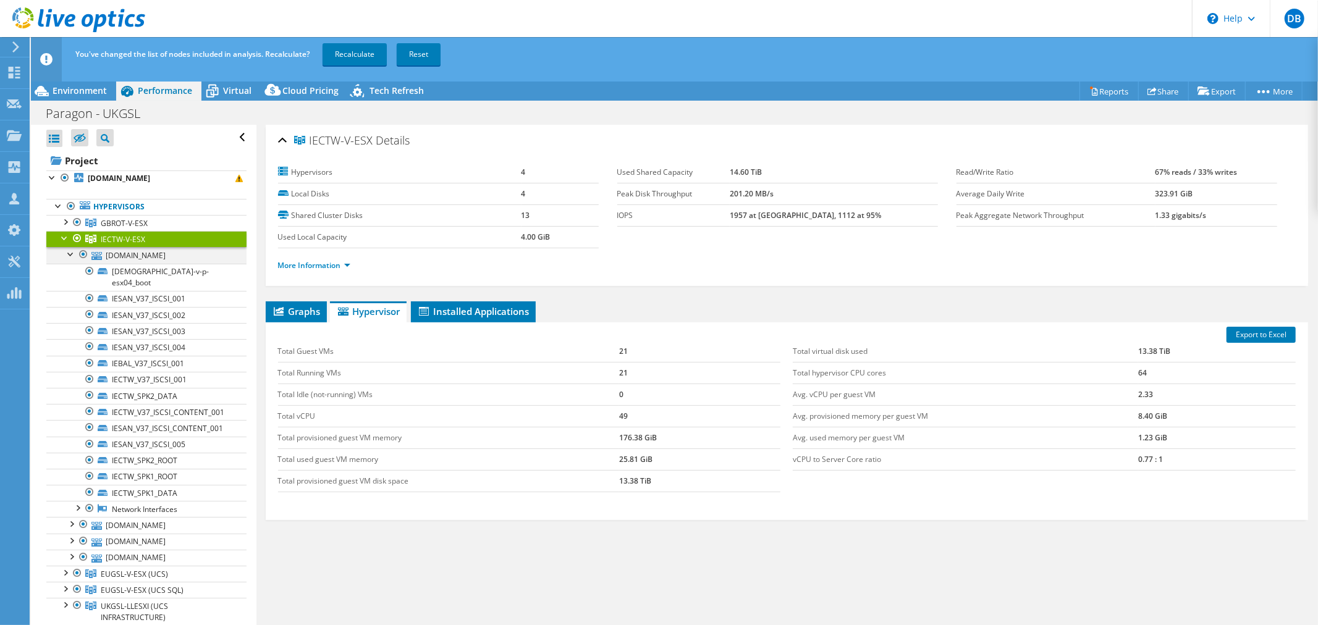
click at [72, 258] on div at bounding box center [71, 253] width 12 height 12
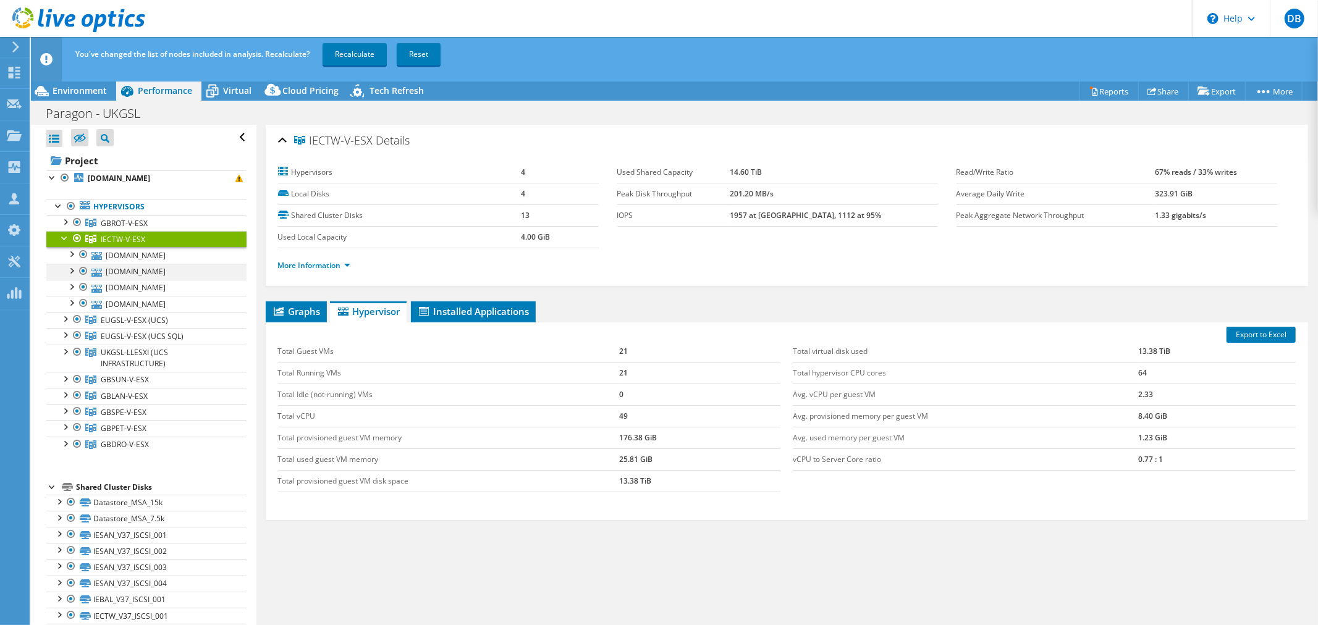
click at [72, 269] on div at bounding box center [71, 270] width 12 height 12
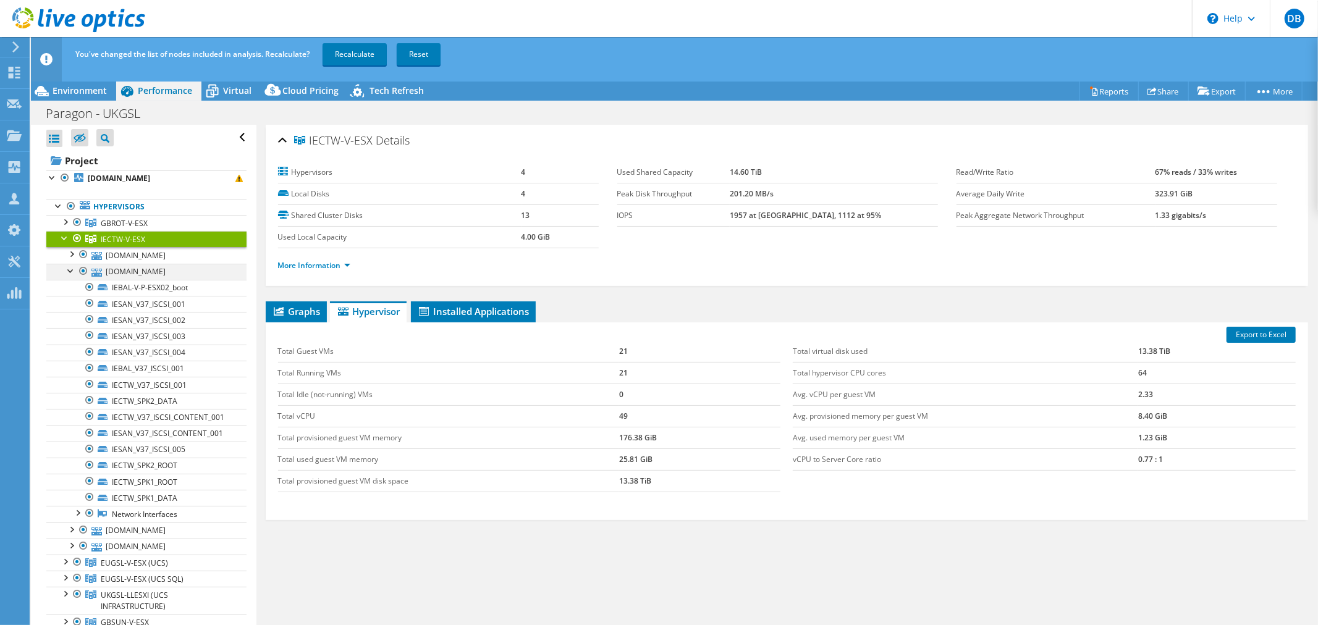
click at [72, 269] on div at bounding box center [71, 270] width 12 height 12
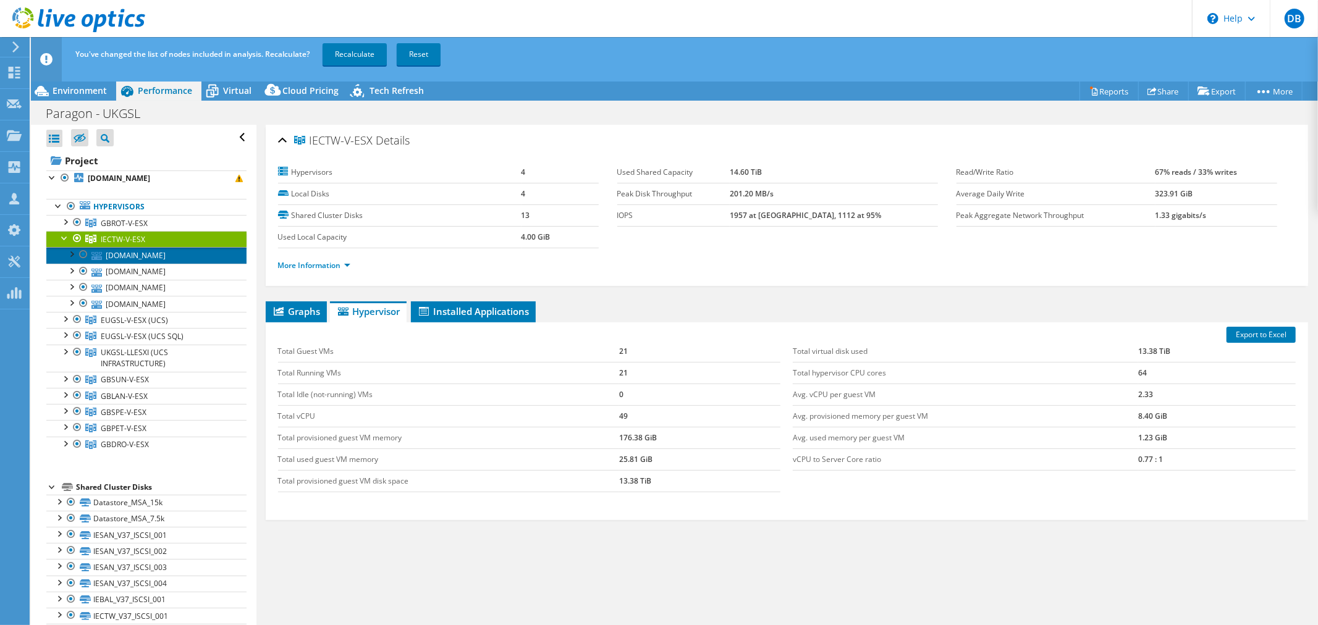
click at [153, 256] on link "[DOMAIN_NAME]" at bounding box center [146, 255] width 200 height 16
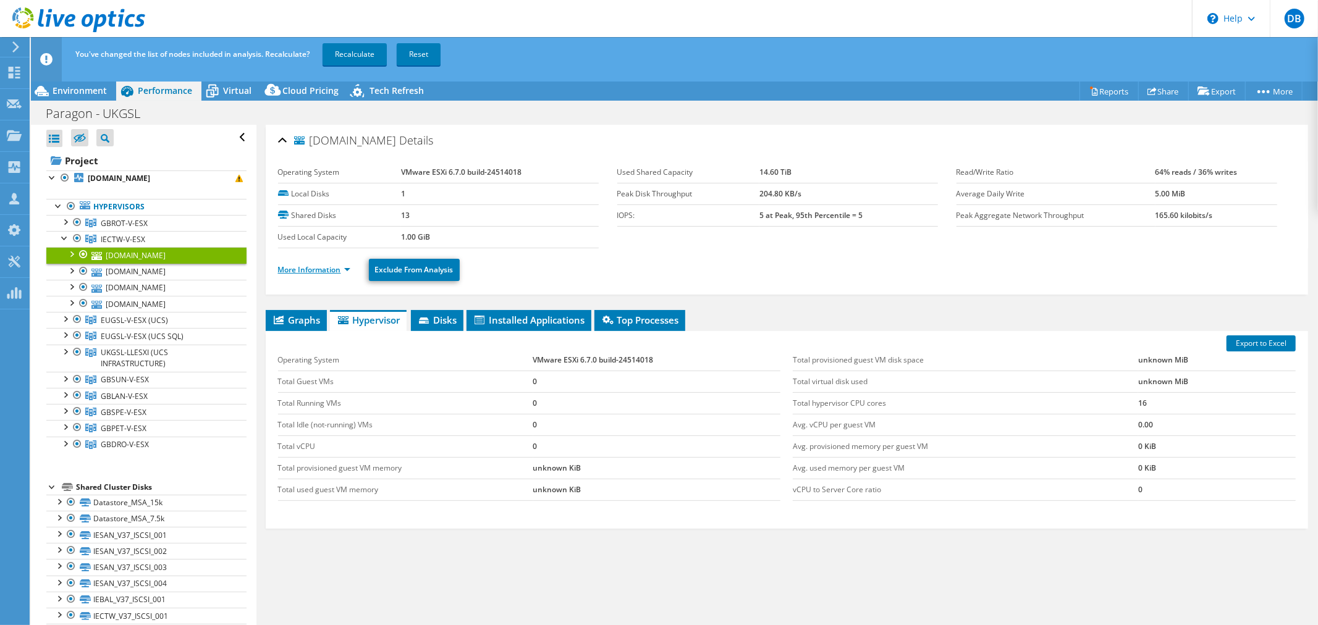
click at [349, 269] on link "More Information" at bounding box center [314, 270] width 72 height 11
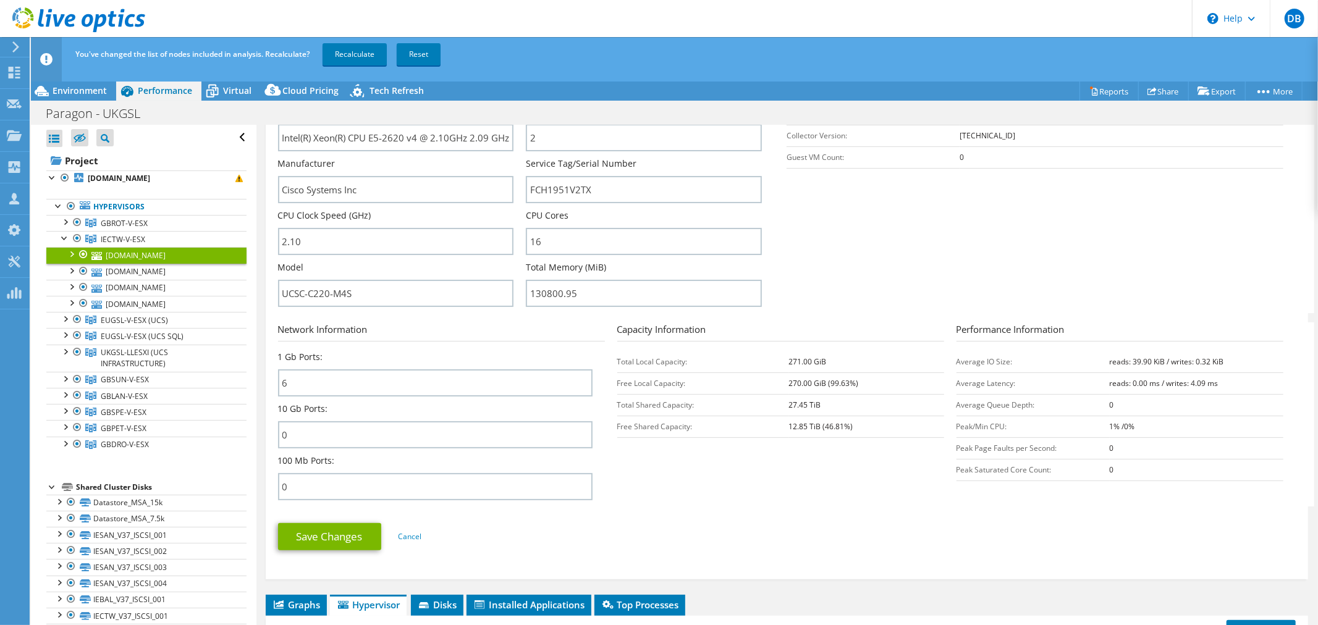
scroll to position [274, 0]
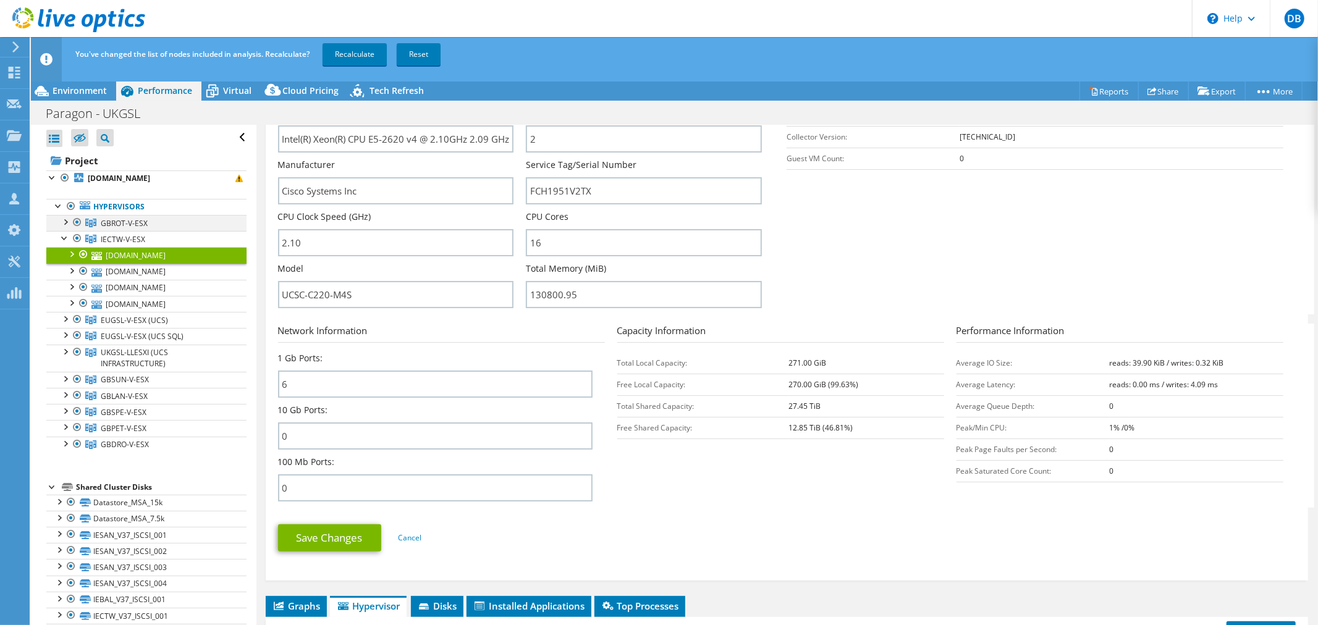
click at [64, 223] on div at bounding box center [65, 221] width 12 height 12
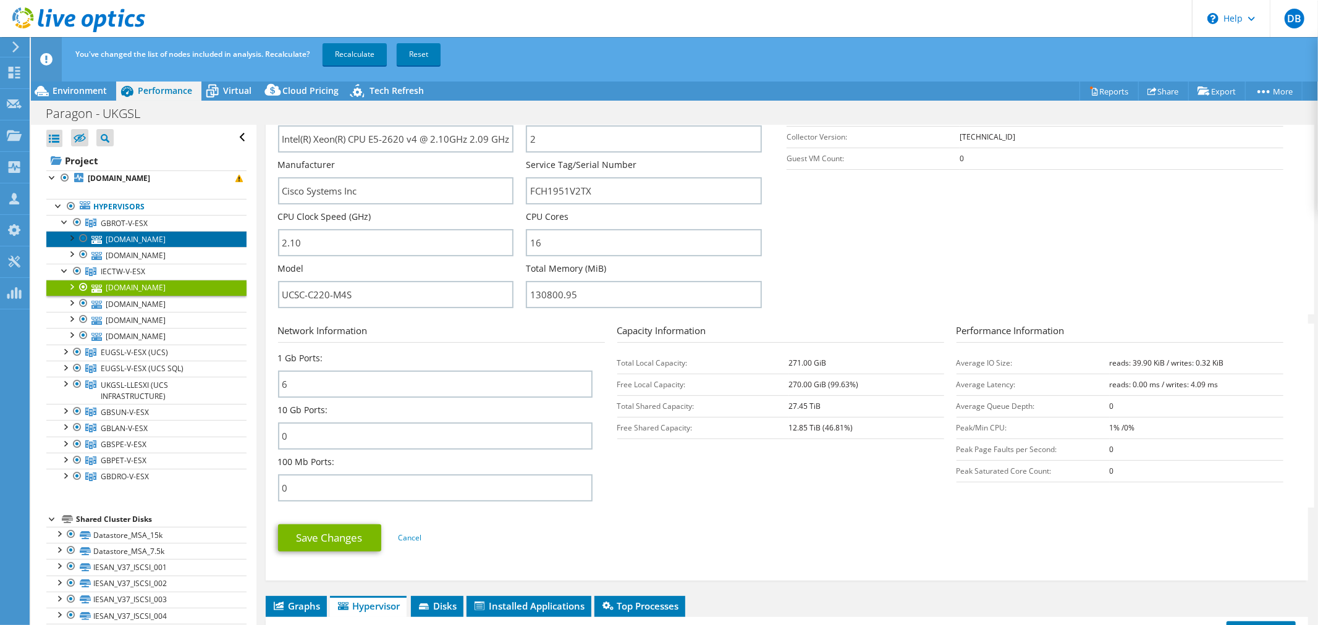
click at [136, 240] on link "[DOMAIN_NAME]" at bounding box center [146, 239] width 200 height 16
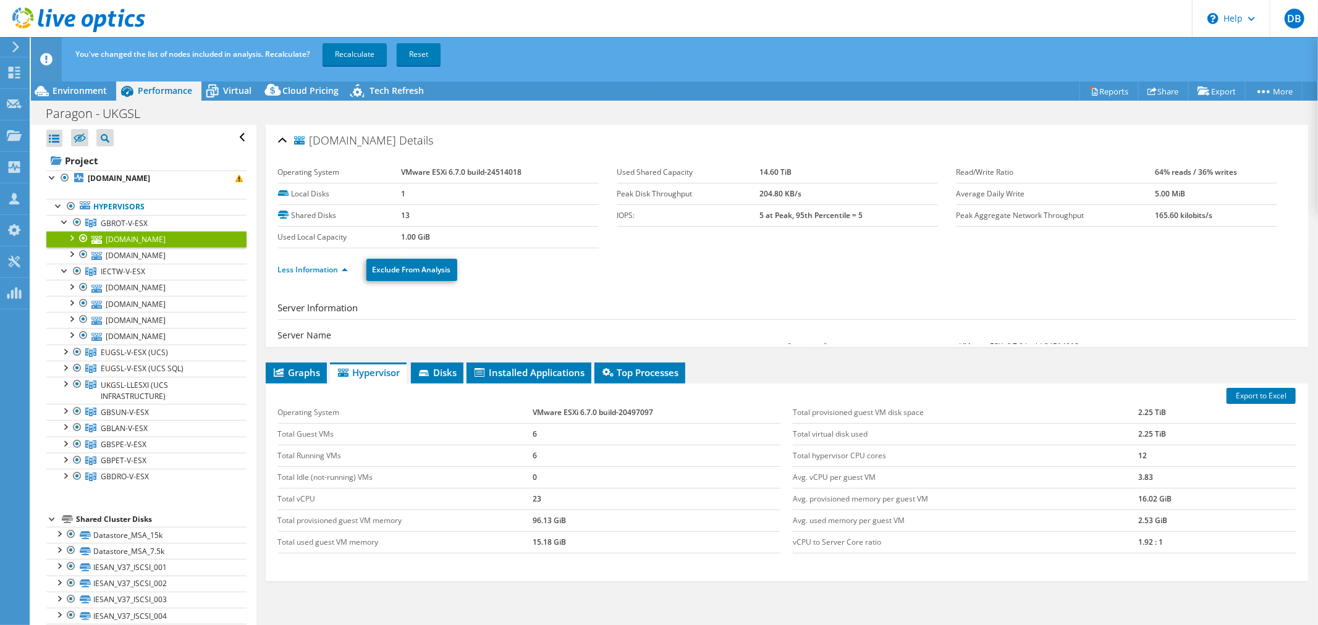
scroll to position [0, 0]
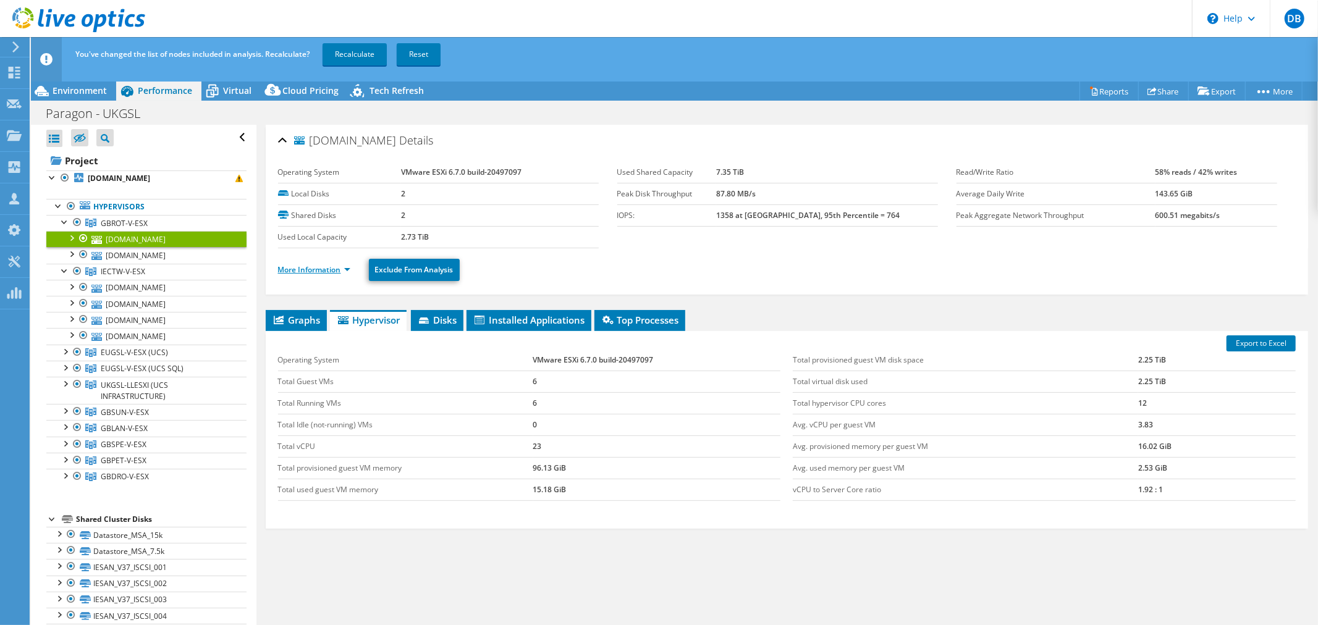
click at [349, 267] on link "More Information" at bounding box center [314, 270] width 72 height 11
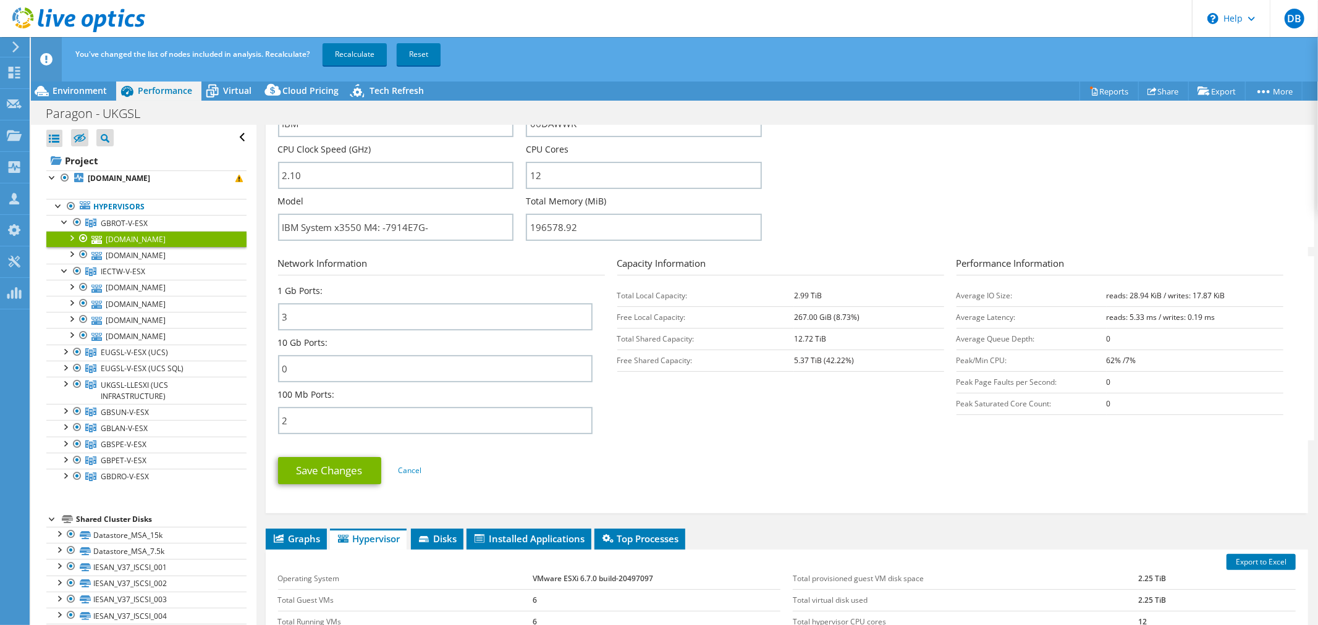
scroll to position [342, 0]
click at [161, 255] on link "[DOMAIN_NAME]" at bounding box center [146, 255] width 200 height 16
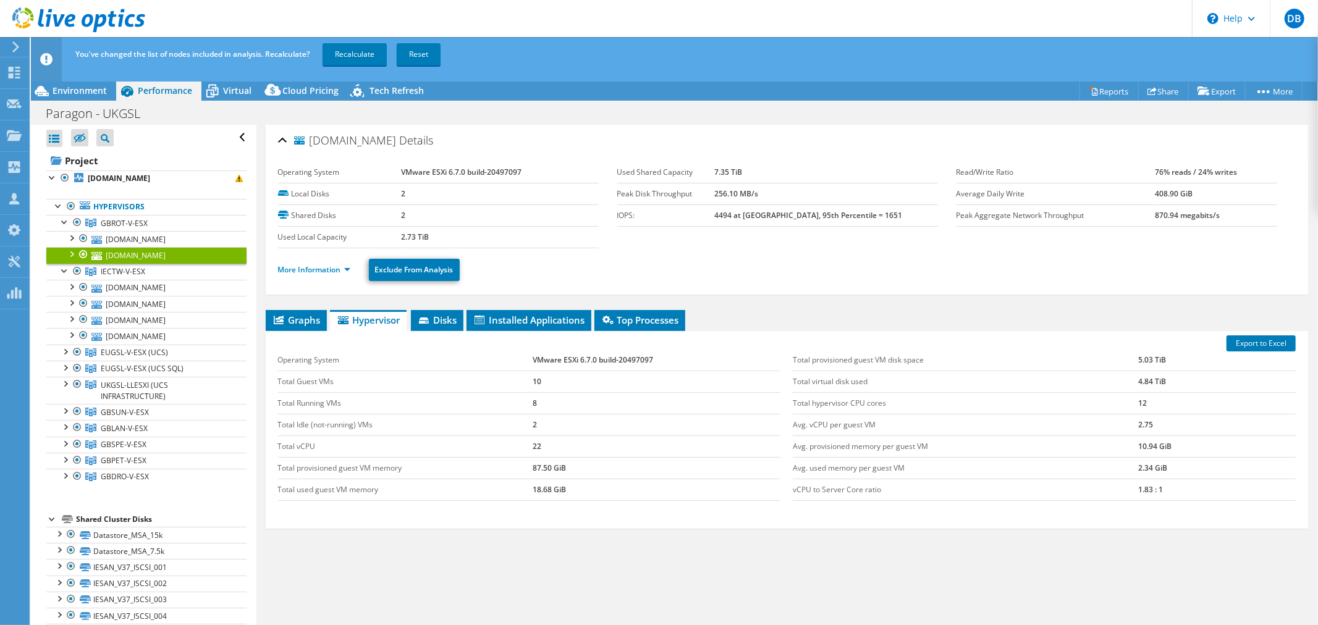
scroll to position [0, 0]
click at [349, 268] on link "More Information" at bounding box center [314, 270] width 72 height 11
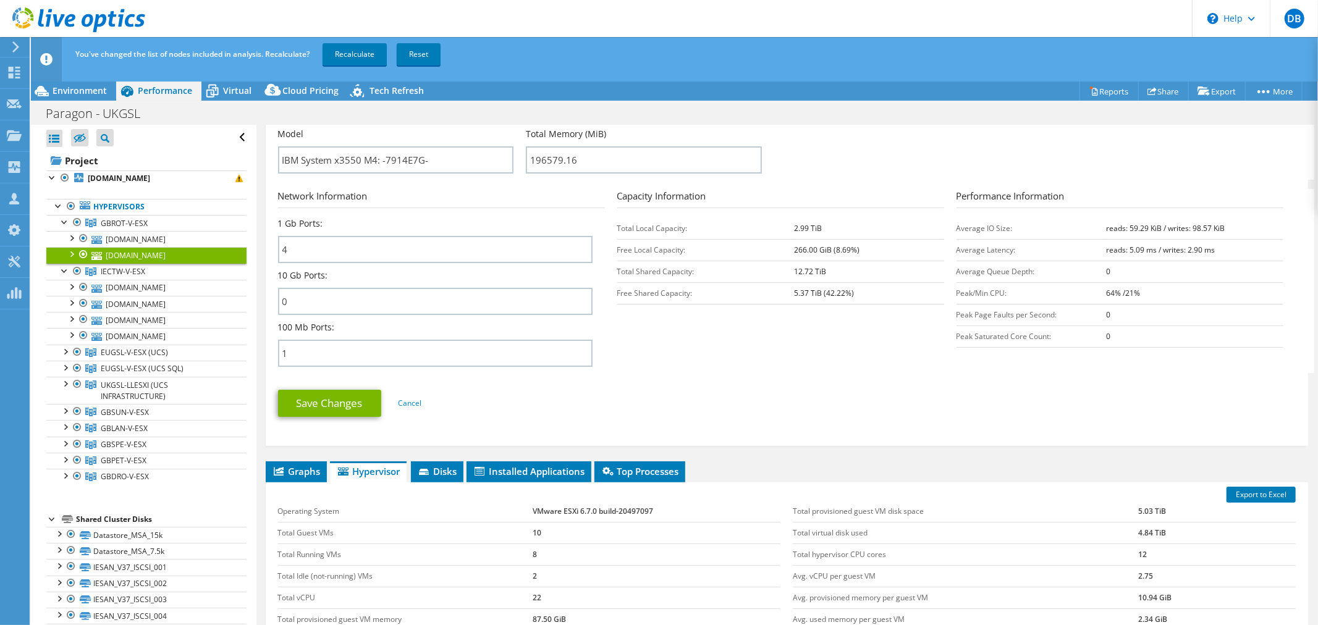
scroll to position [411, 0]
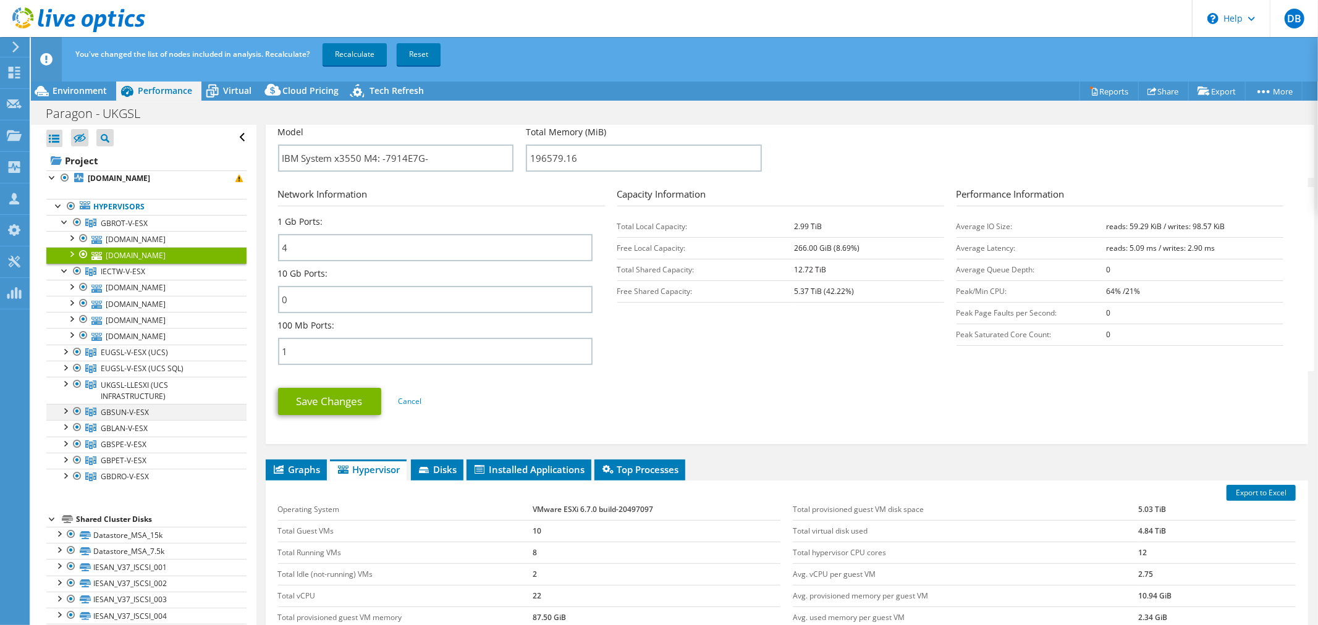
click at [66, 416] on div at bounding box center [65, 410] width 12 height 12
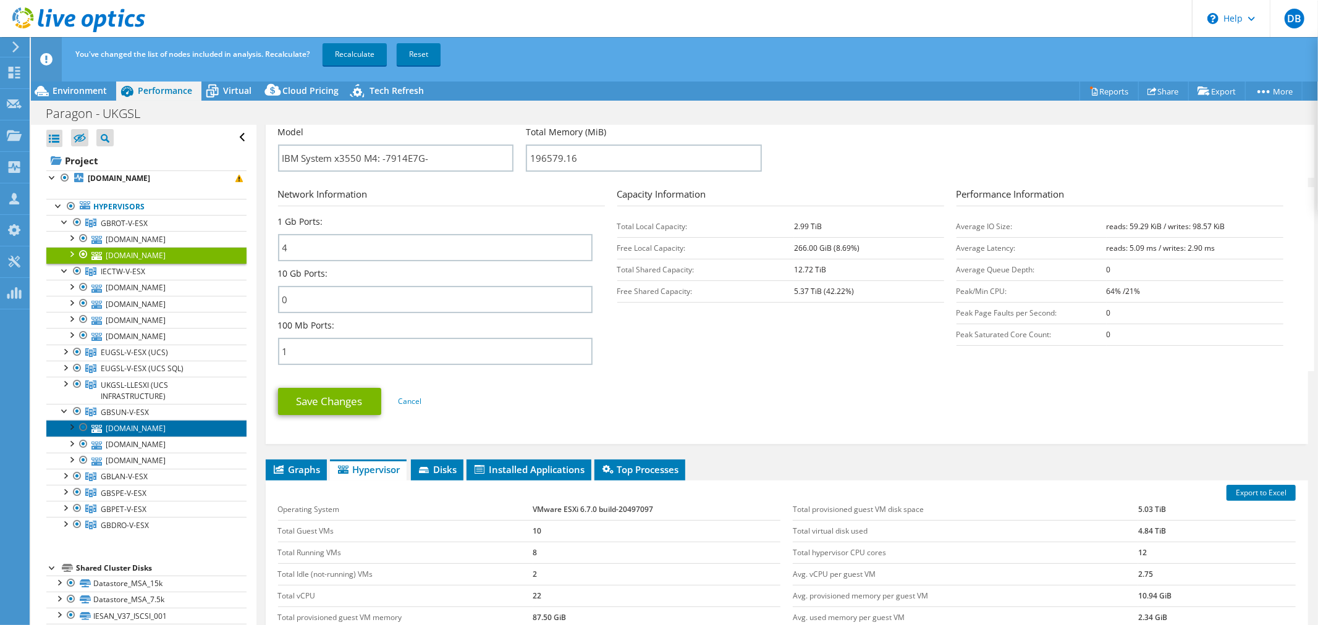
click at [176, 425] on link "[DOMAIN_NAME]" at bounding box center [146, 428] width 200 height 16
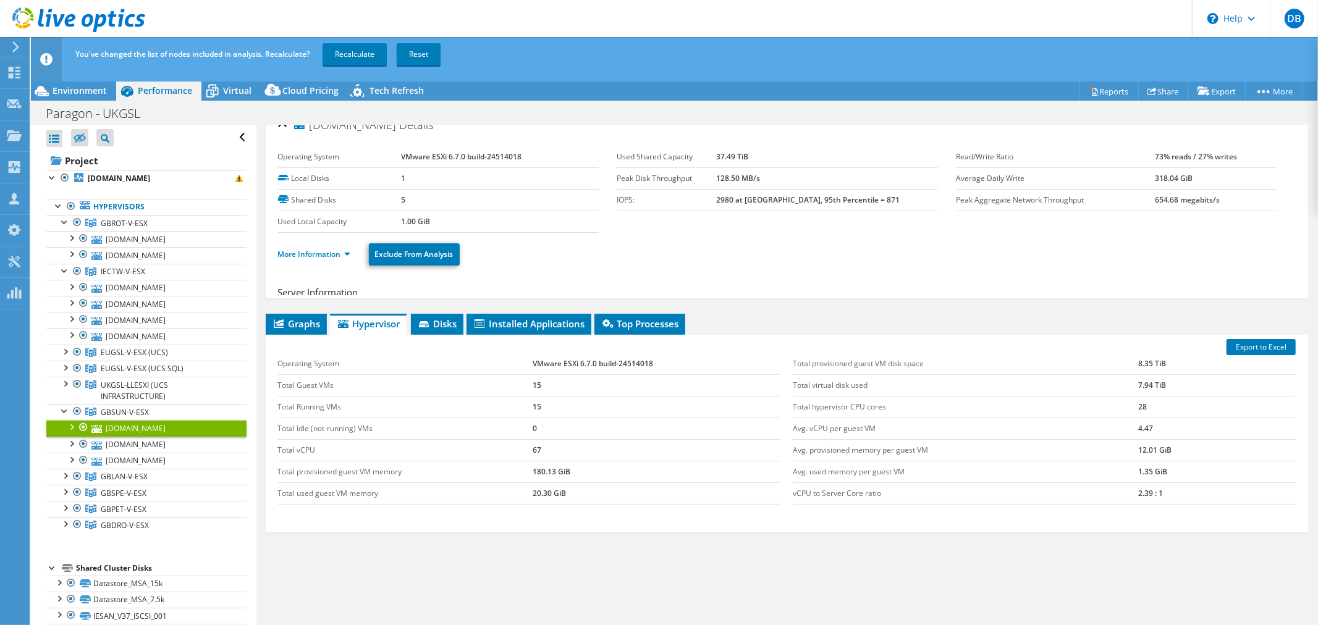
scroll to position [0, 0]
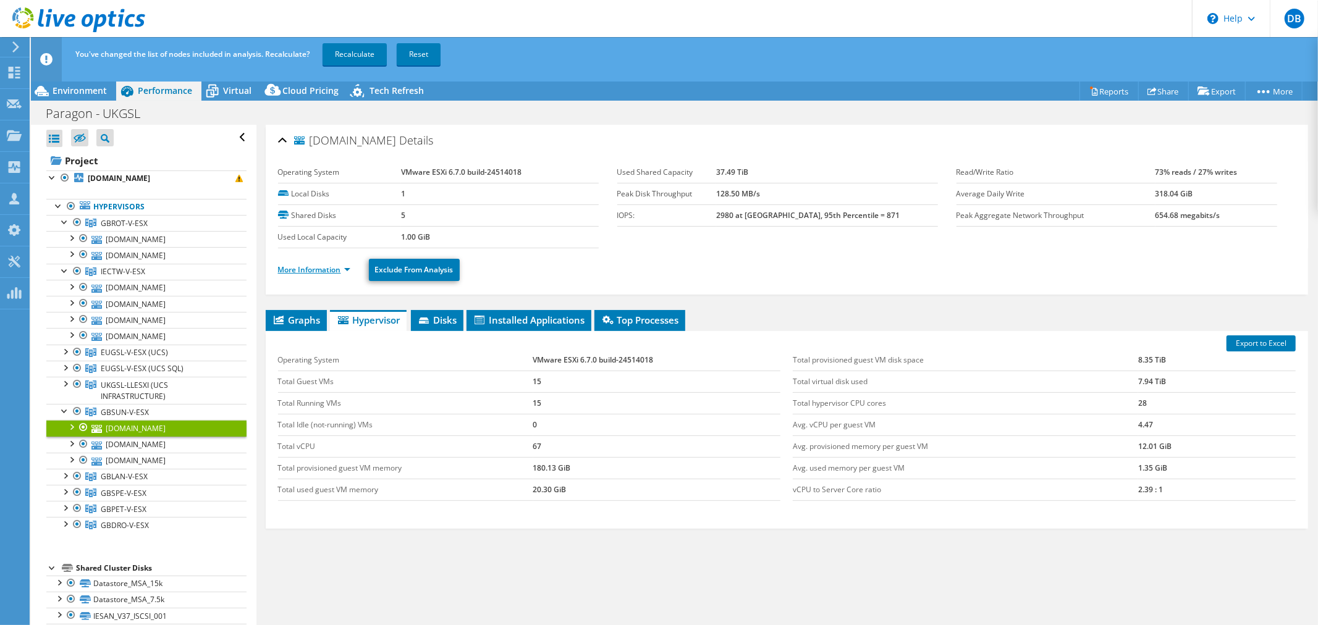
click at [348, 266] on link "More Information" at bounding box center [314, 270] width 72 height 11
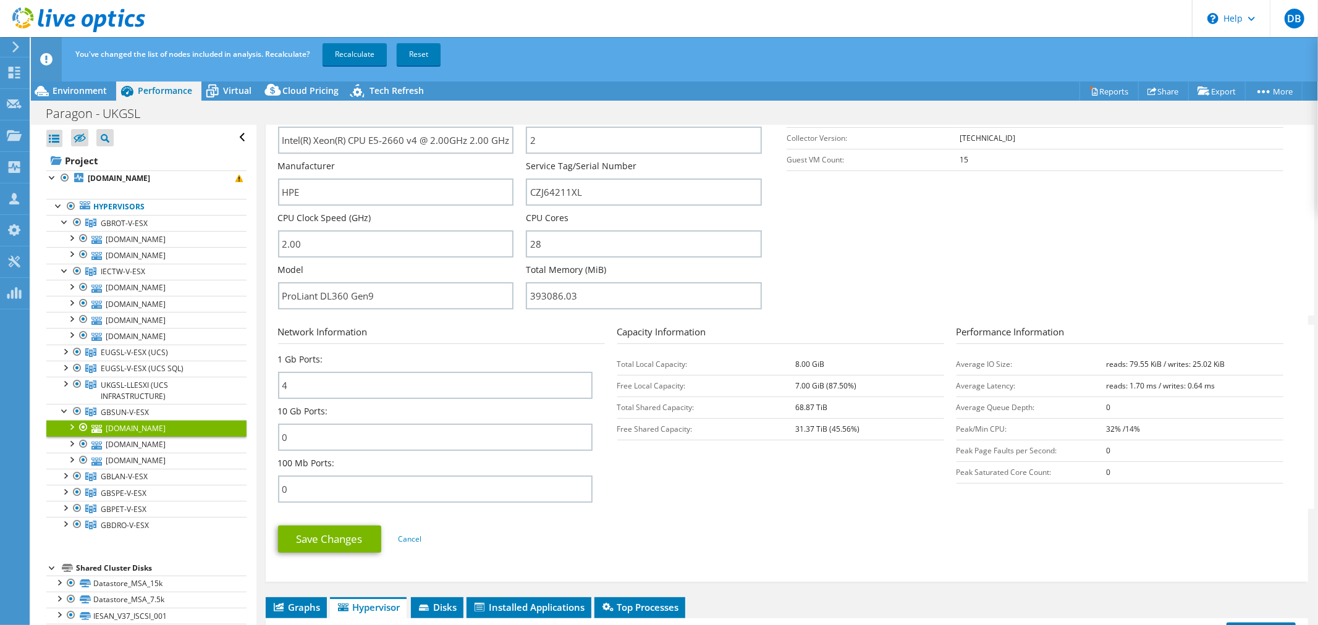
scroll to position [274, 0]
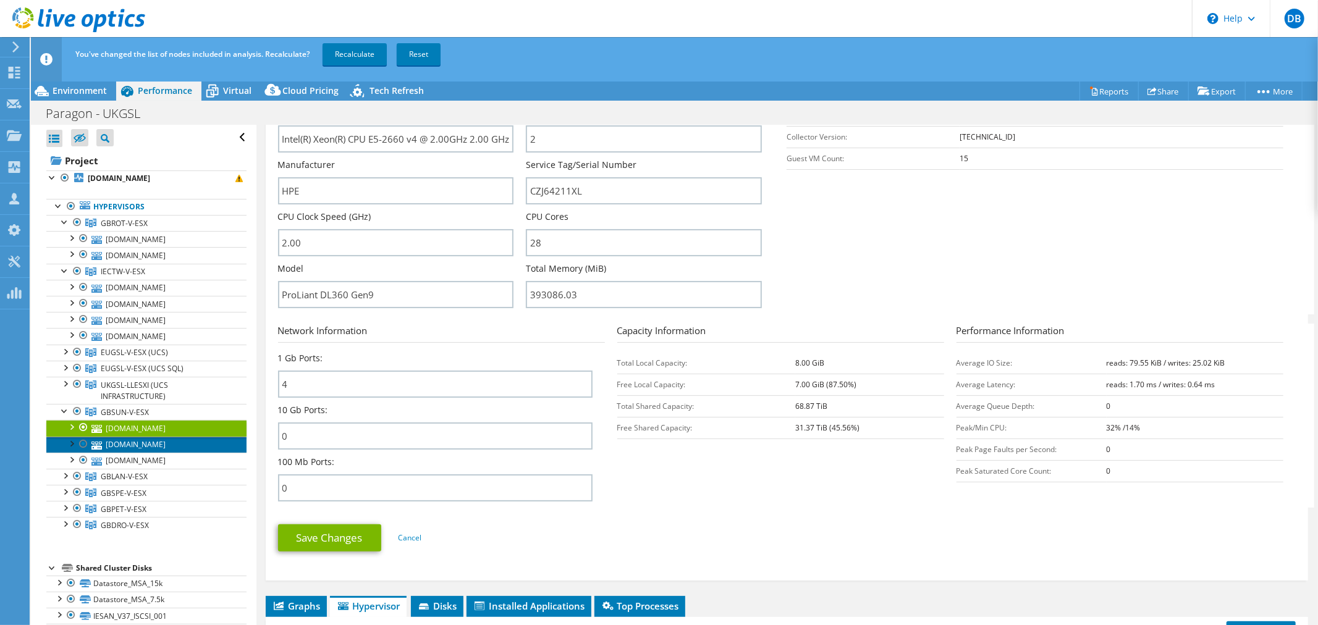
click at [169, 443] on link "[DOMAIN_NAME]" at bounding box center [146, 445] width 200 height 16
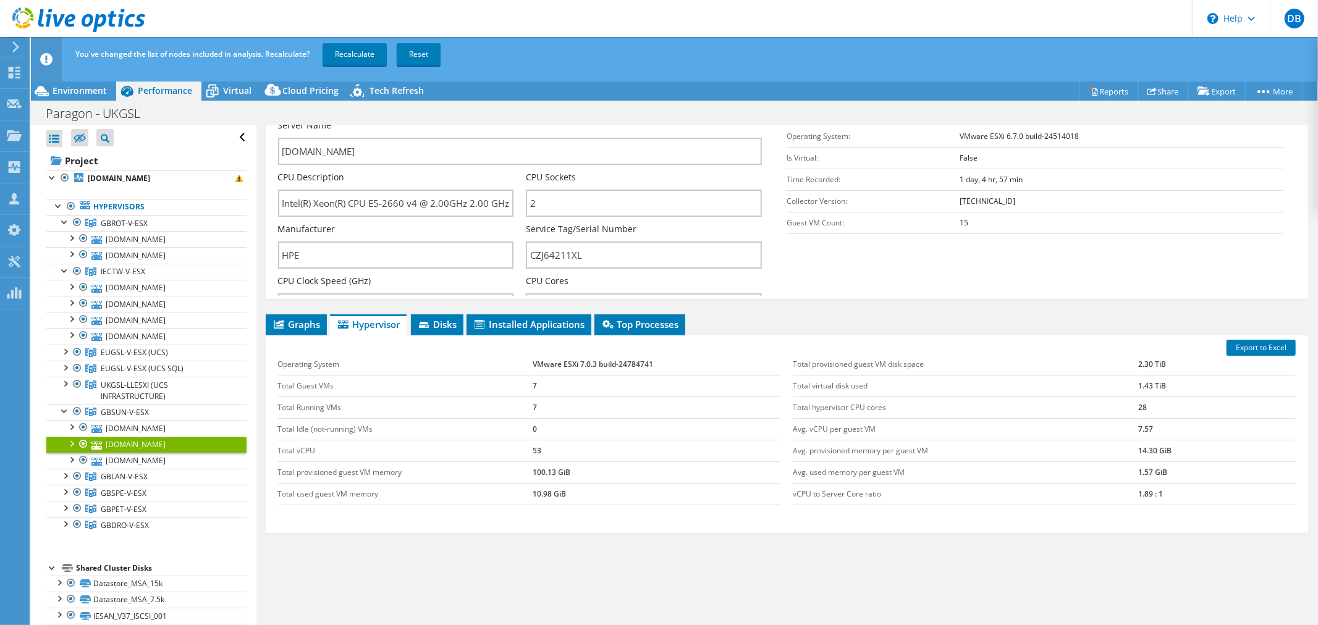
scroll to position [0, 0]
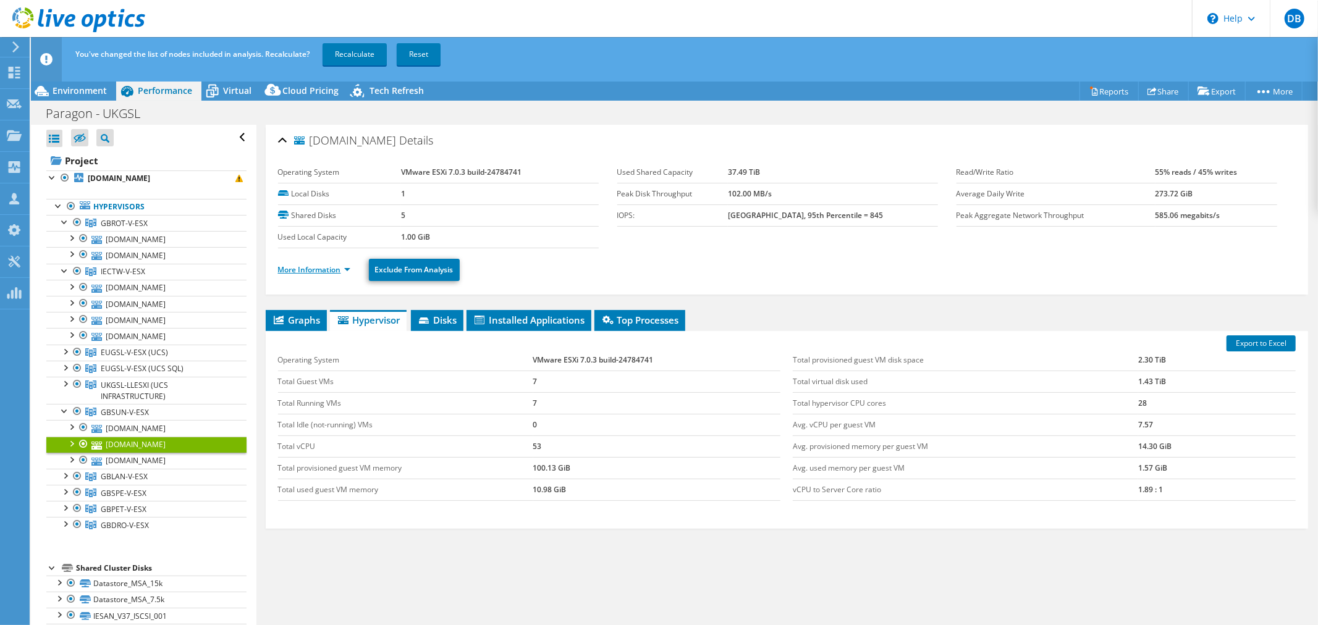
click at [349, 269] on link "More Information" at bounding box center [314, 270] width 72 height 11
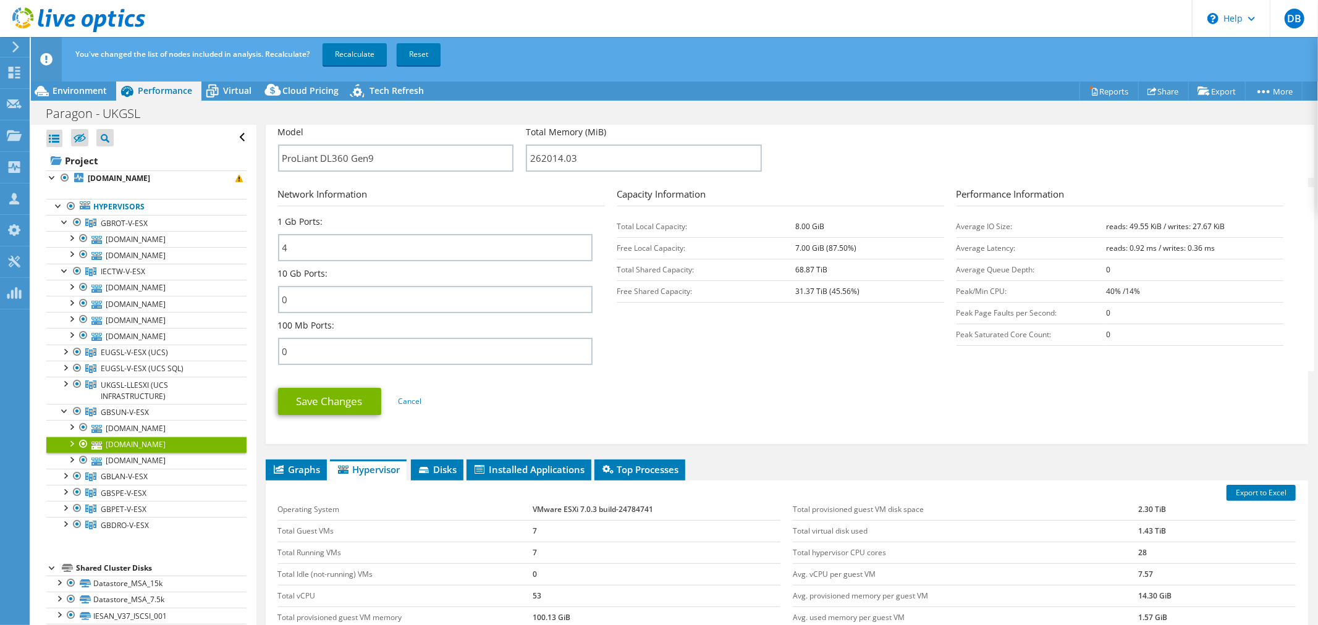
scroll to position [412, 0]
click at [162, 460] on link "[DOMAIN_NAME]" at bounding box center [146, 461] width 200 height 16
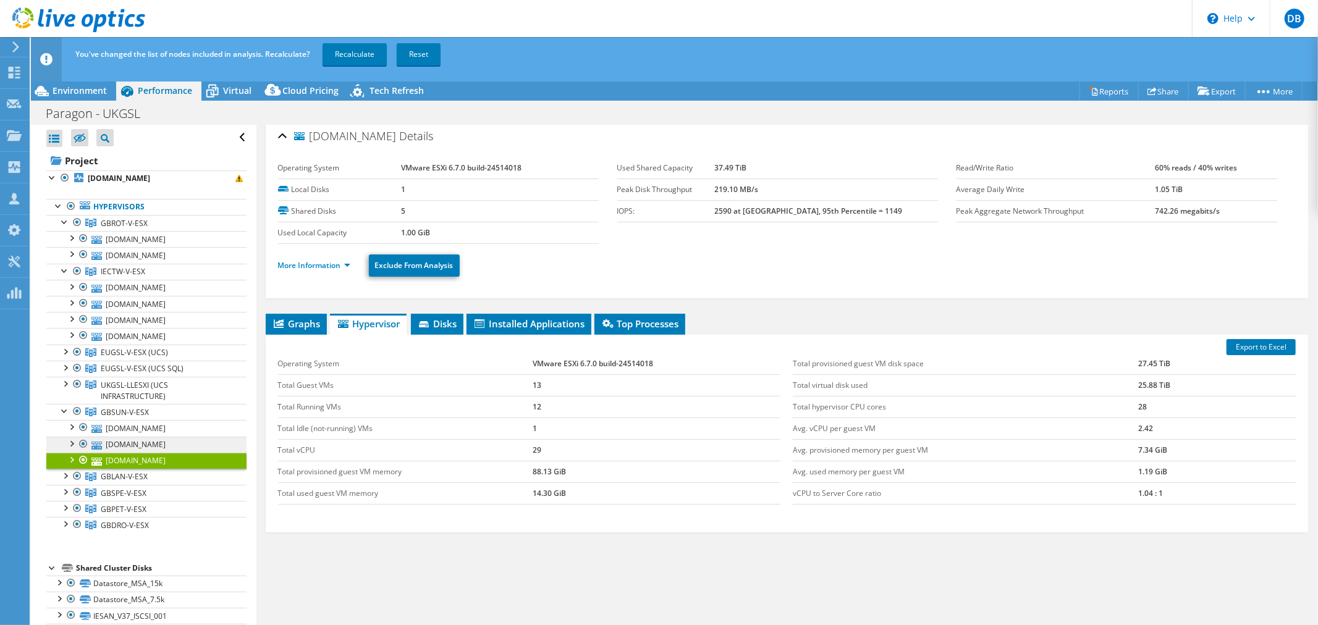
scroll to position [0, 0]
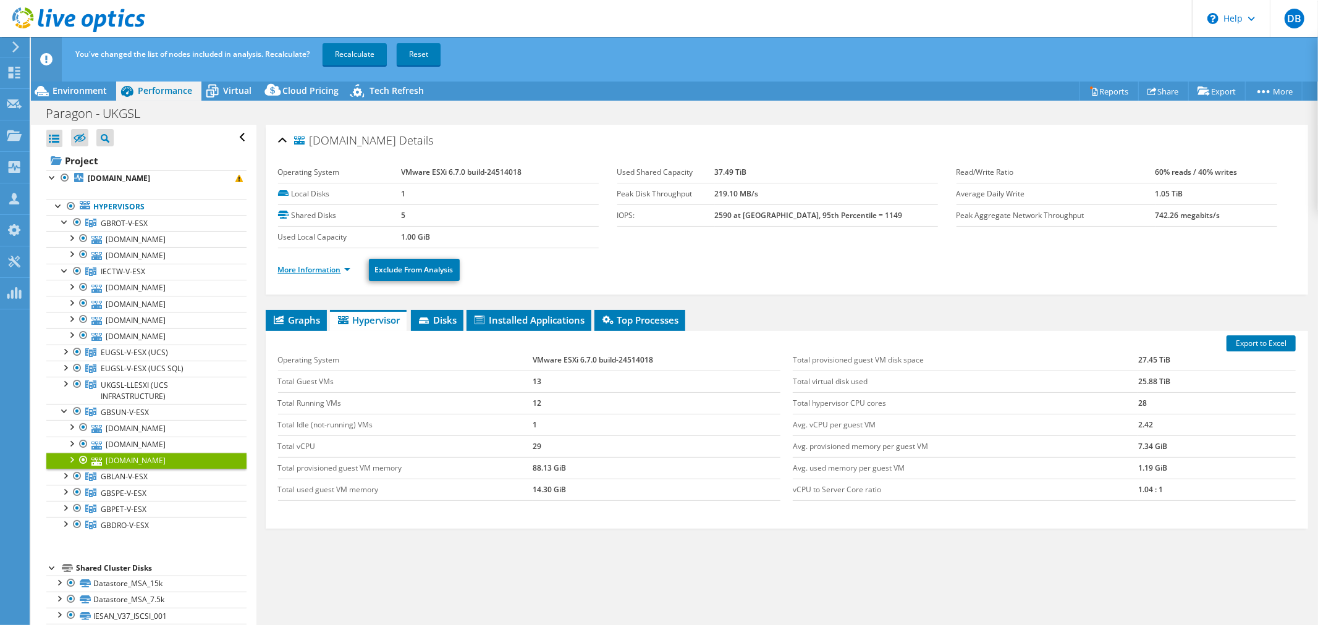
click at [346, 266] on link "More Information" at bounding box center [314, 270] width 72 height 11
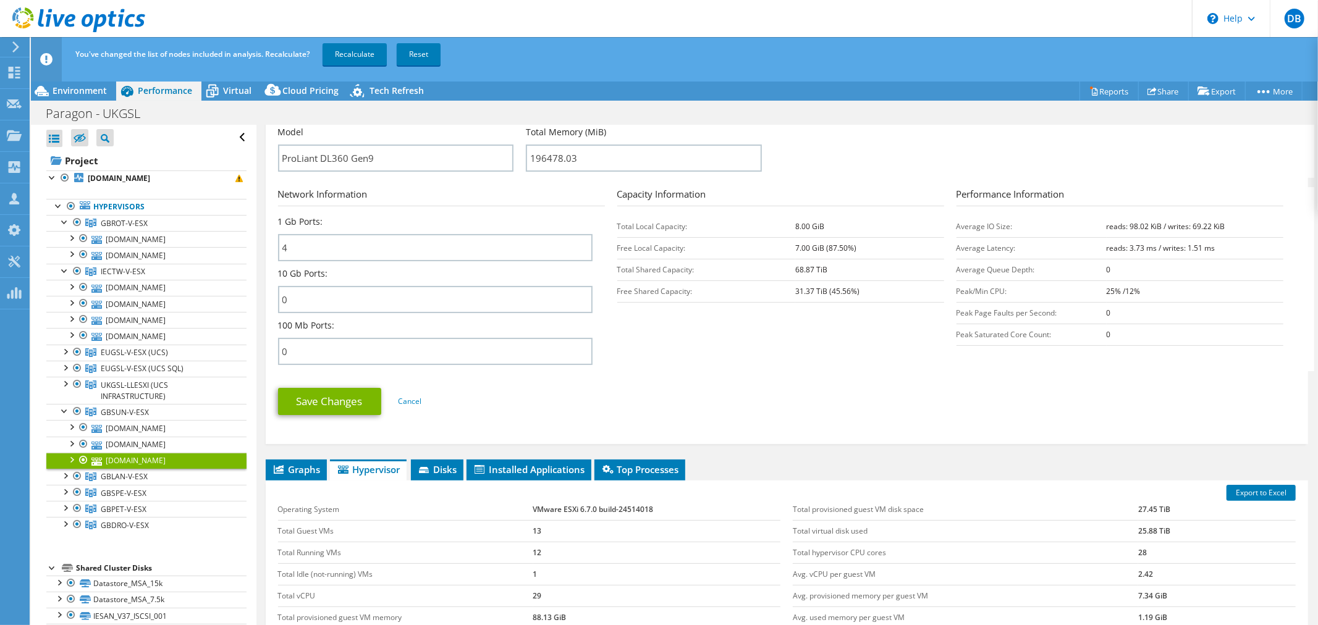
scroll to position [412, 0]
click at [63, 478] on div at bounding box center [65, 475] width 12 height 12
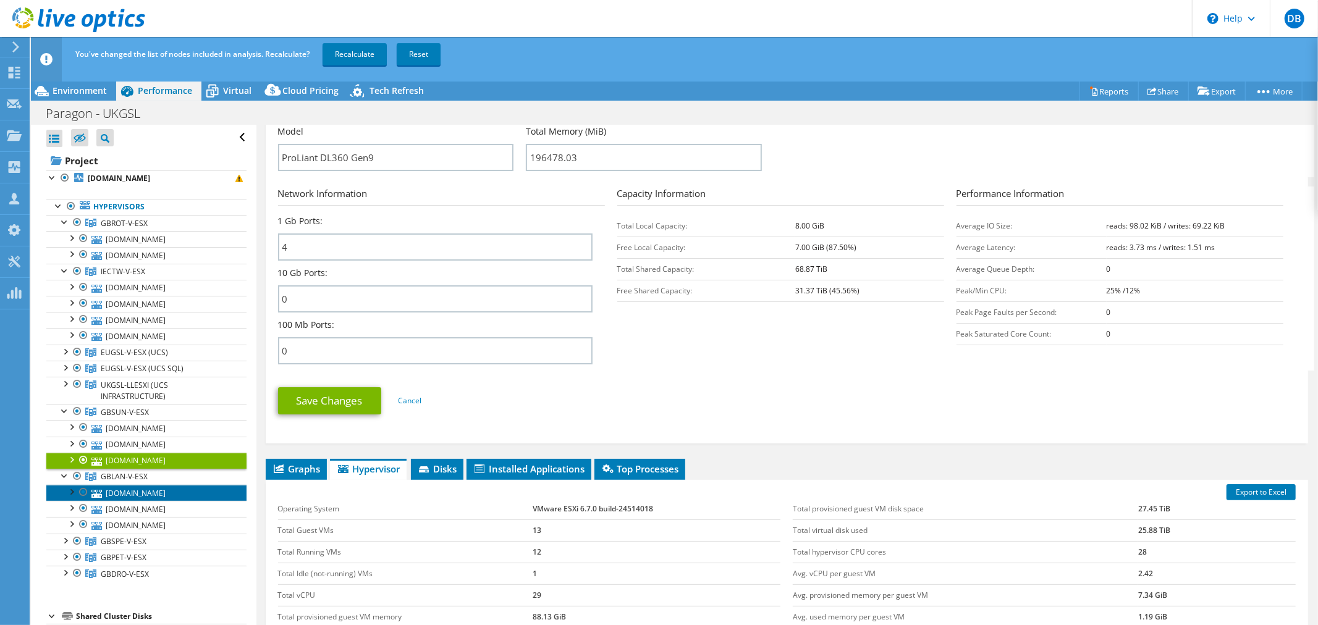
click at [125, 496] on link "[DOMAIN_NAME]" at bounding box center [146, 493] width 200 height 16
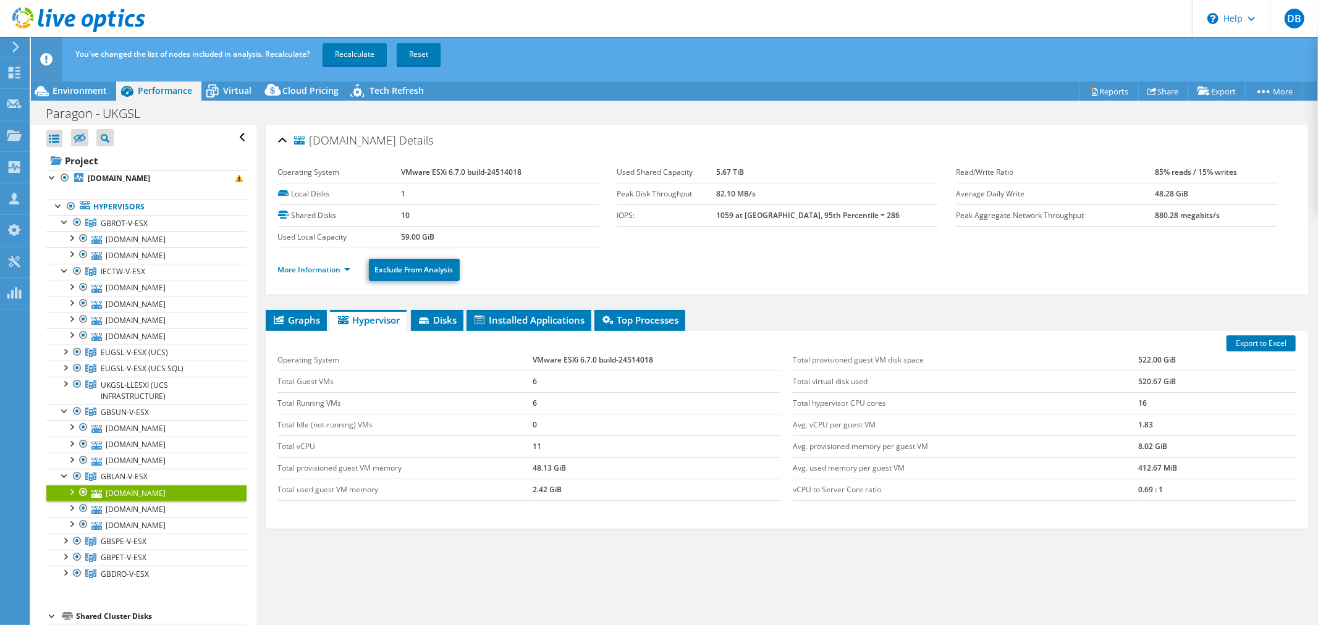
scroll to position [0, 0]
click at [349, 268] on link "More Information" at bounding box center [314, 270] width 72 height 11
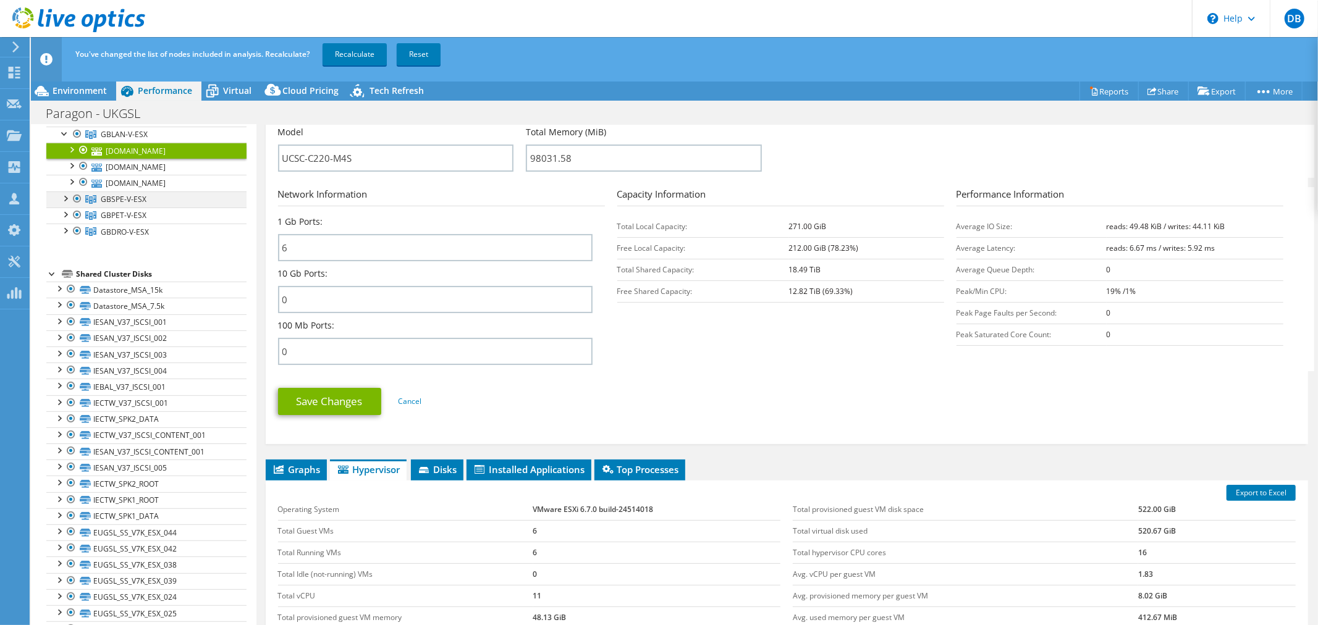
scroll to position [343, 0]
click at [66, 203] on div at bounding box center [65, 197] width 12 height 12
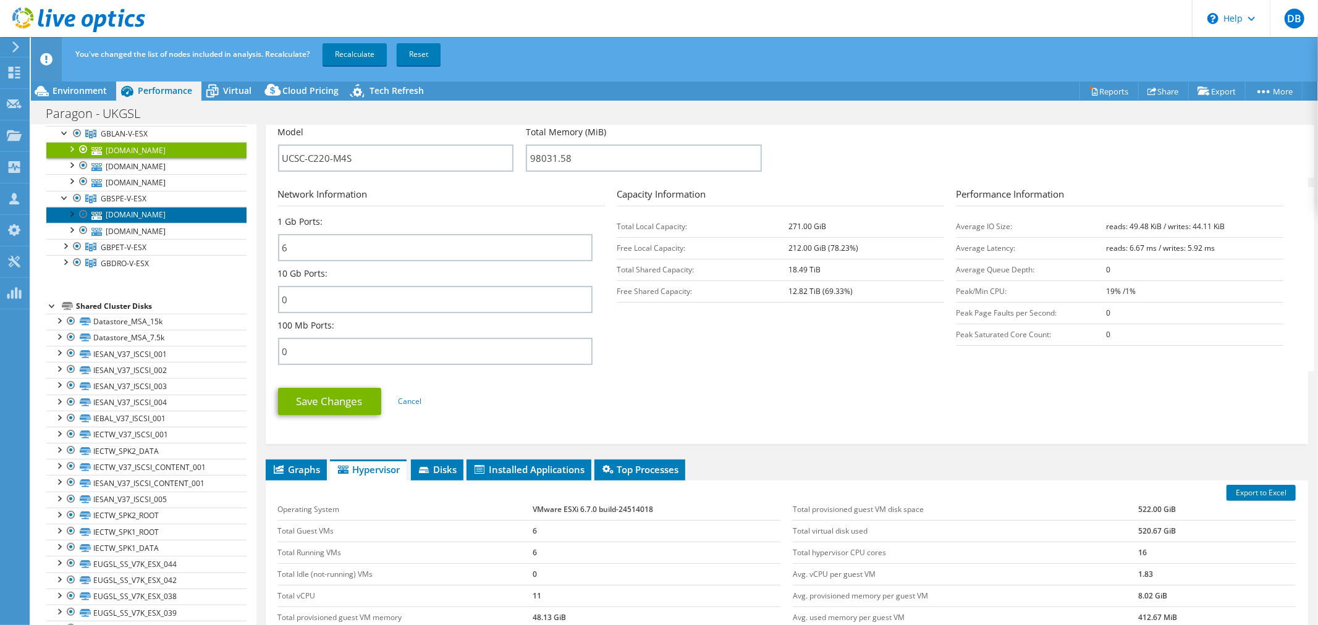
click at [149, 223] on link "[DOMAIN_NAME]" at bounding box center [146, 215] width 200 height 16
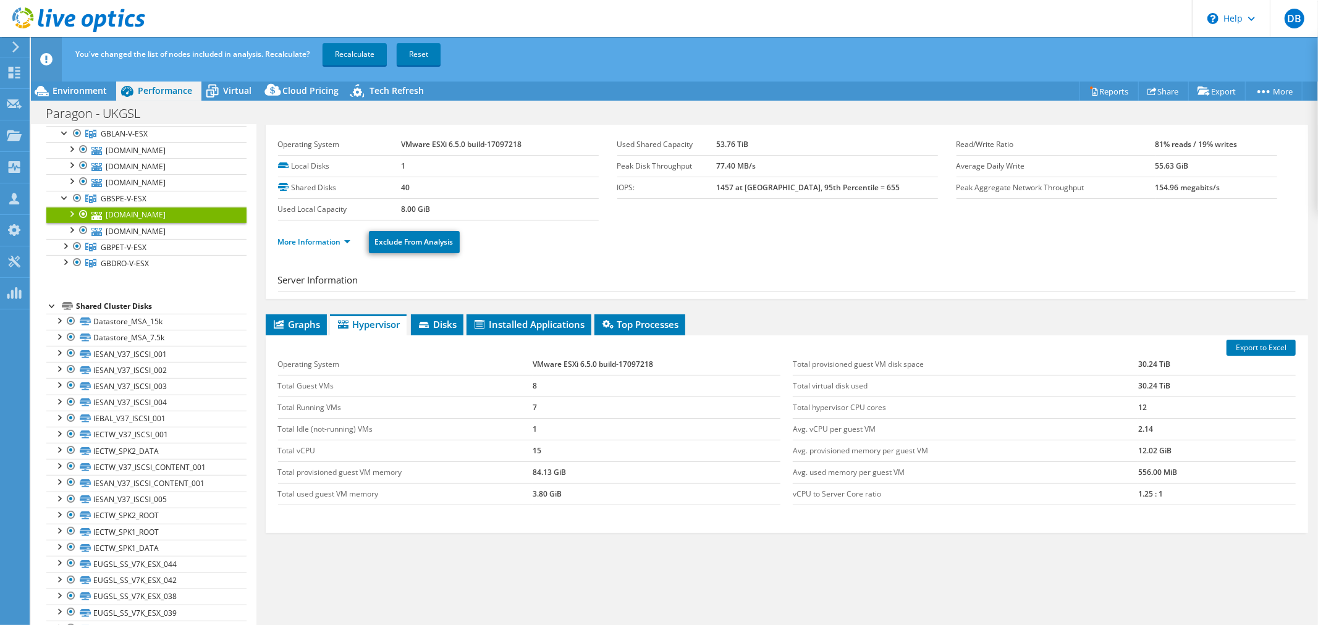
scroll to position [0, 0]
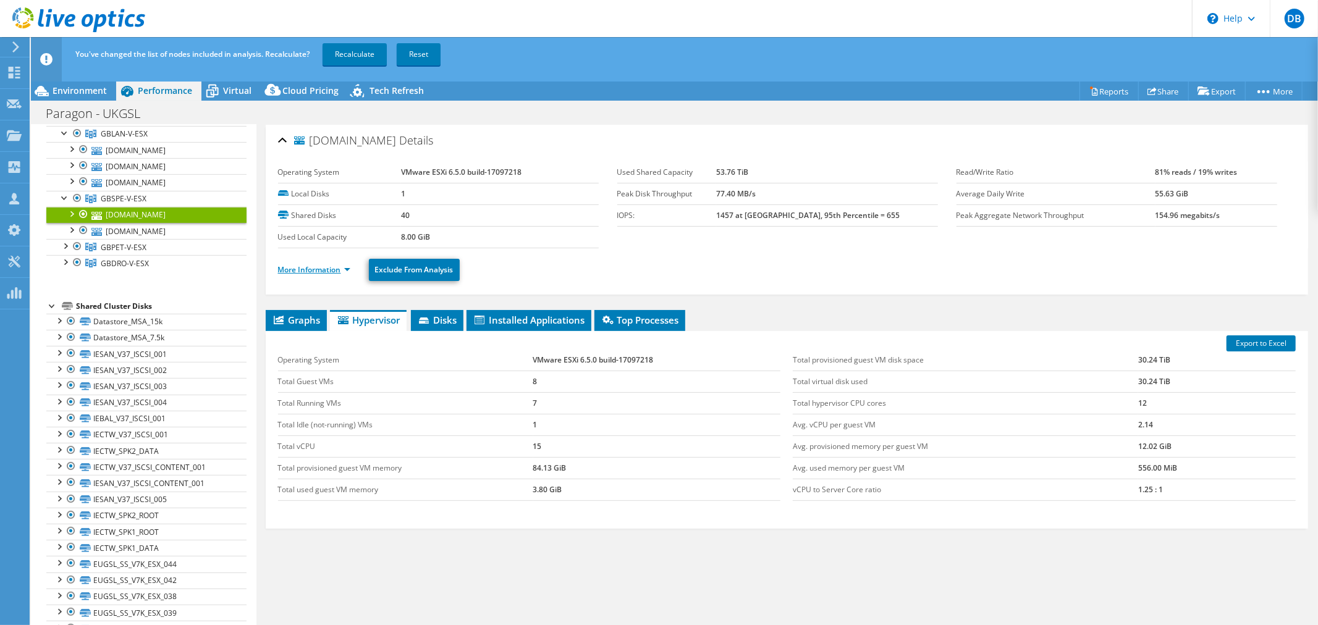
click at [347, 270] on link "More Information" at bounding box center [314, 270] width 72 height 11
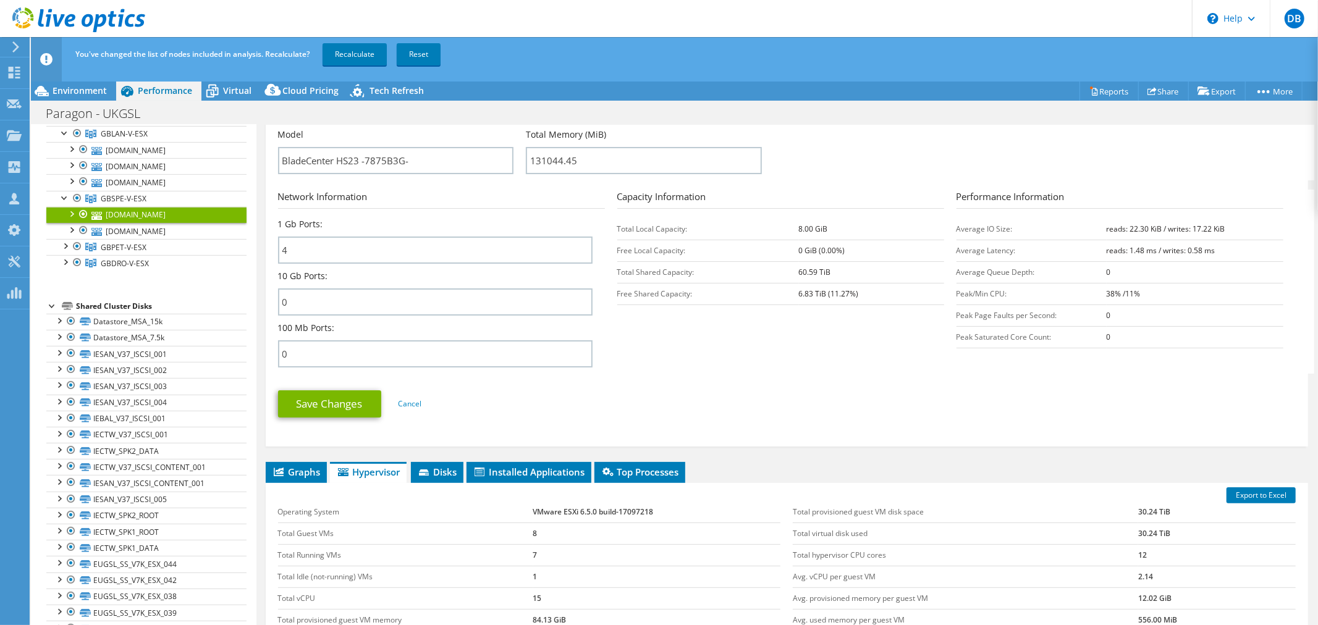
scroll to position [412, 0]
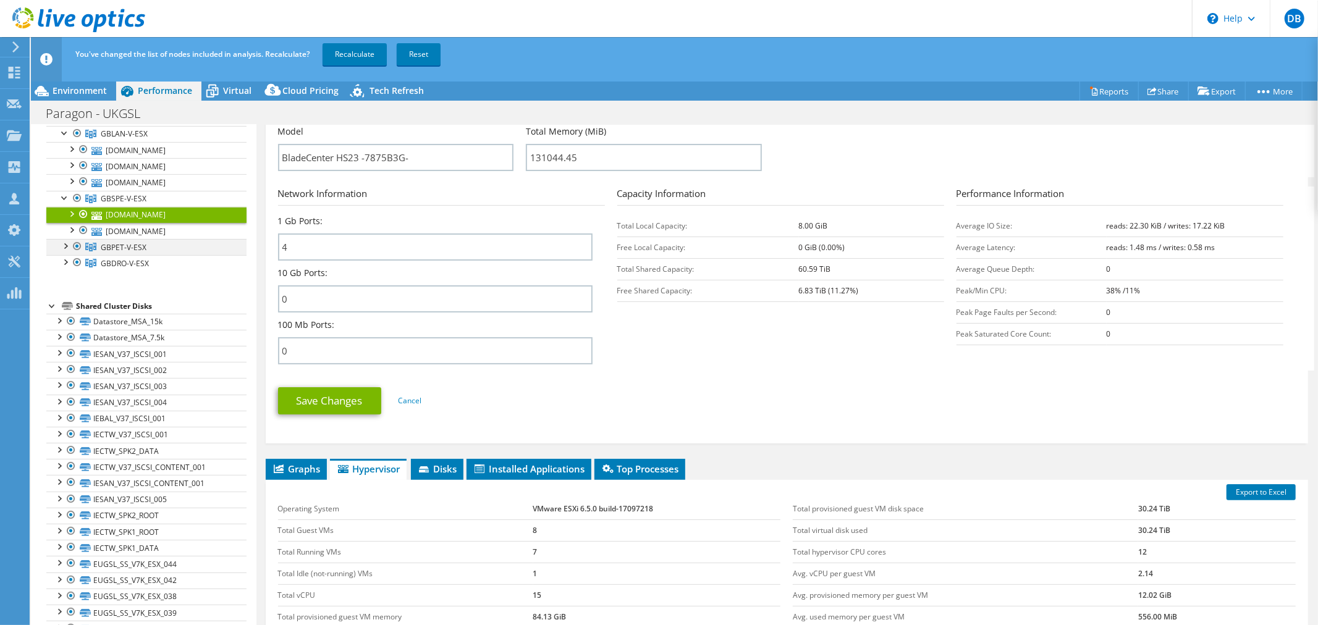
click at [64, 252] on div at bounding box center [65, 245] width 12 height 12
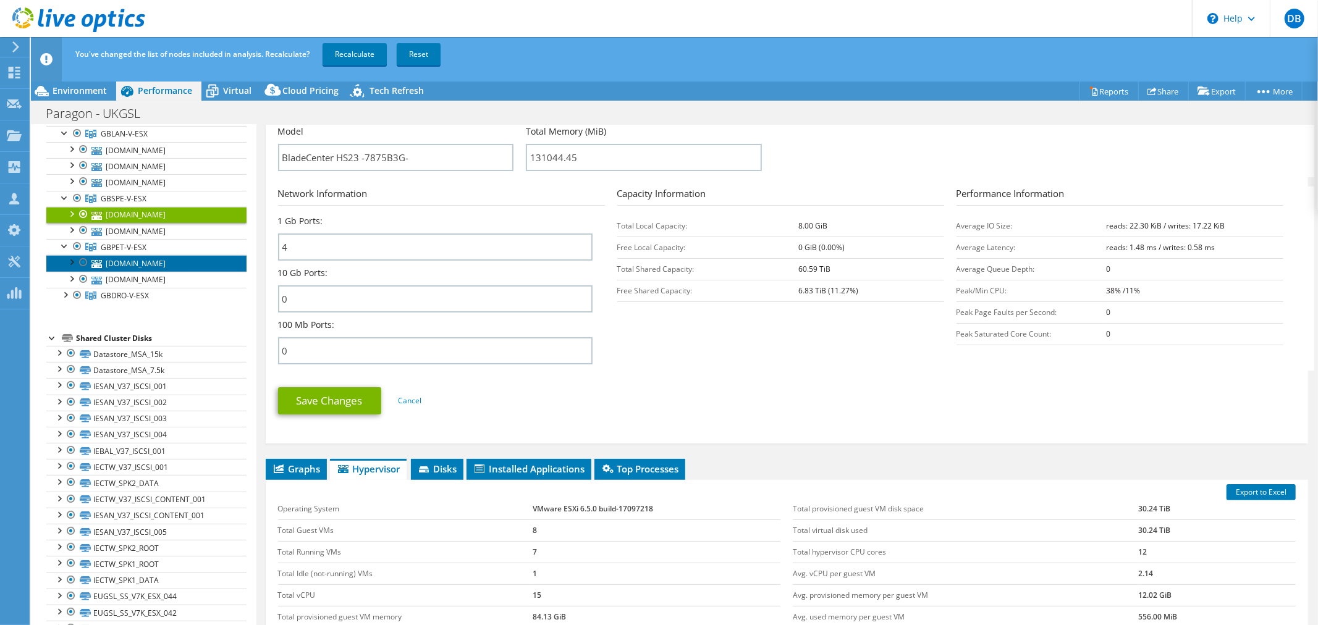
click at [144, 271] on link "[DOMAIN_NAME]" at bounding box center [146, 263] width 200 height 16
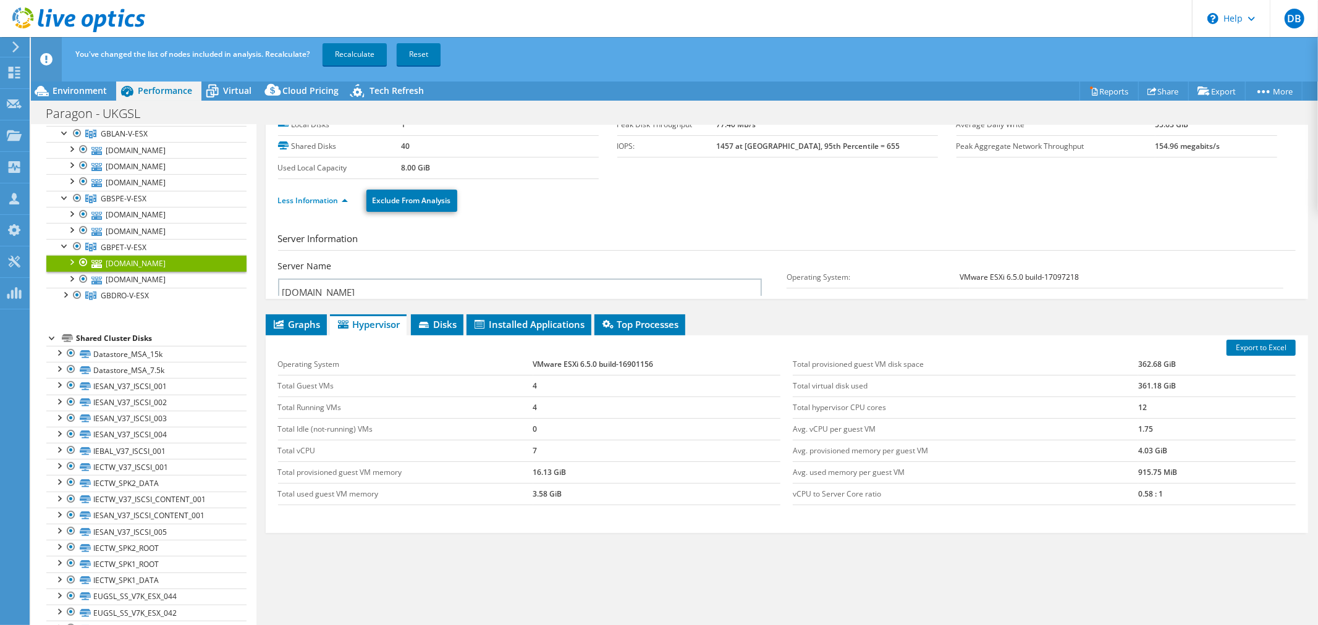
scroll to position [0, 0]
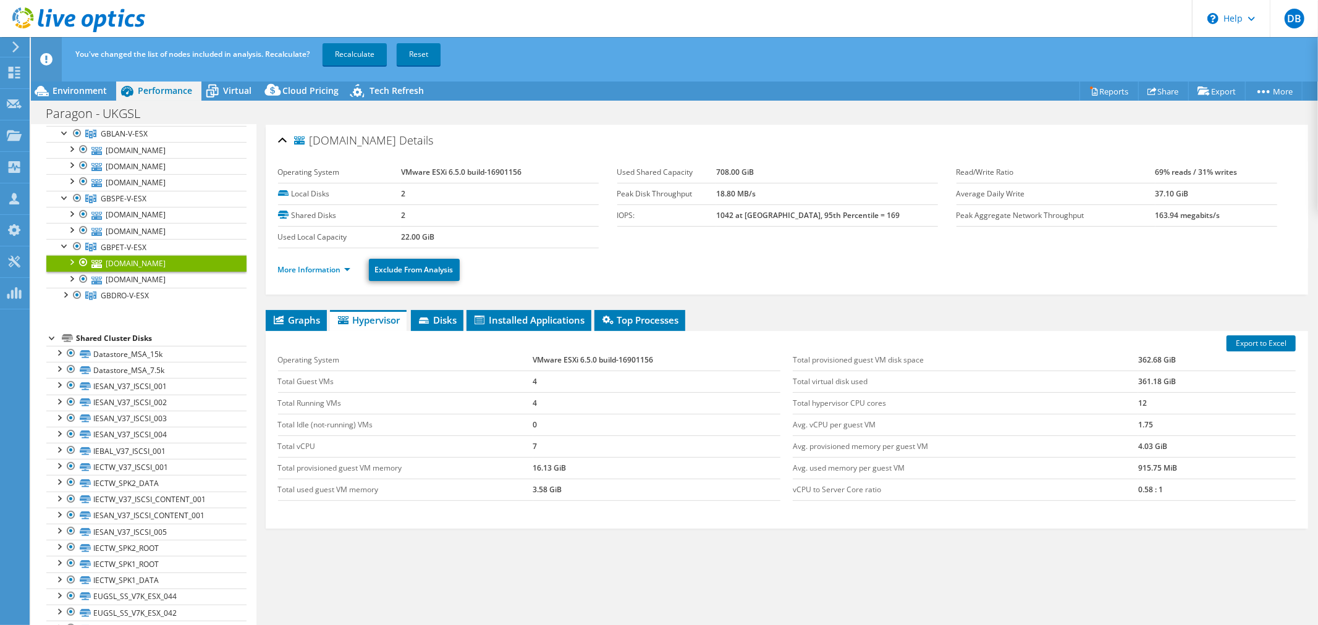
click at [350, 269] on li "More Information" at bounding box center [318, 270] width 80 height 14
click at [349, 269] on link "More Information" at bounding box center [314, 270] width 72 height 11
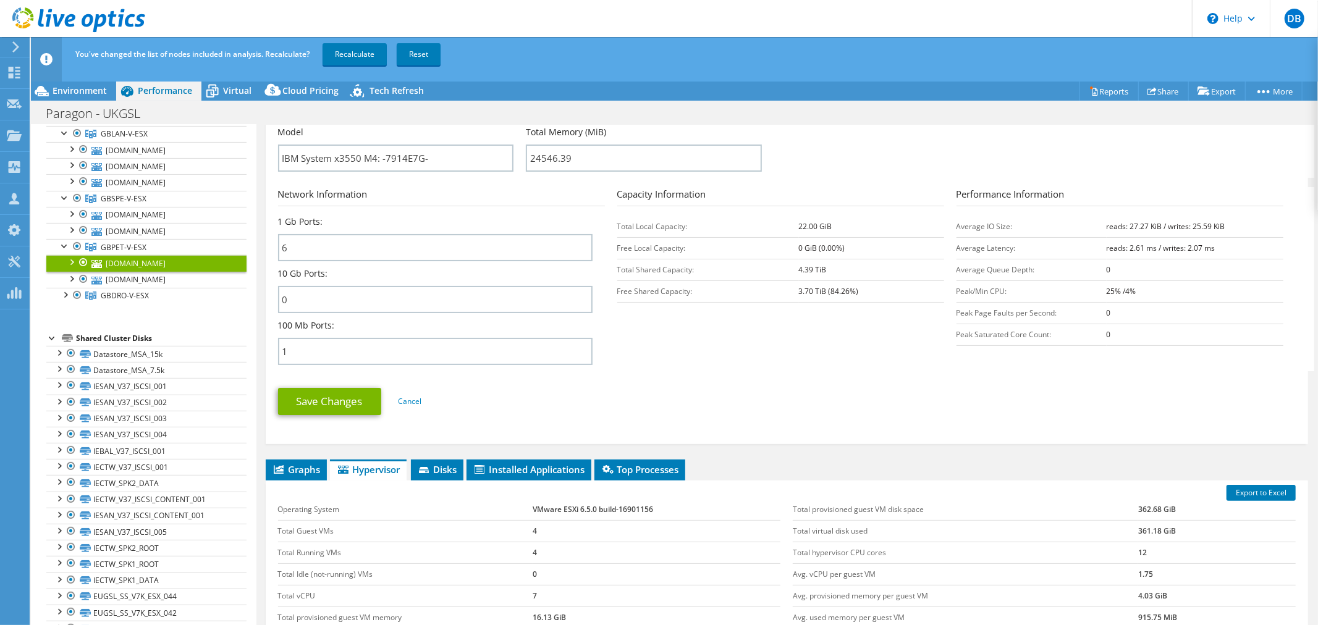
scroll to position [412, 0]
click at [66, 300] on div at bounding box center [65, 294] width 12 height 12
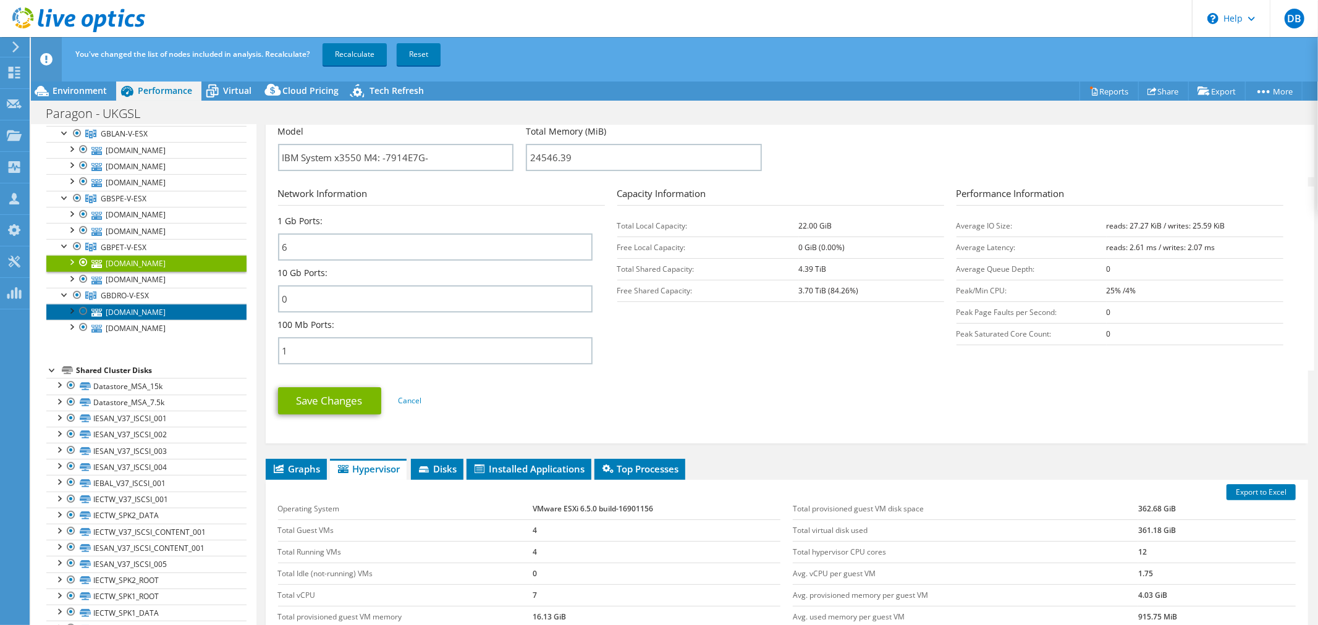
click at [132, 320] on link "[DOMAIN_NAME]" at bounding box center [146, 312] width 200 height 16
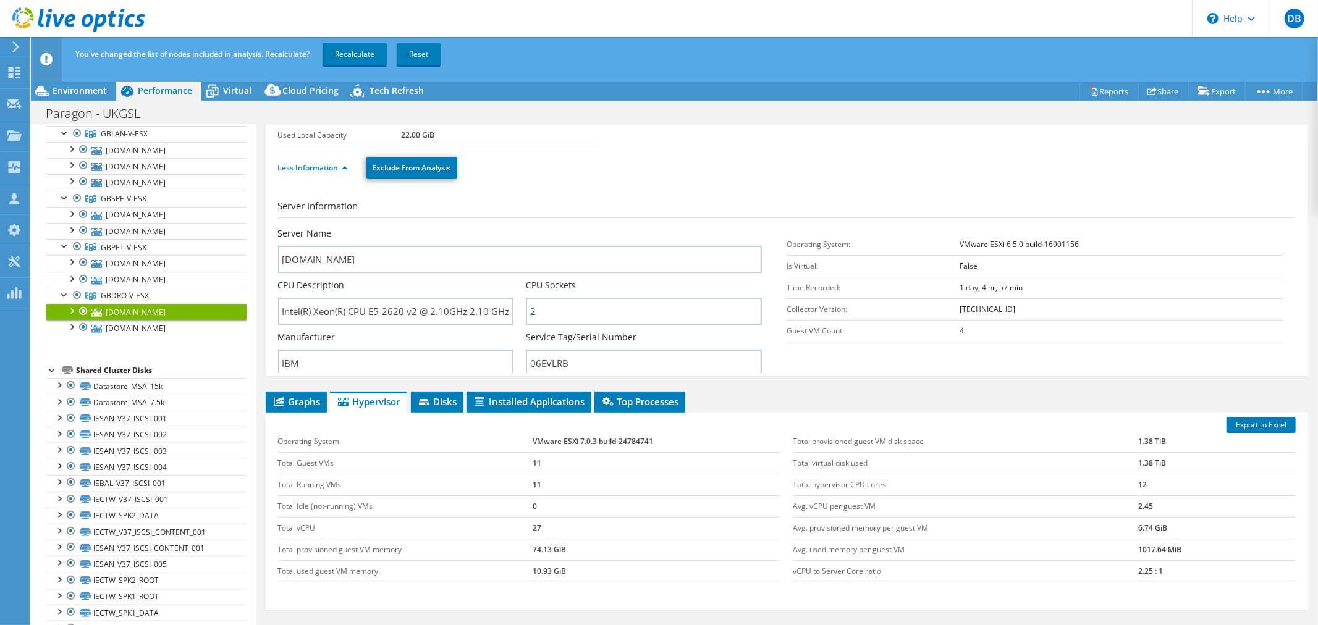
scroll to position [0, 0]
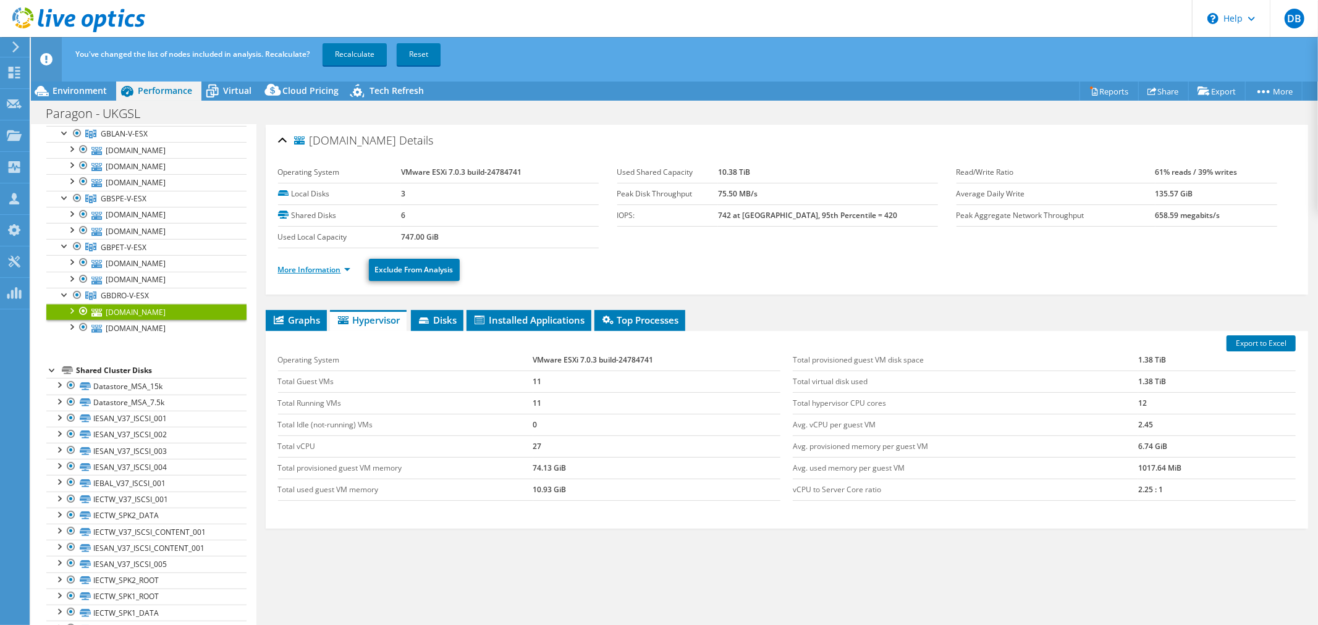
click at [347, 272] on link "More Information" at bounding box center [314, 270] width 72 height 11
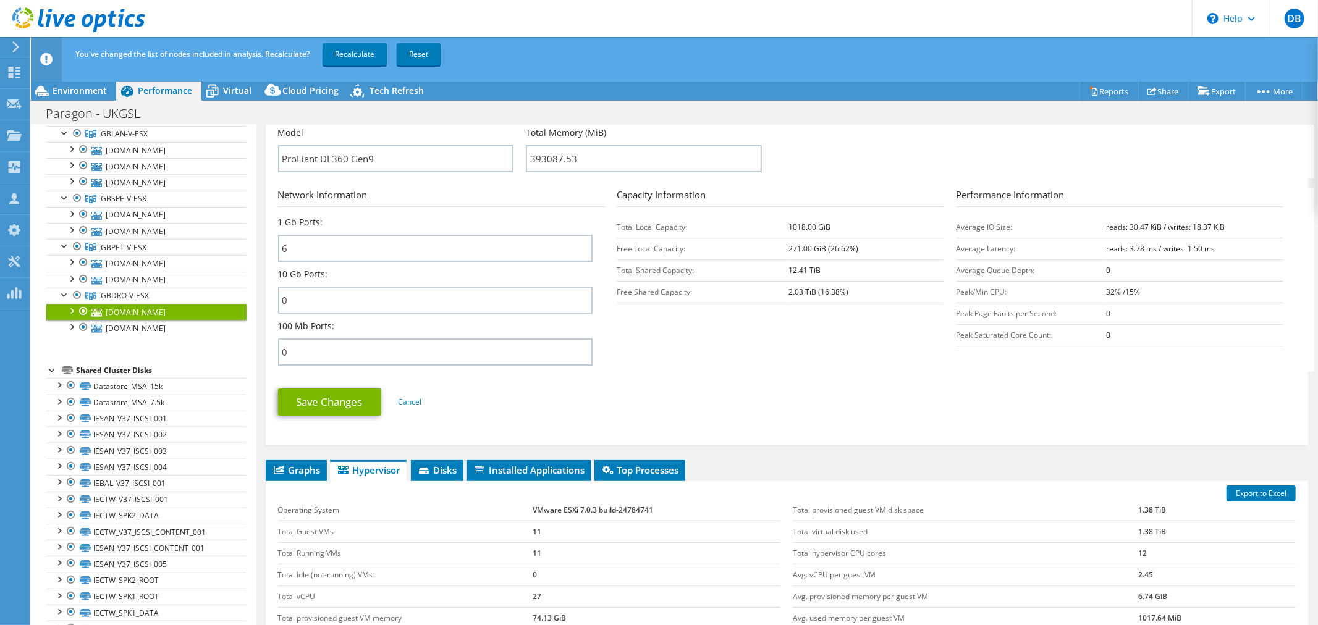
scroll to position [412, 0]
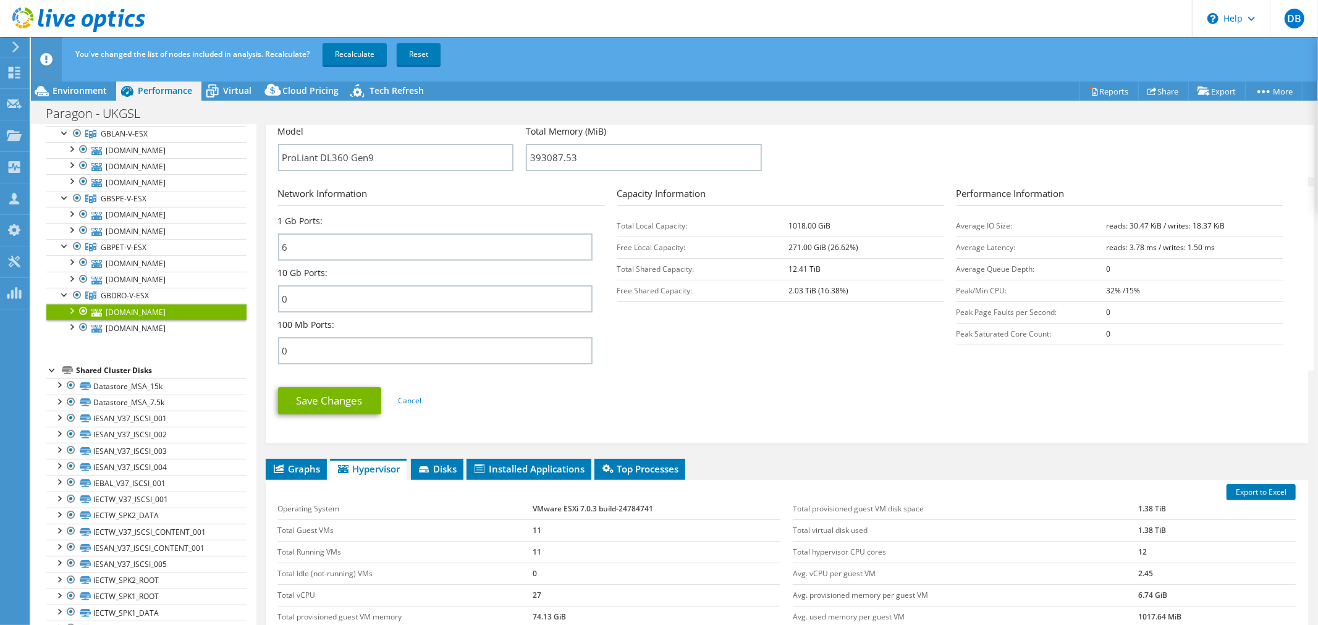
click at [329, 275] on div "10 Gb Ports: 0" at bounding box center [435, 290] width 315 height 46
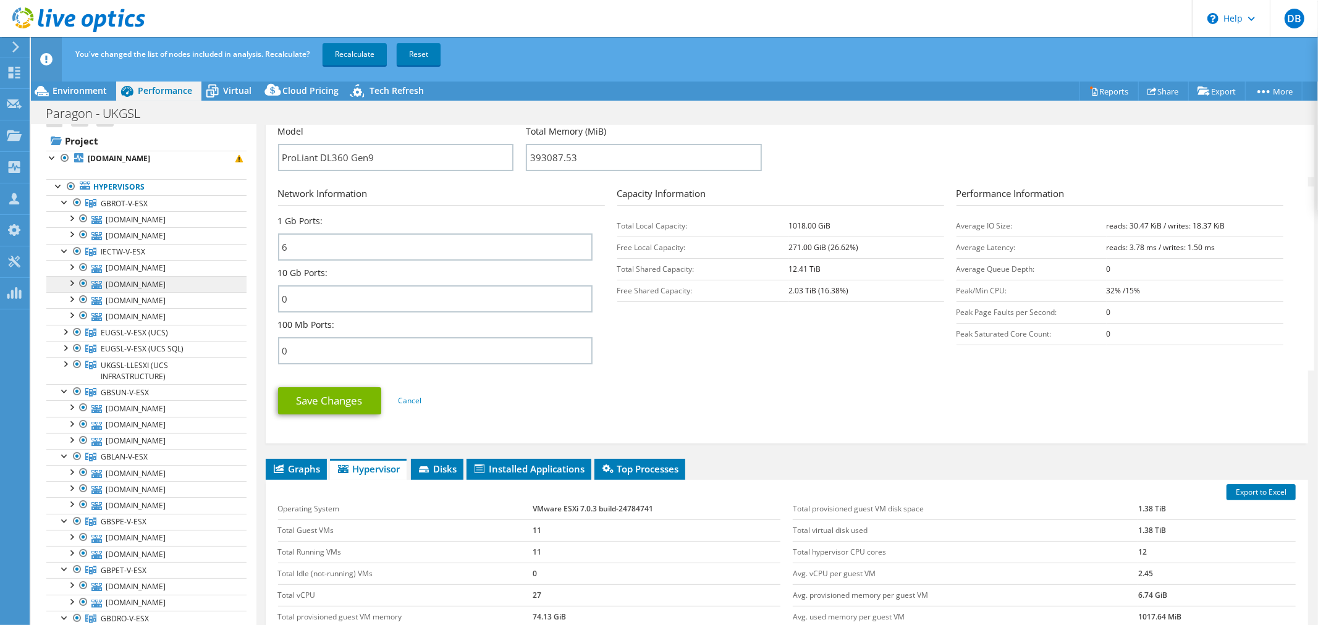
scroll to position [0, 0]
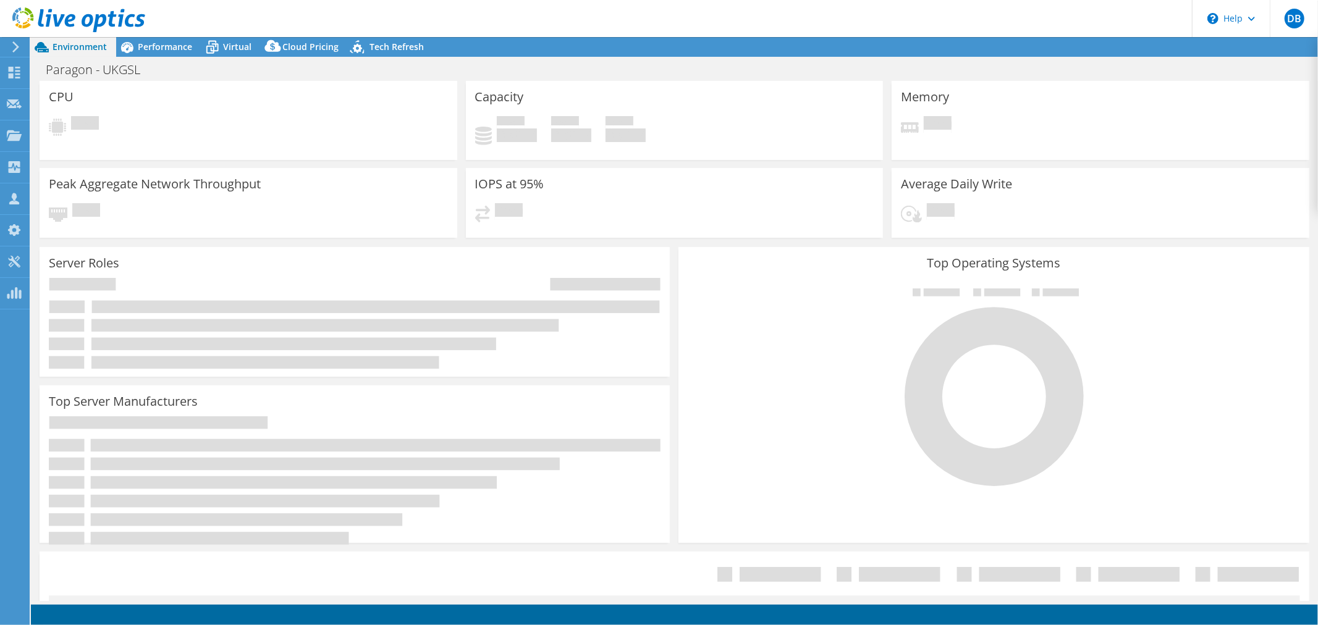
select select "USD"
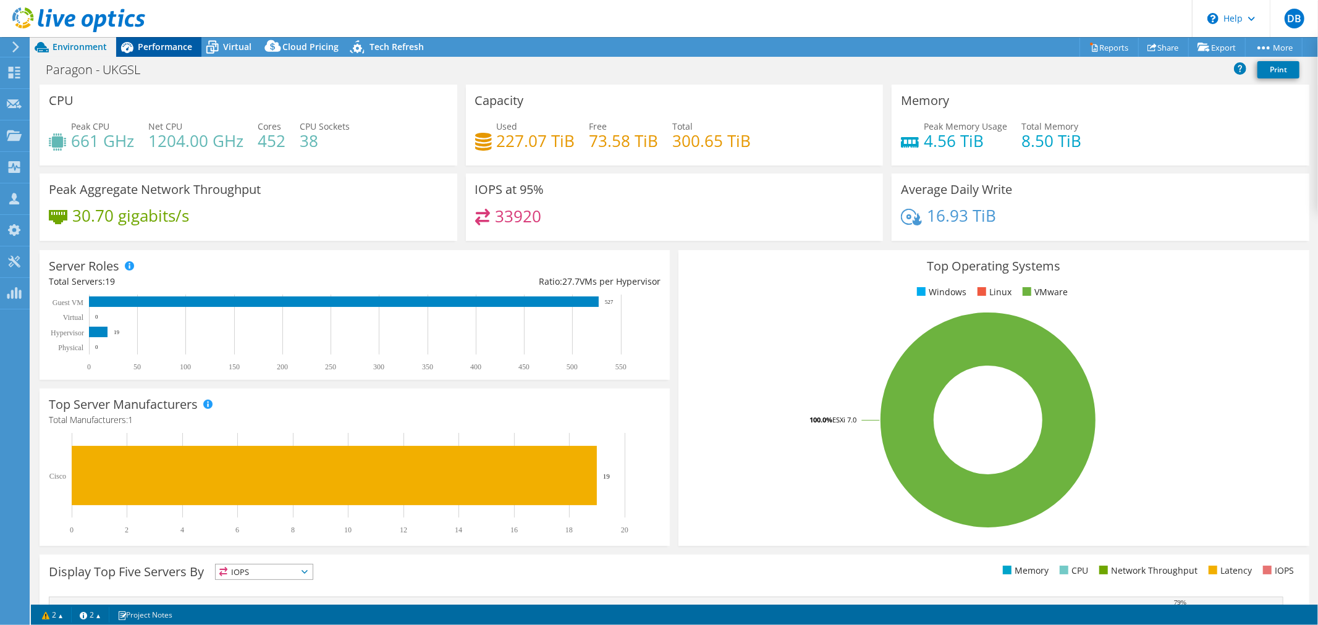
click at [161, 39] on div "Performance" at bounding box center [158, 47] width 85 height 20
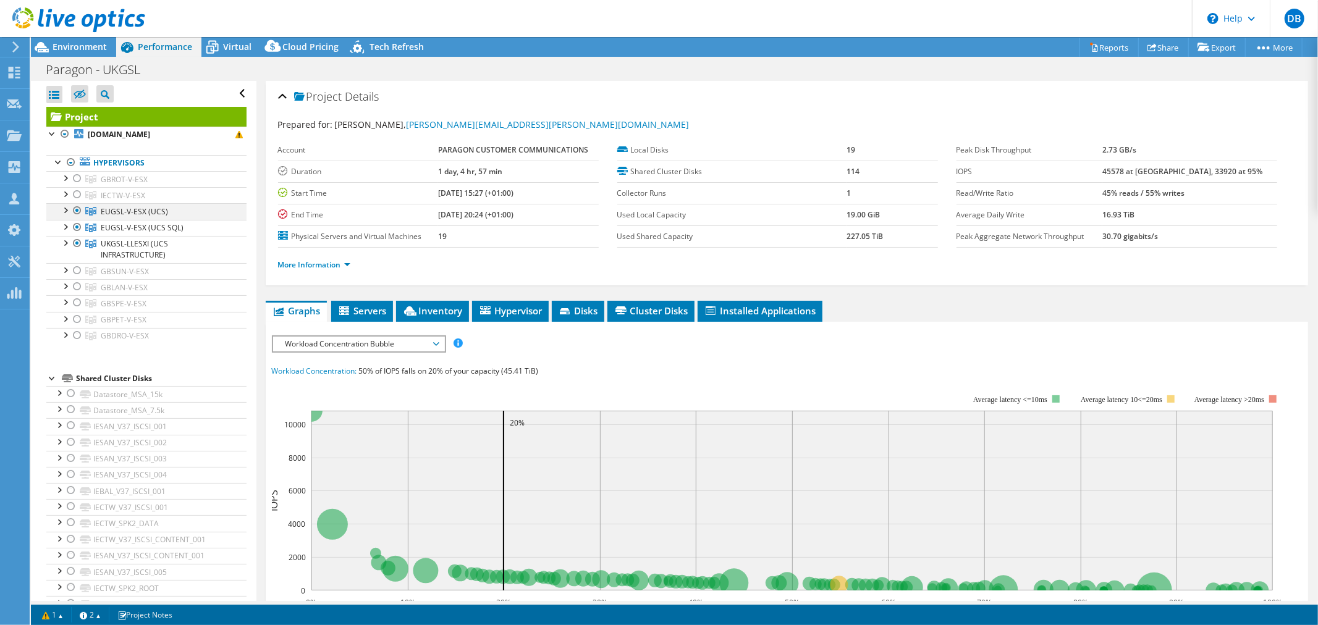
click at [66, 210] on div at bounding box center [65, 209] width 12 height 12
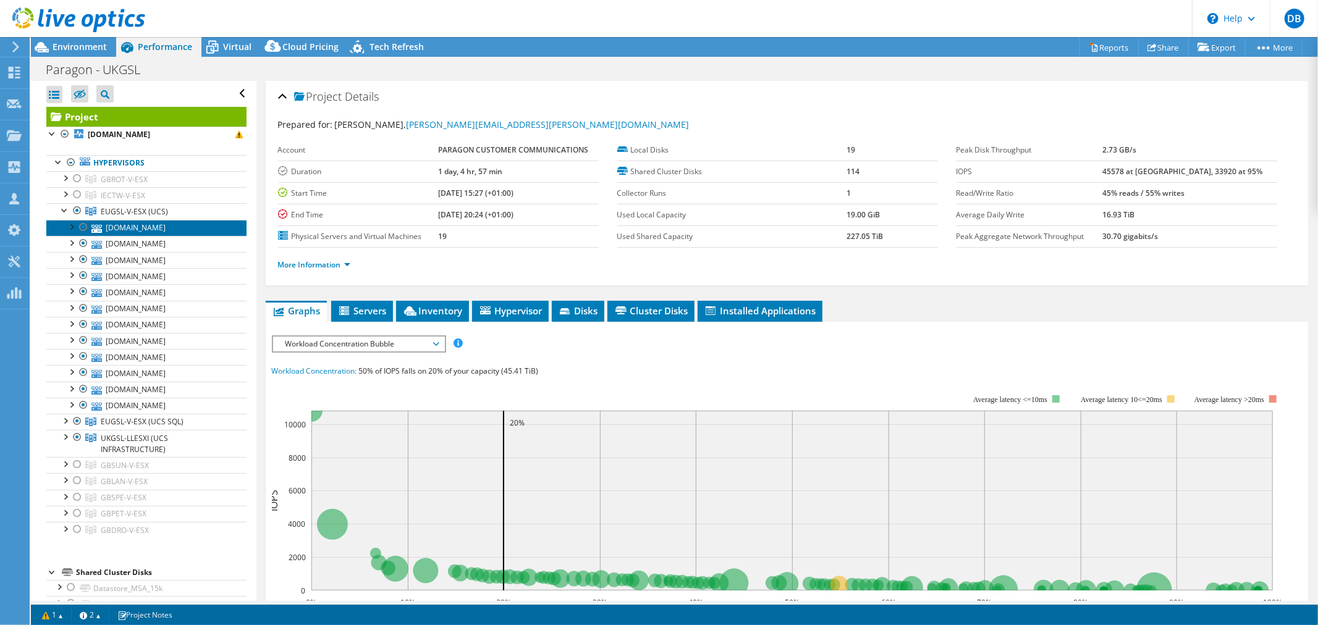
click at [159, 221] on link "[DOMAIN_NAME]" at bounding box center [146, 228] width 200 height 16
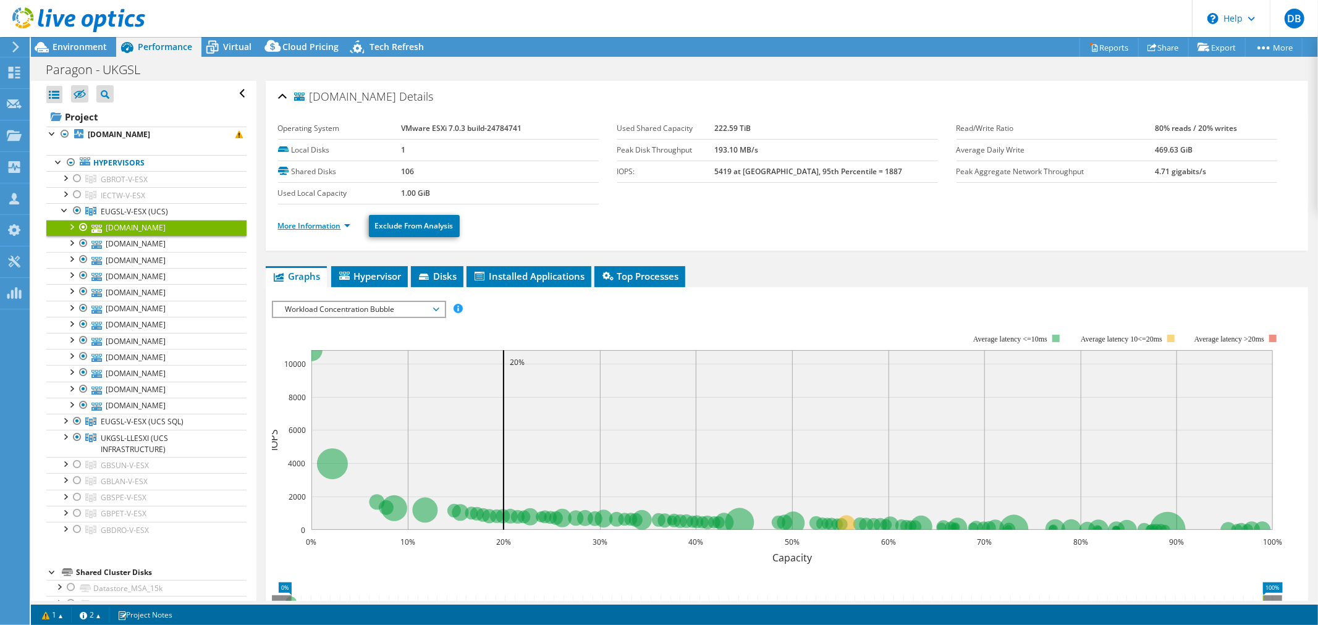
click at [347, 224] on link "More Information" at bounding box center [314, 226] width 72 height 11
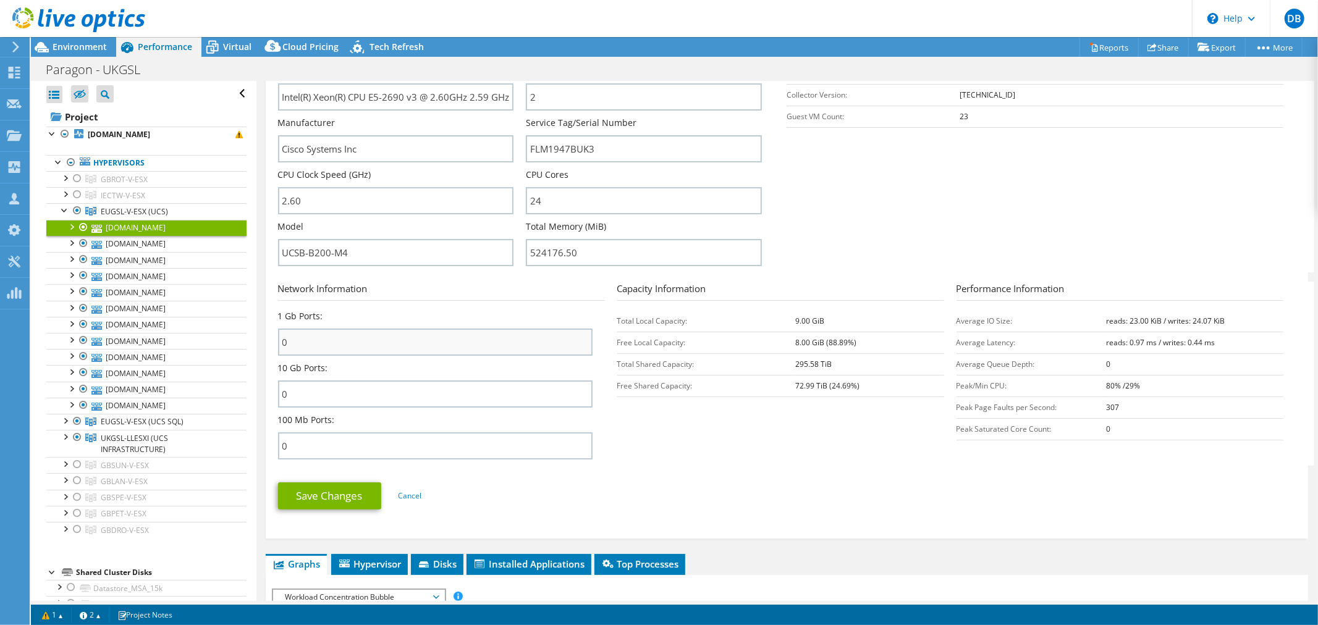
scroll to position [273, 0]
click at [174, 243] on link "[DOMAIN_NAME]" at bounding box center [146, 244] width 200 height 16
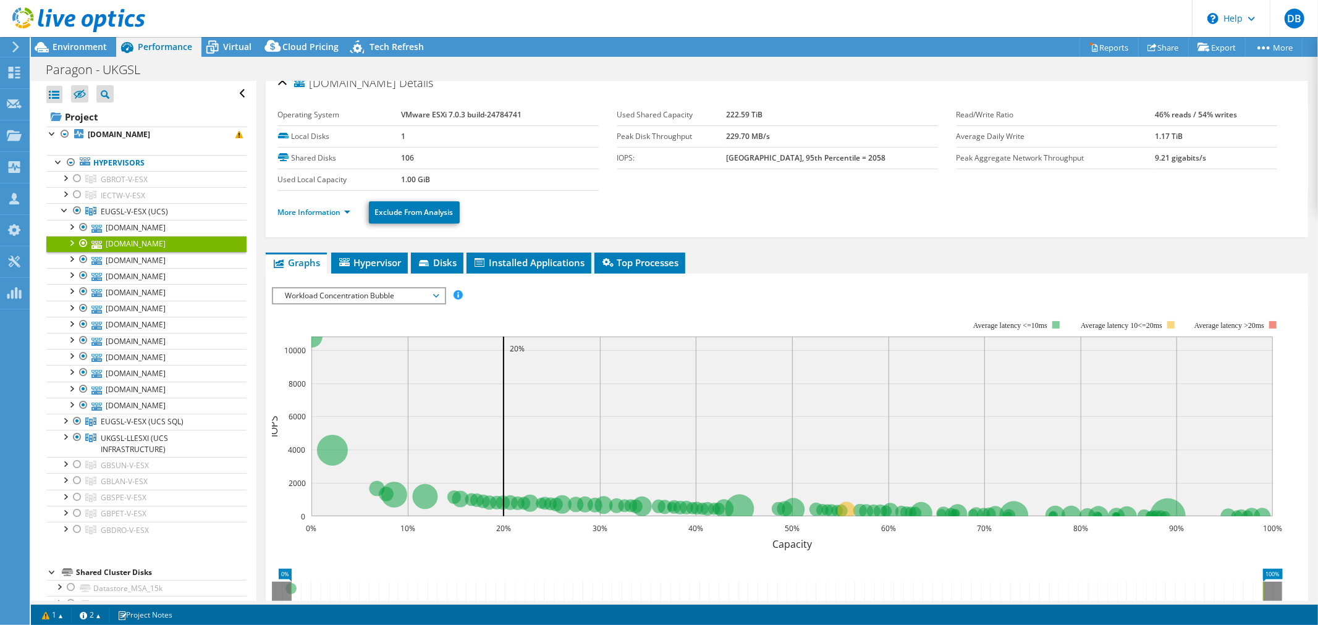
scroll to position [0, 0]
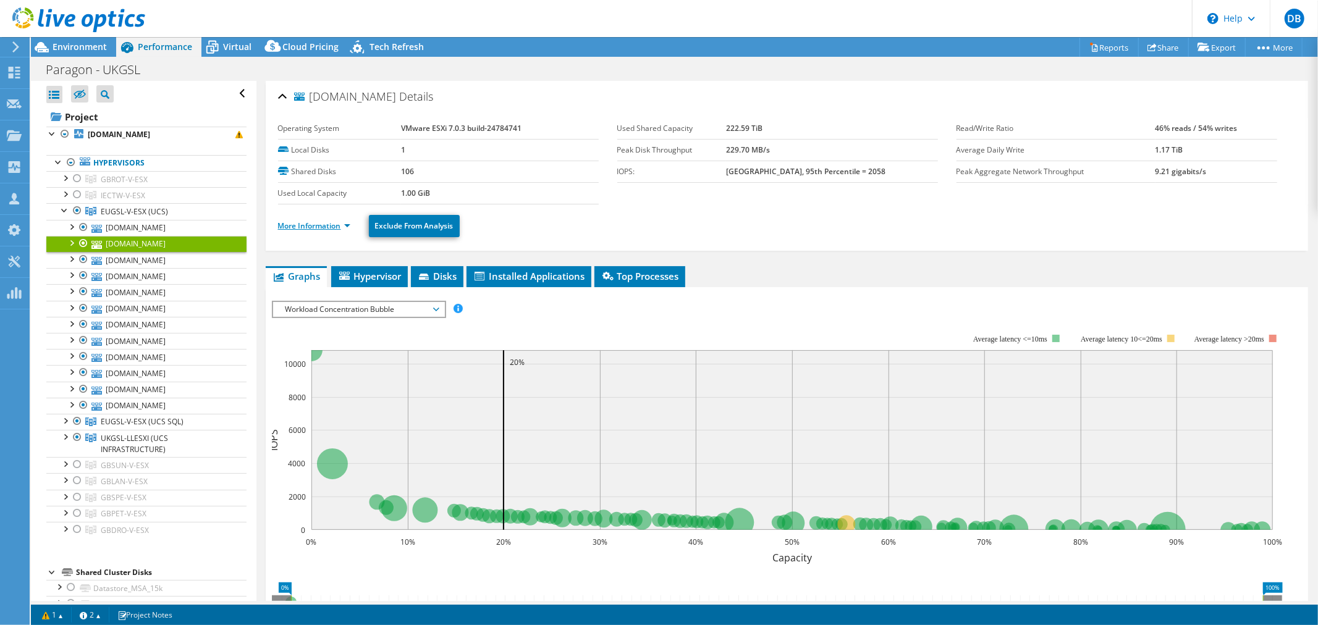
click at [349, 229] on link "More Information" at bounding box center [314, 226] width 72 height 11
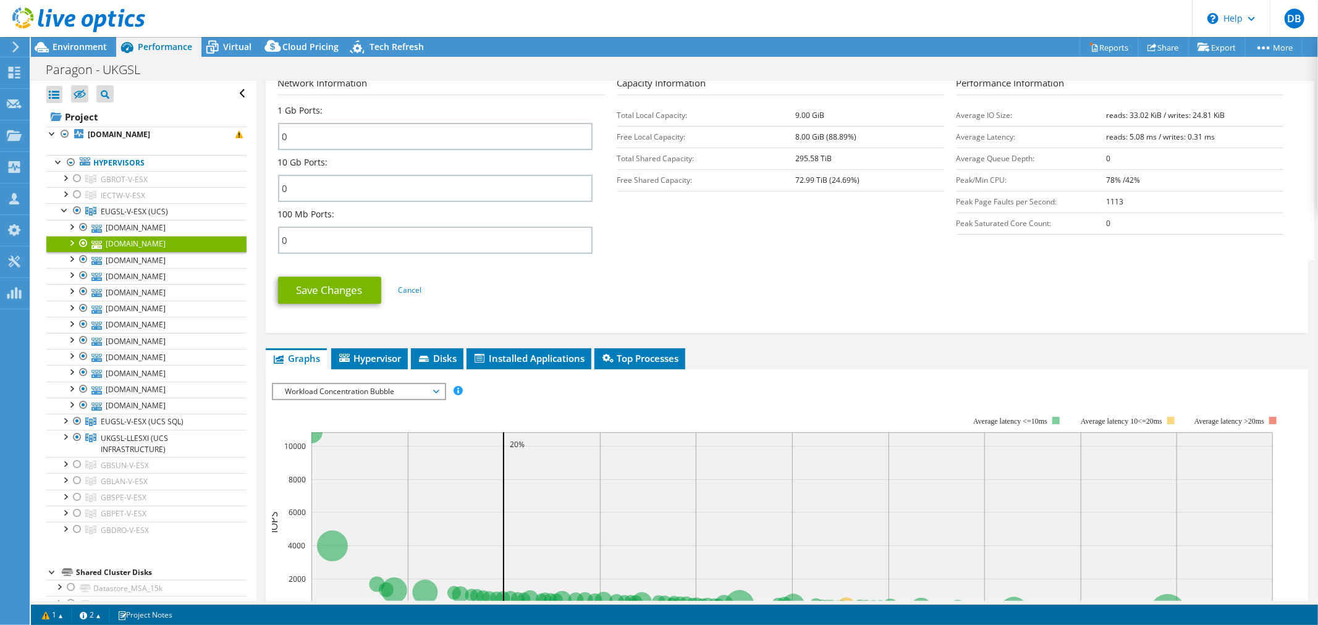
scroll to position [479, 0]
